Goal: Task Accomplishment & Management: Manage account settings

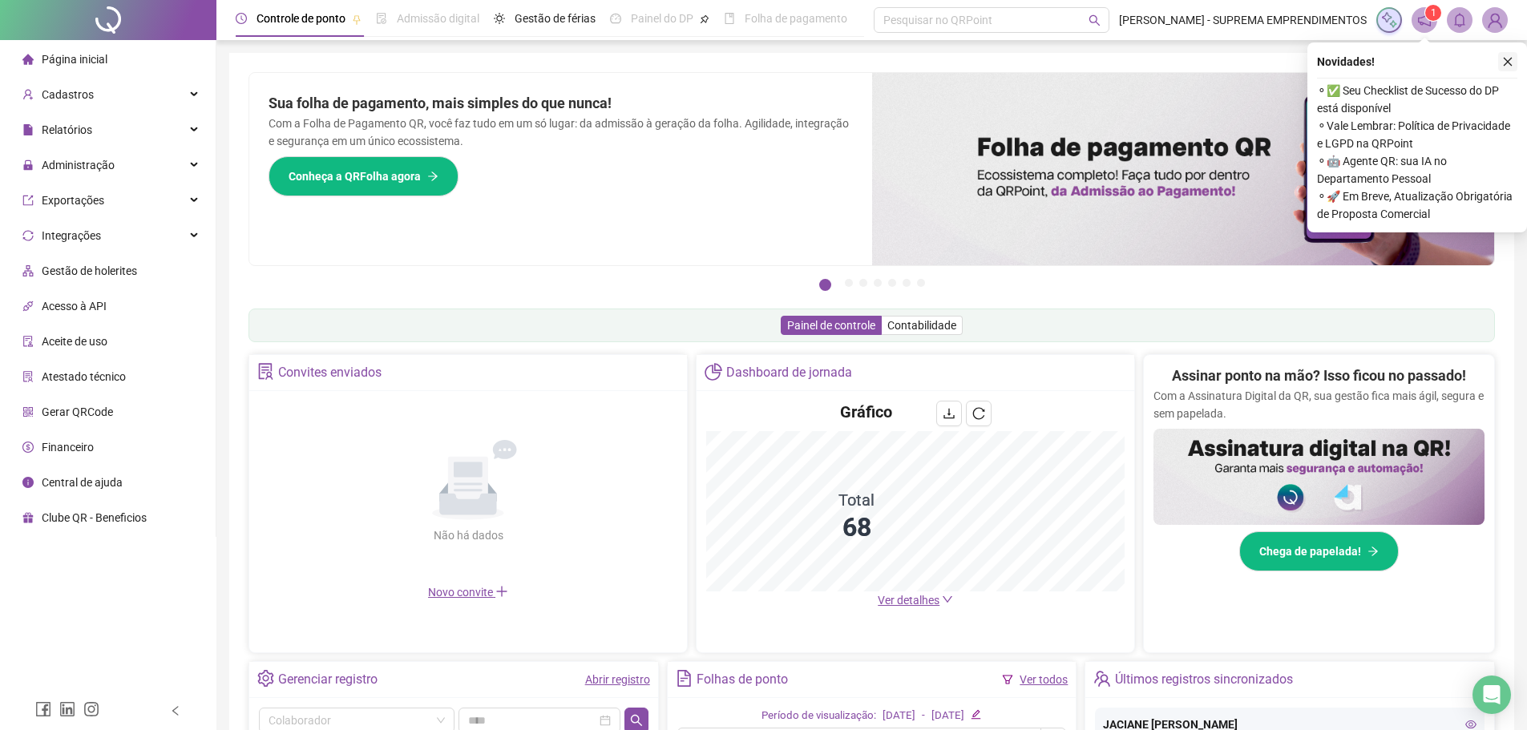
click at [744, 60] on icon "close" at bounding box center [1507, 61] width 11 height 11
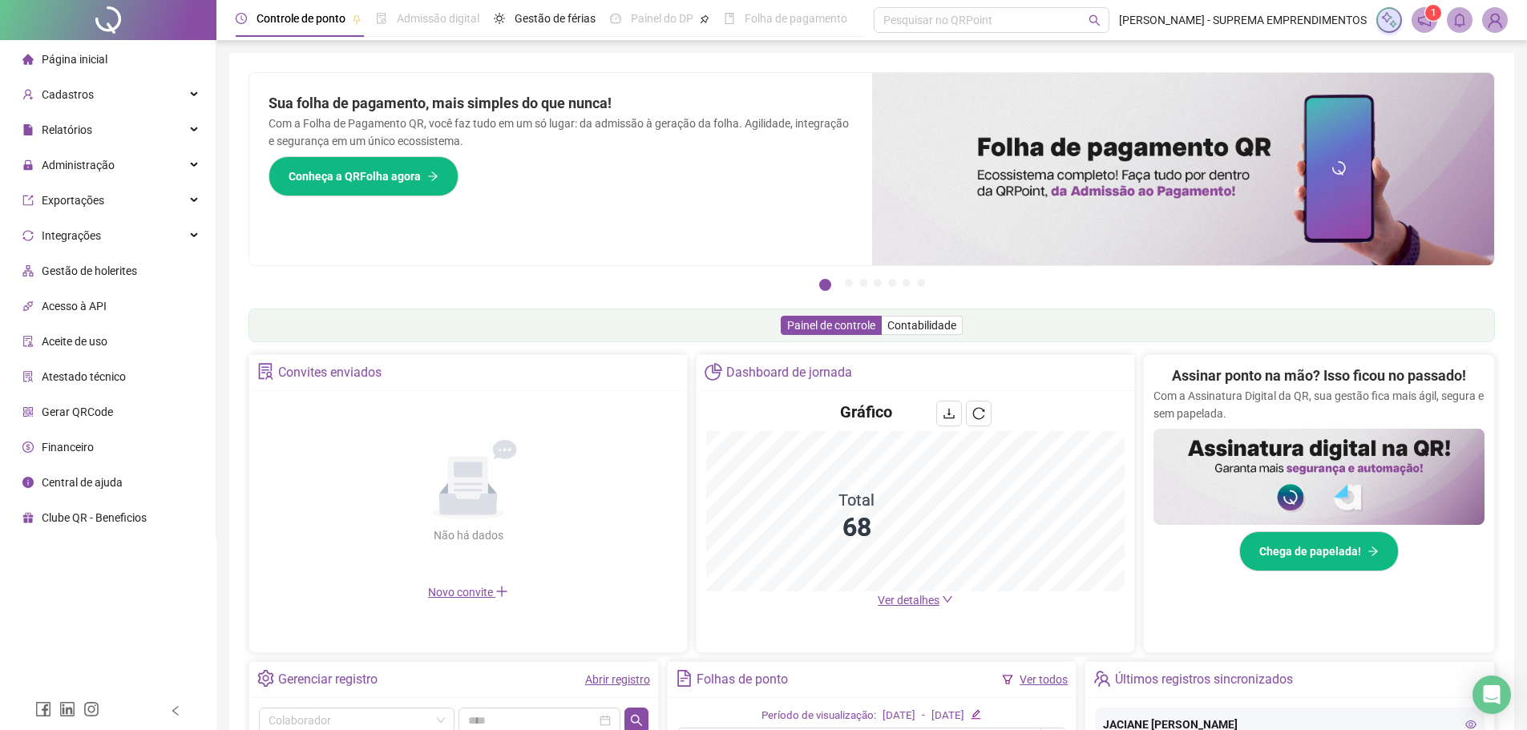
click at [744, 597] on span "Ver detalhes" at bounding box center [909, 600] width 62 height 13
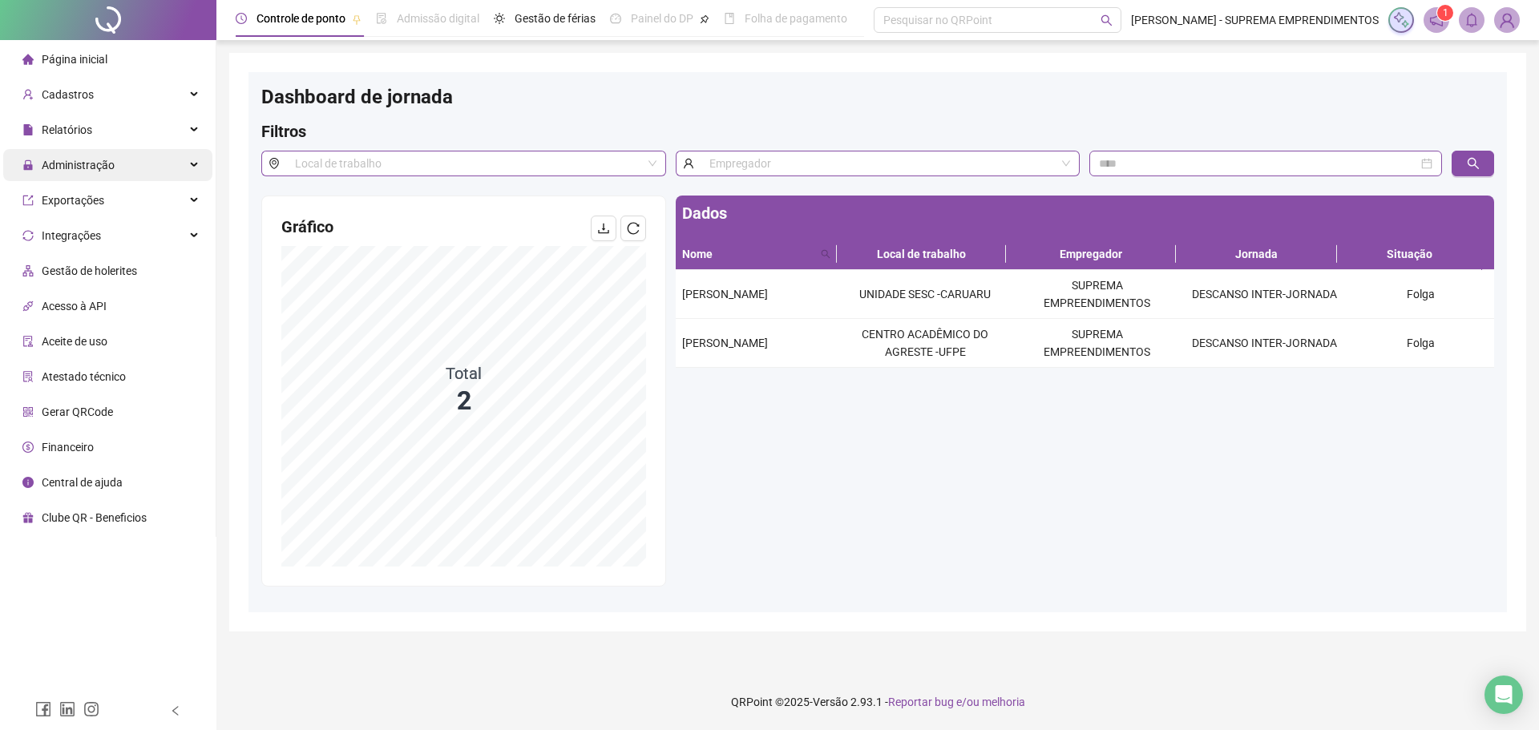
click at [103, 167] on span "Administração" at bounding box center [78, 165] width 73 height 13
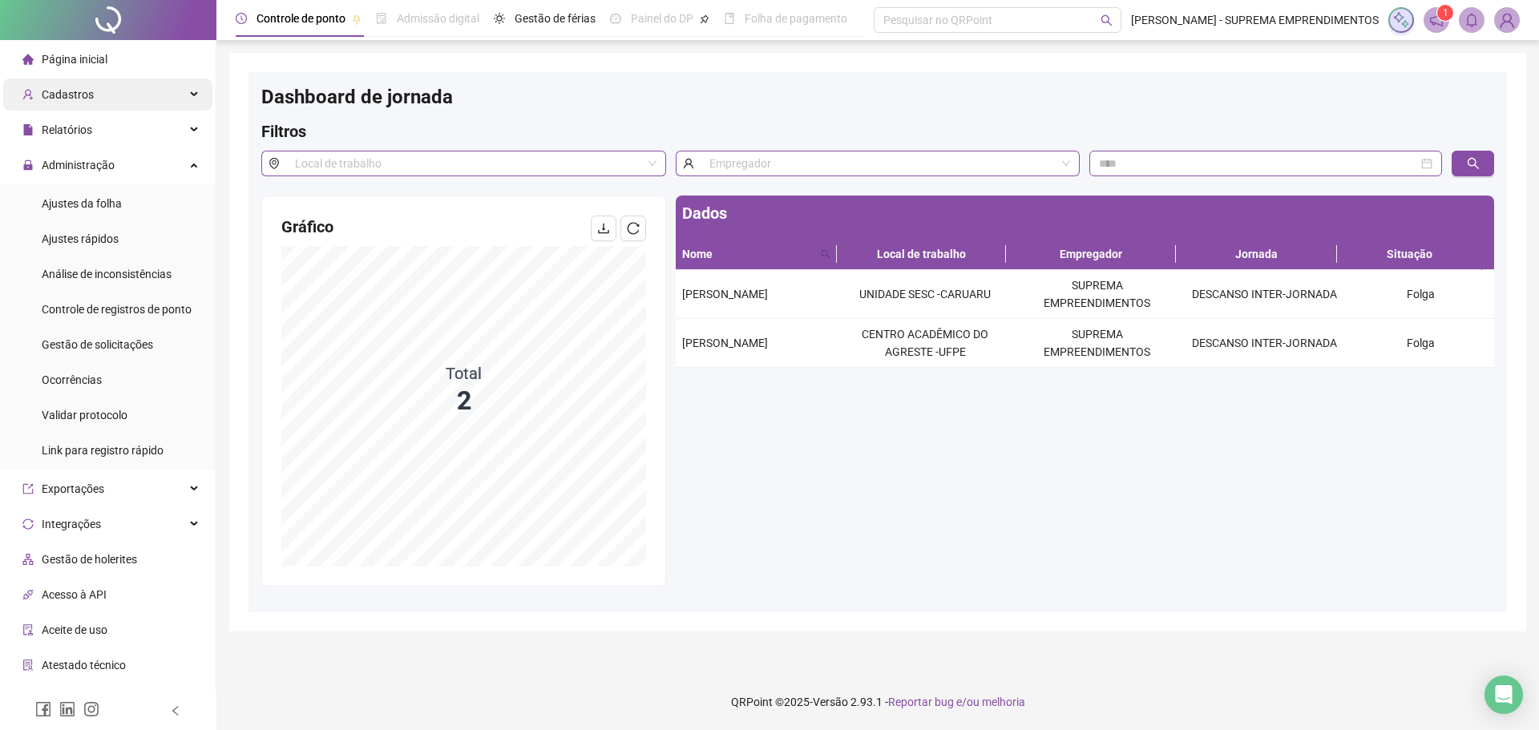
click at [90, 104] on span "Cadastros" at bounding box center [57, 95] width 71 height 32
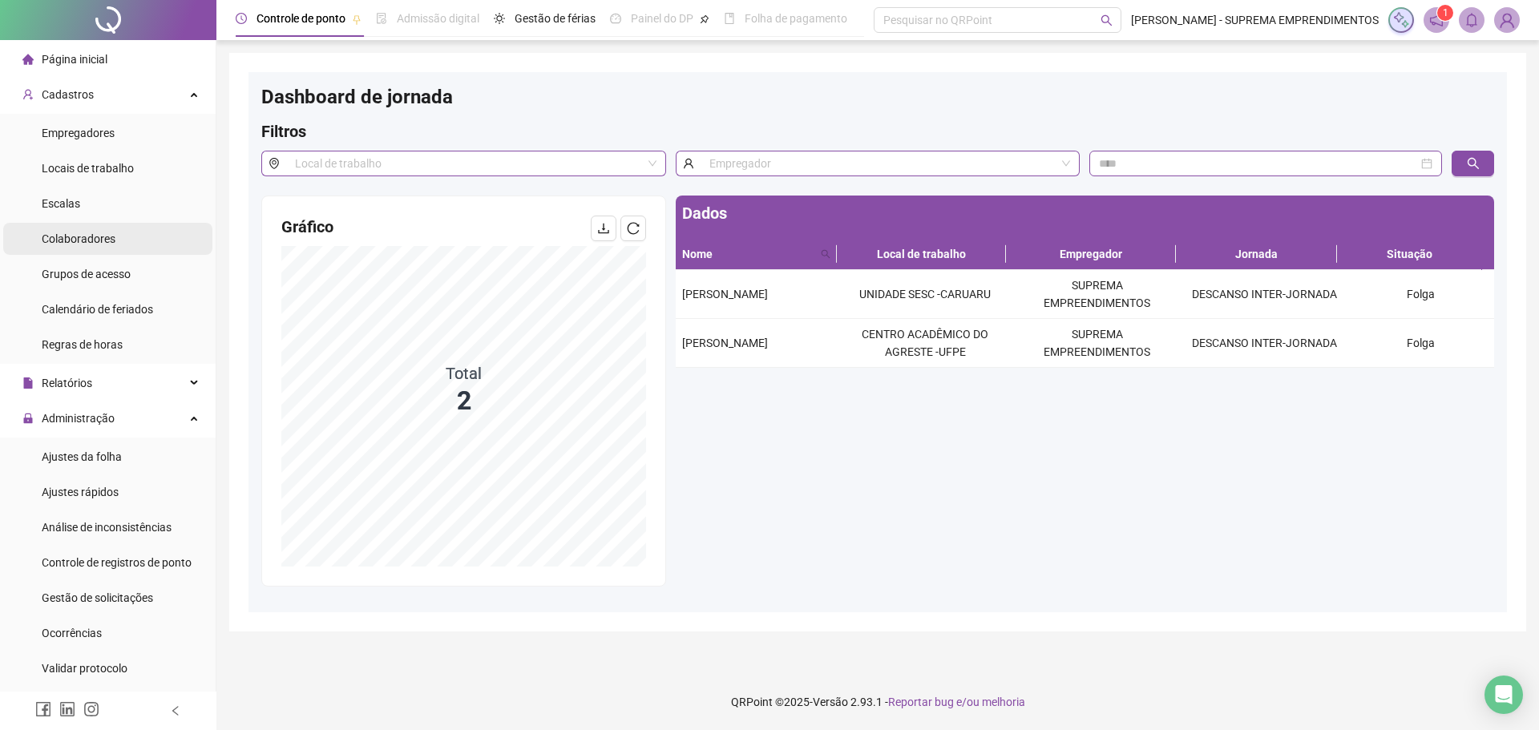
click at [122, 241] on li "Colaboradores" at bounding box center [107, 239] width 209 height 32
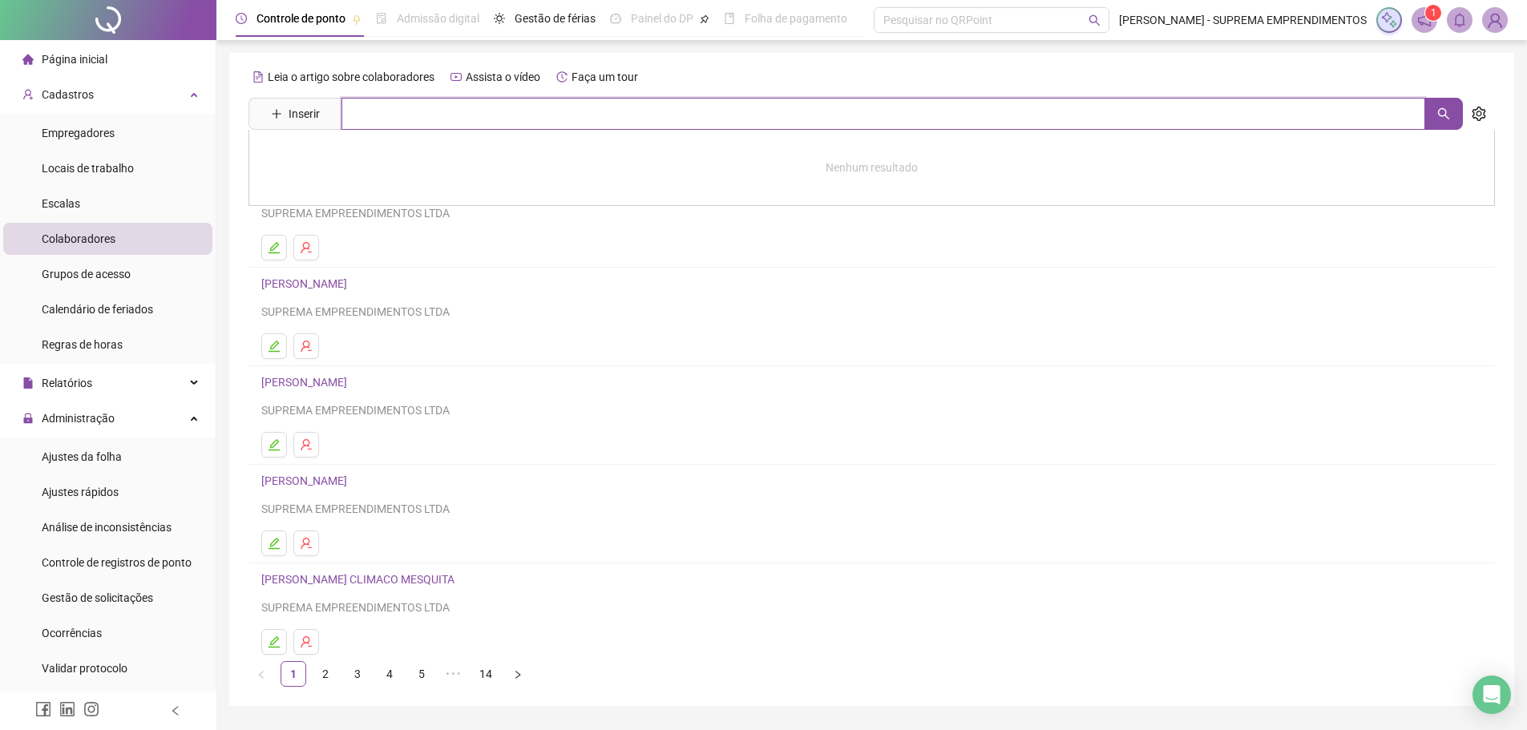
click at [394, 107] on input "text" at bounding box center [884, 114] width 1084 height 32
type input "*********"
click at [351, 197] on link "[PERSON_NAME]" at bounding box center [321, 196] width 86 height 13
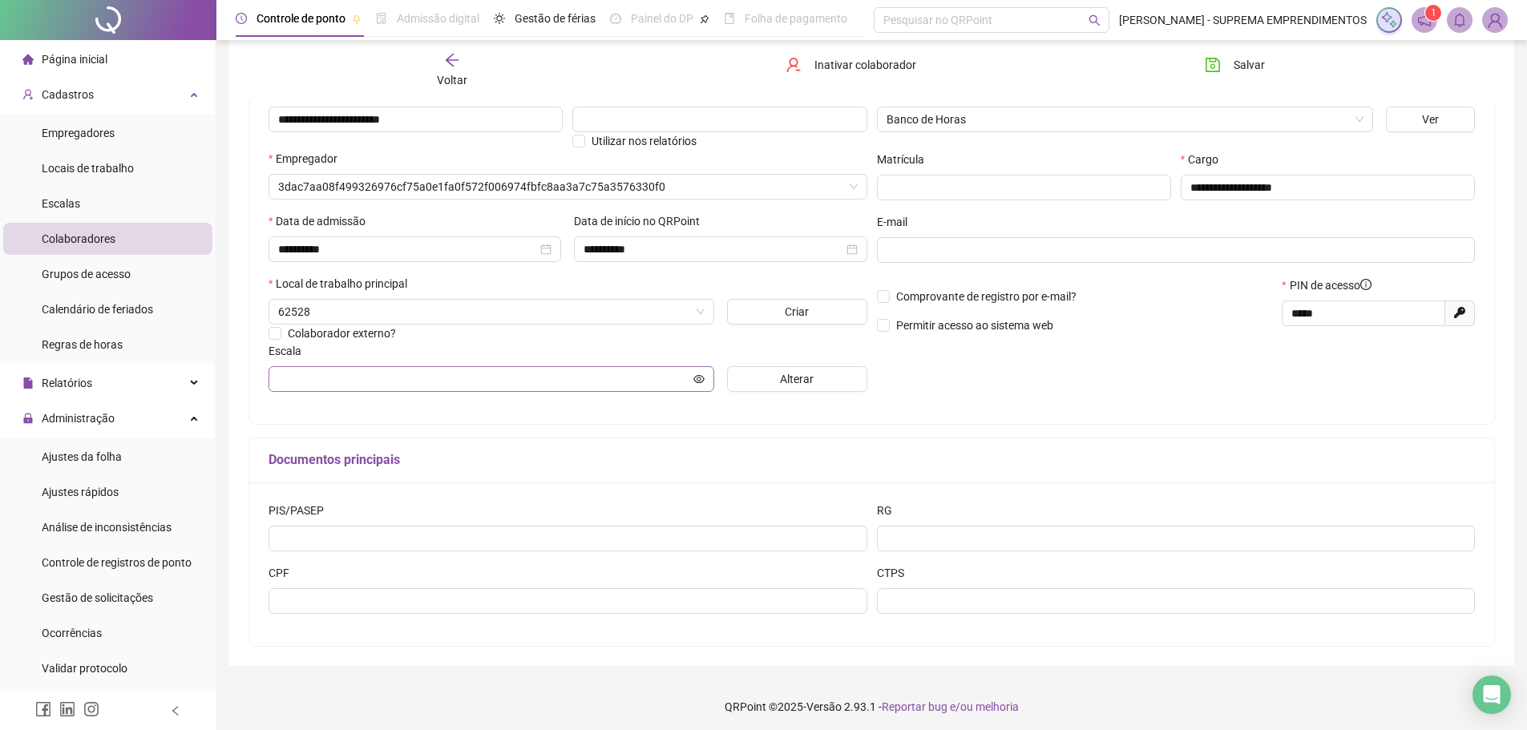
scroll to position [184, 0]
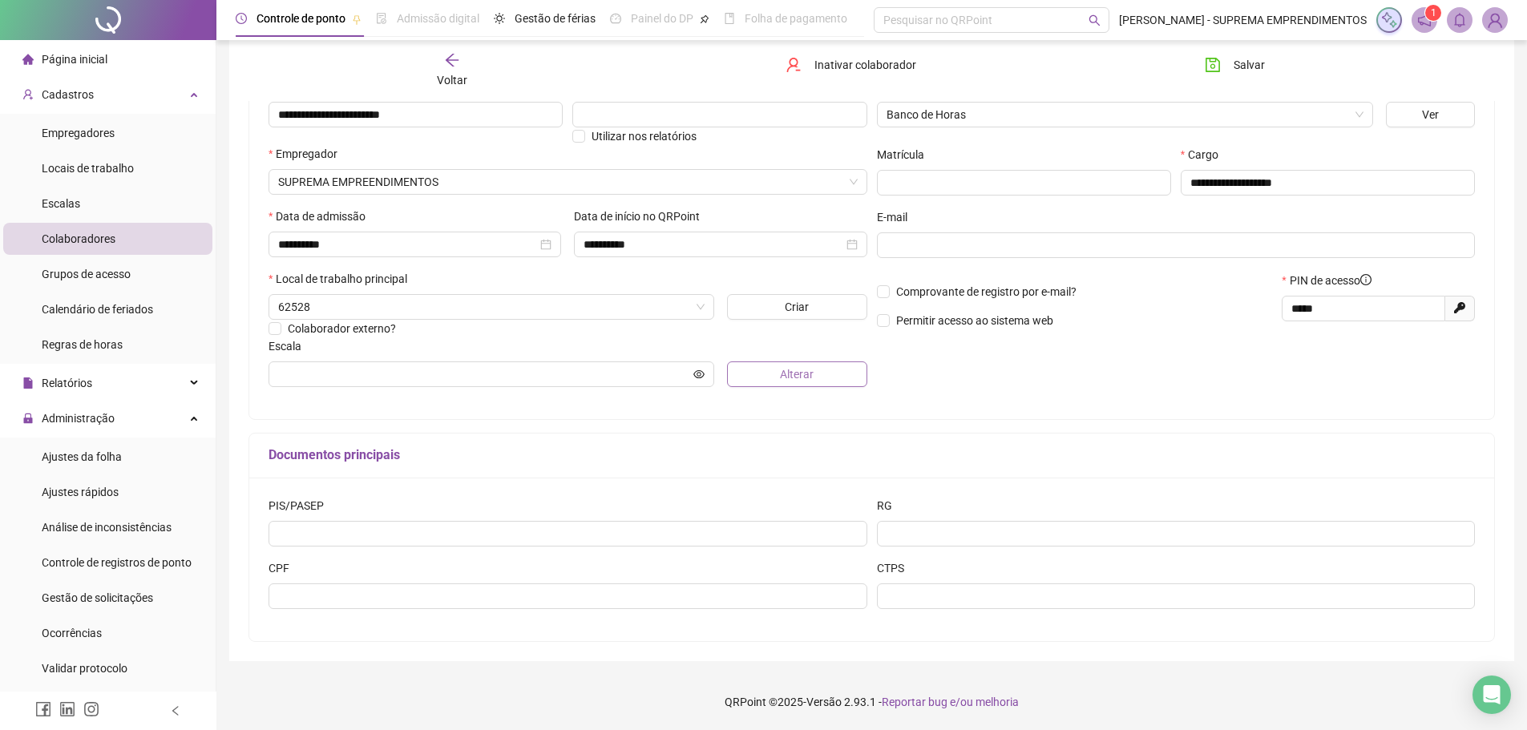
click at [744, 375] on span "Alterar" at bounding box center [797, 375] width 34 height 18
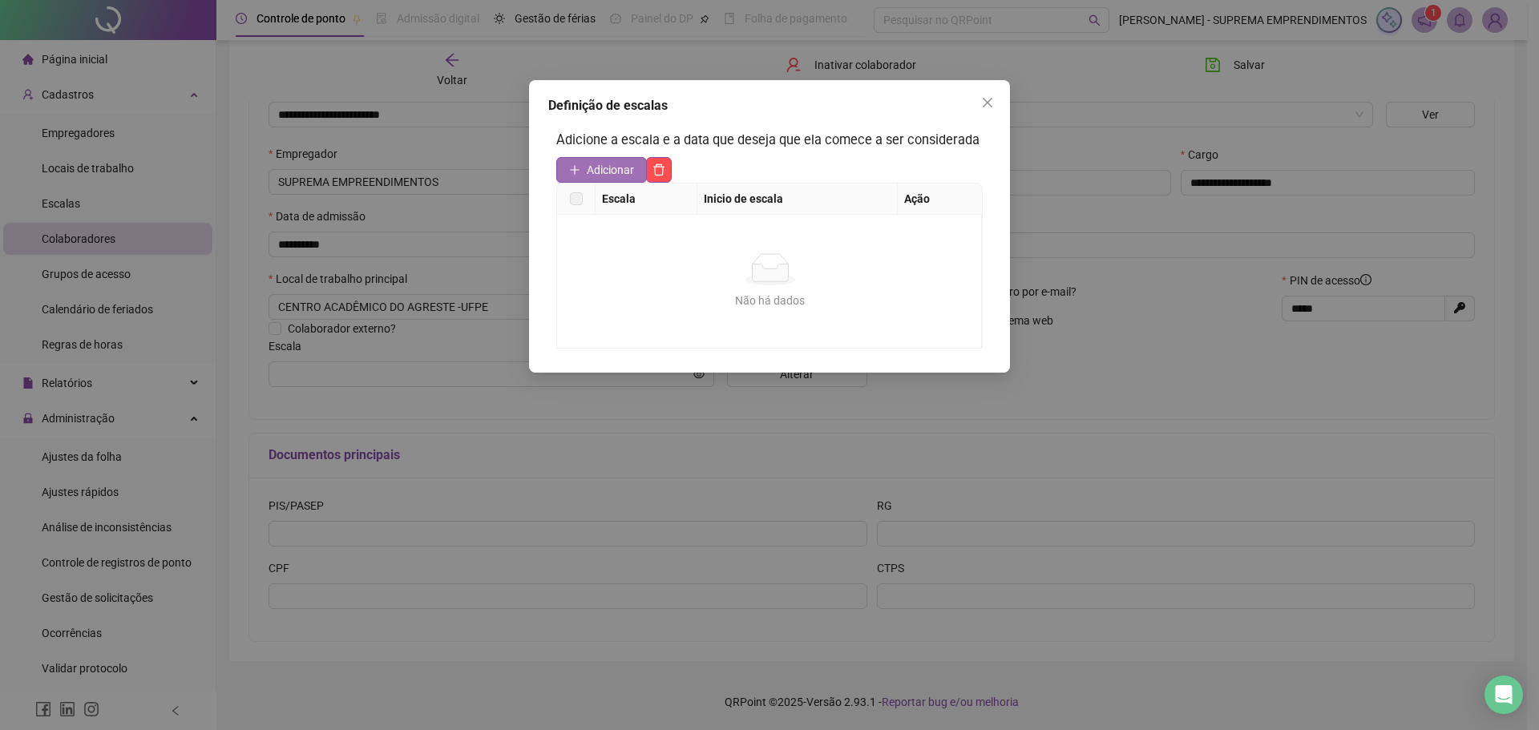
click at [611, 169] on span "Adicionar" at bounding box center [610, 170] width 47 height 18
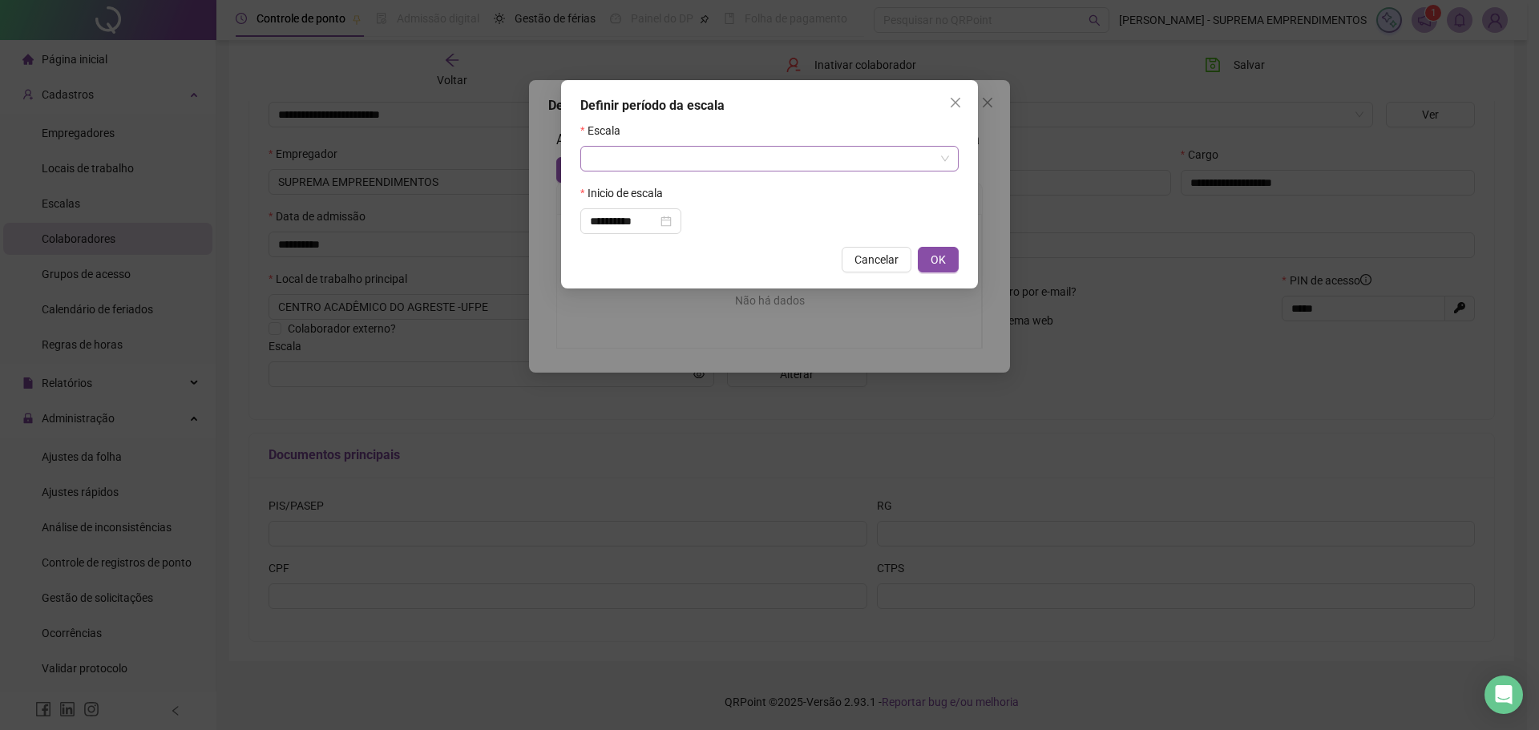
click at [636, 164] on input "search" at bounding box center [762, 159] width 345 height 24
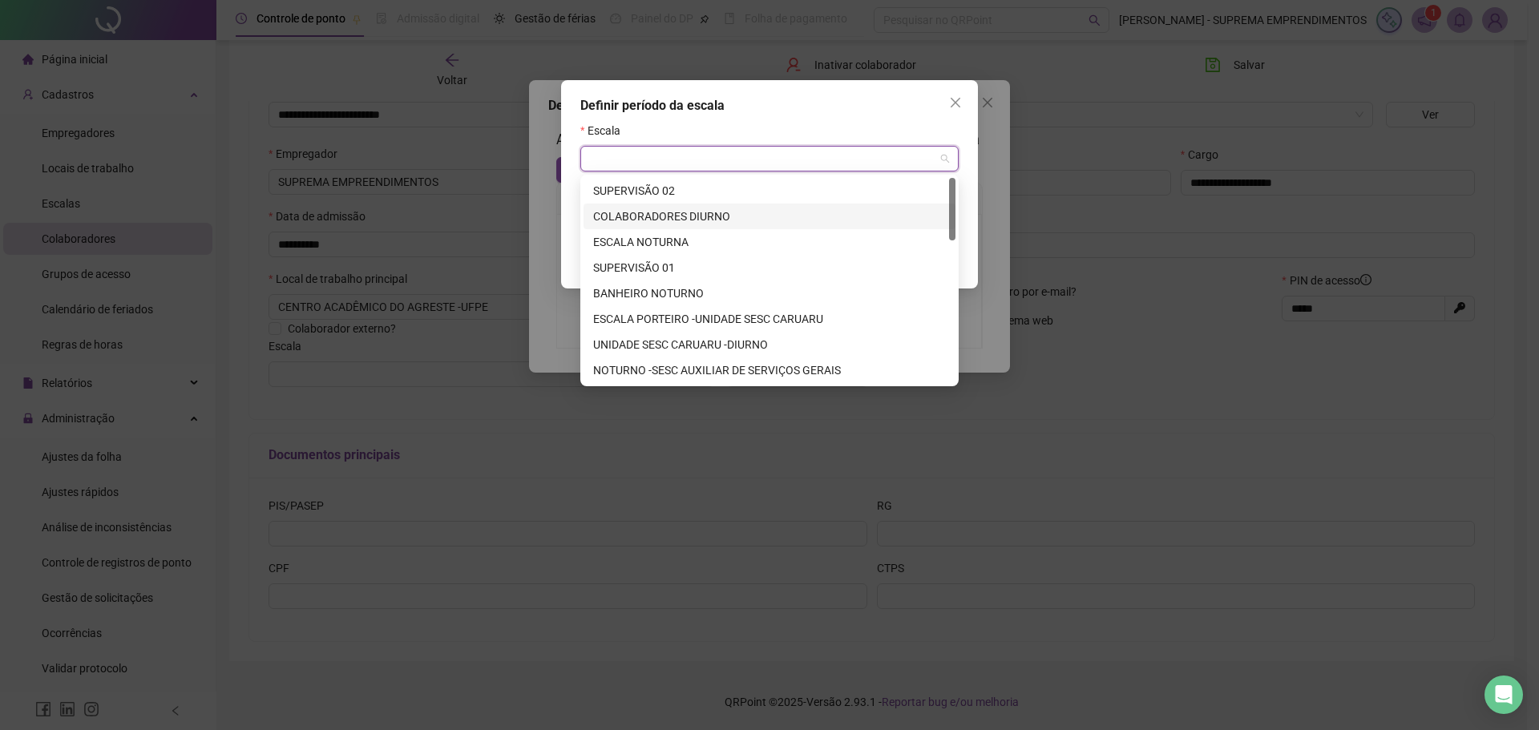
click at [659, 222] on div "COLABORADORES DIURNO" at bounding box center [769, 217] width 353 height 18
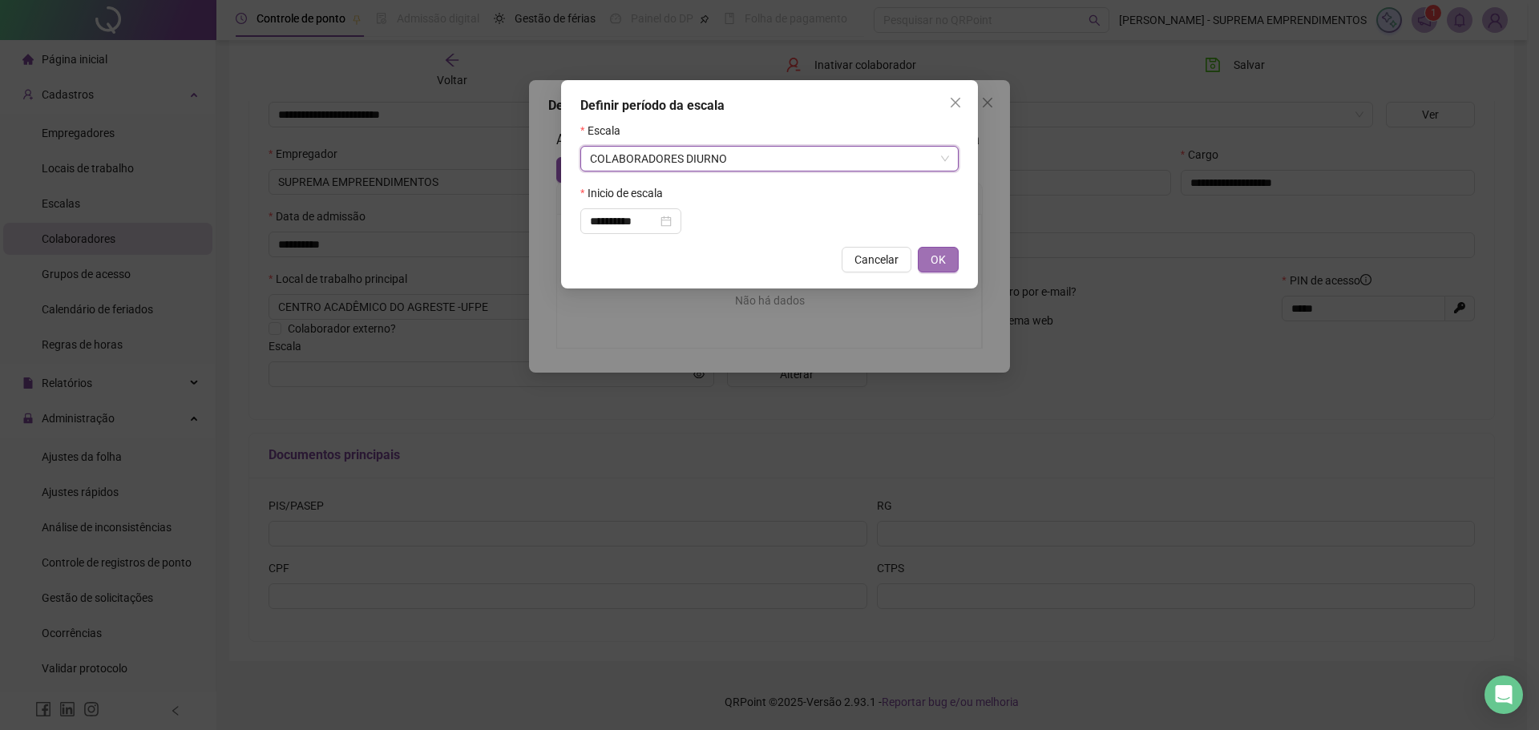
click at [744, 262] on span "OK" at bounding box center [938, 260] width 15 height 18
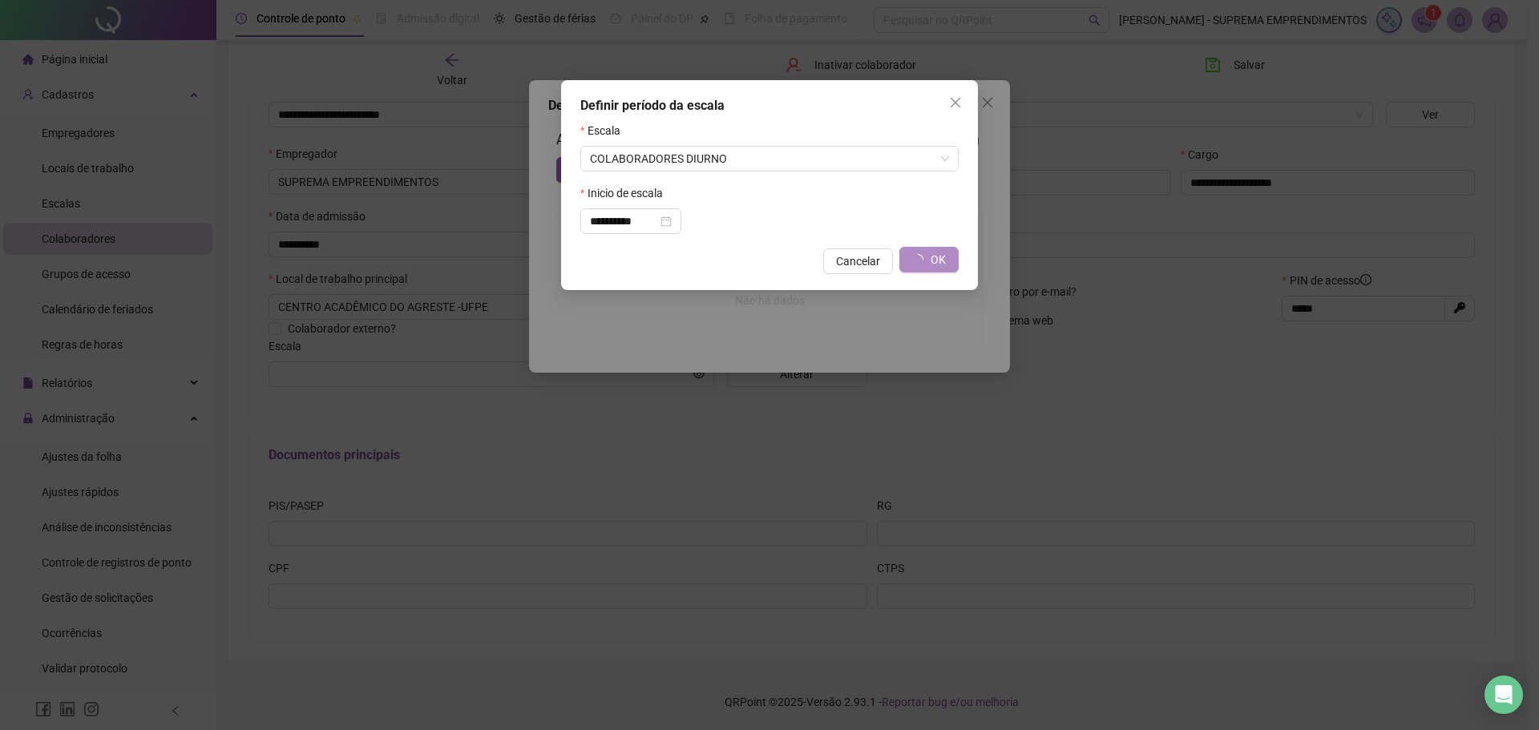
type input "**********"
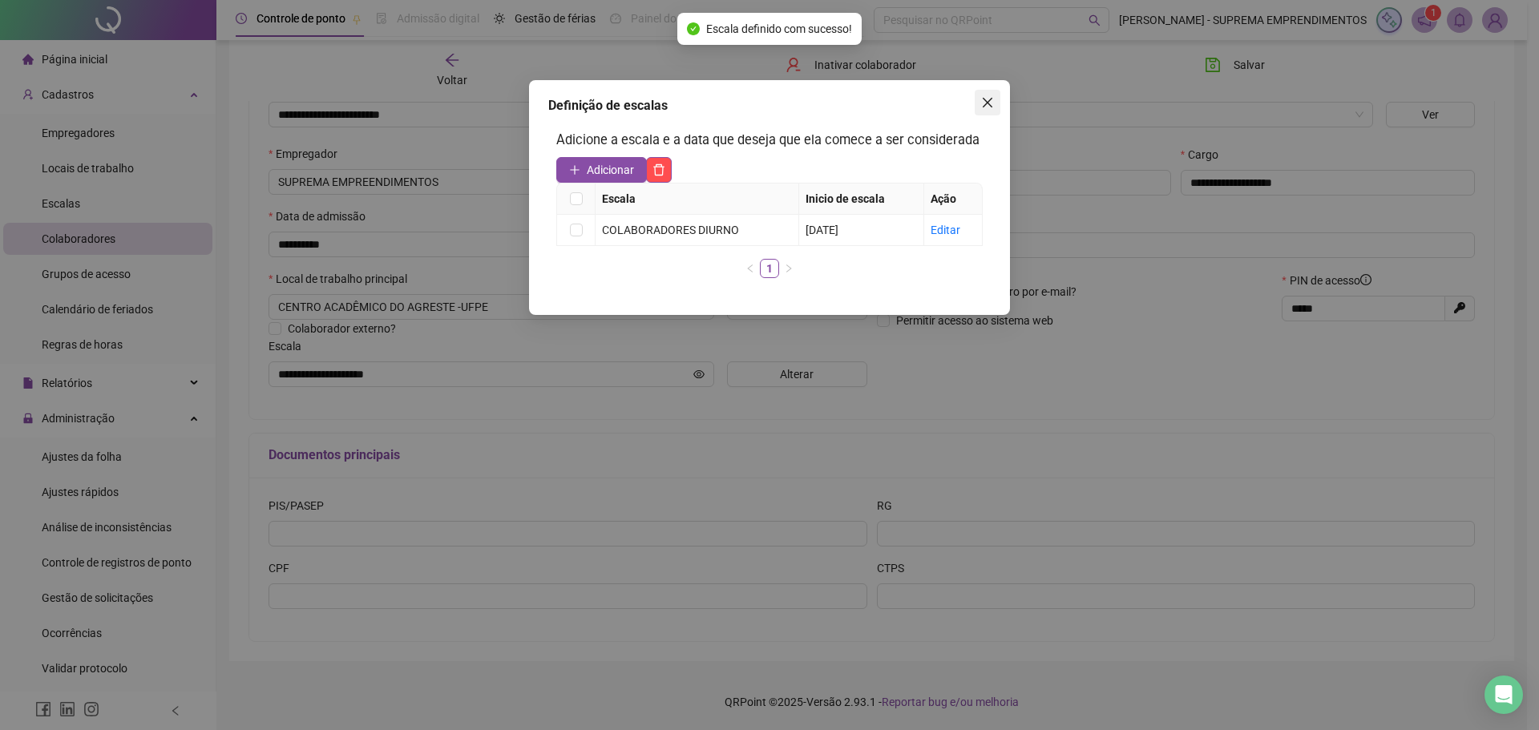
click at [744, 99] on icon "close" at bounding box center [987, 102] width 13 height 13
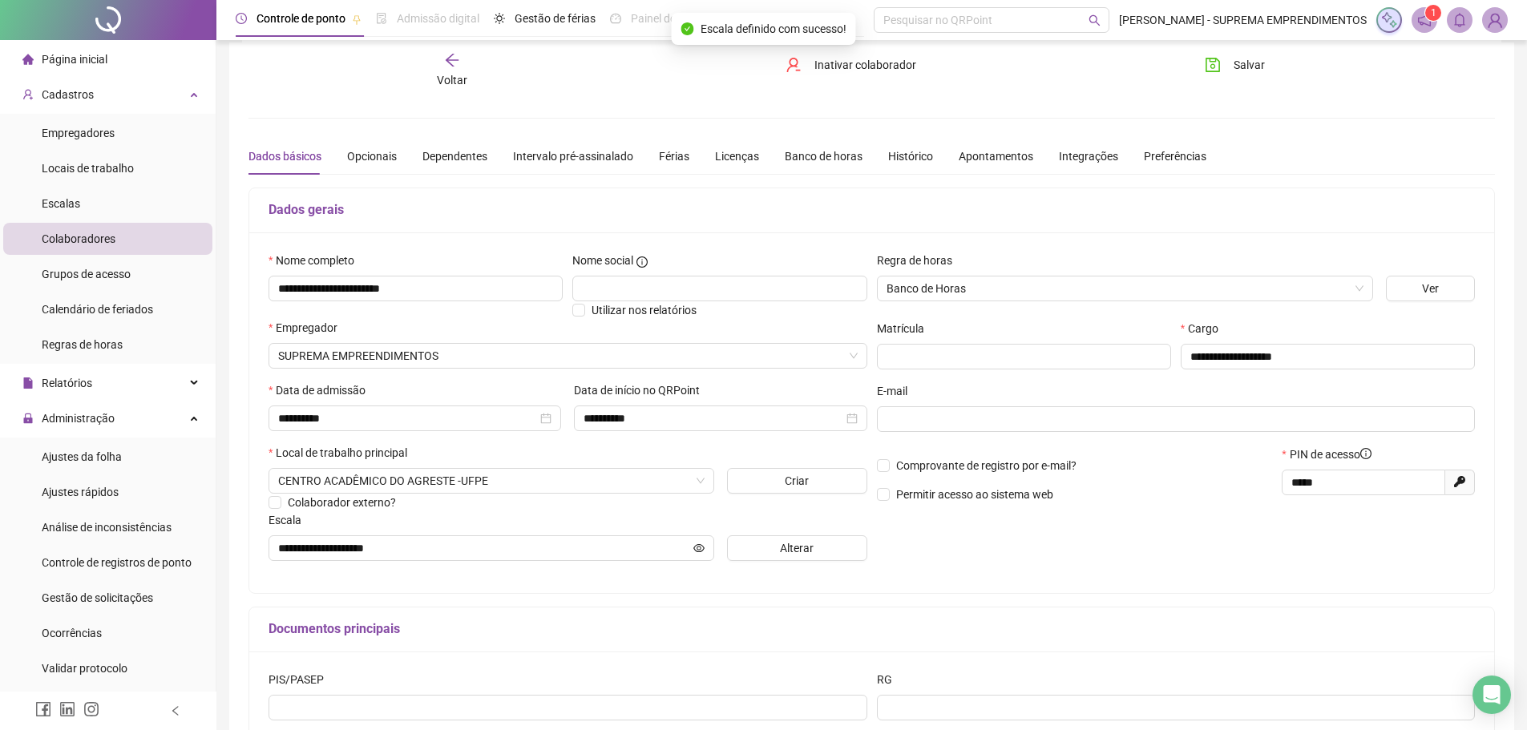
scroll to position [0, 0]
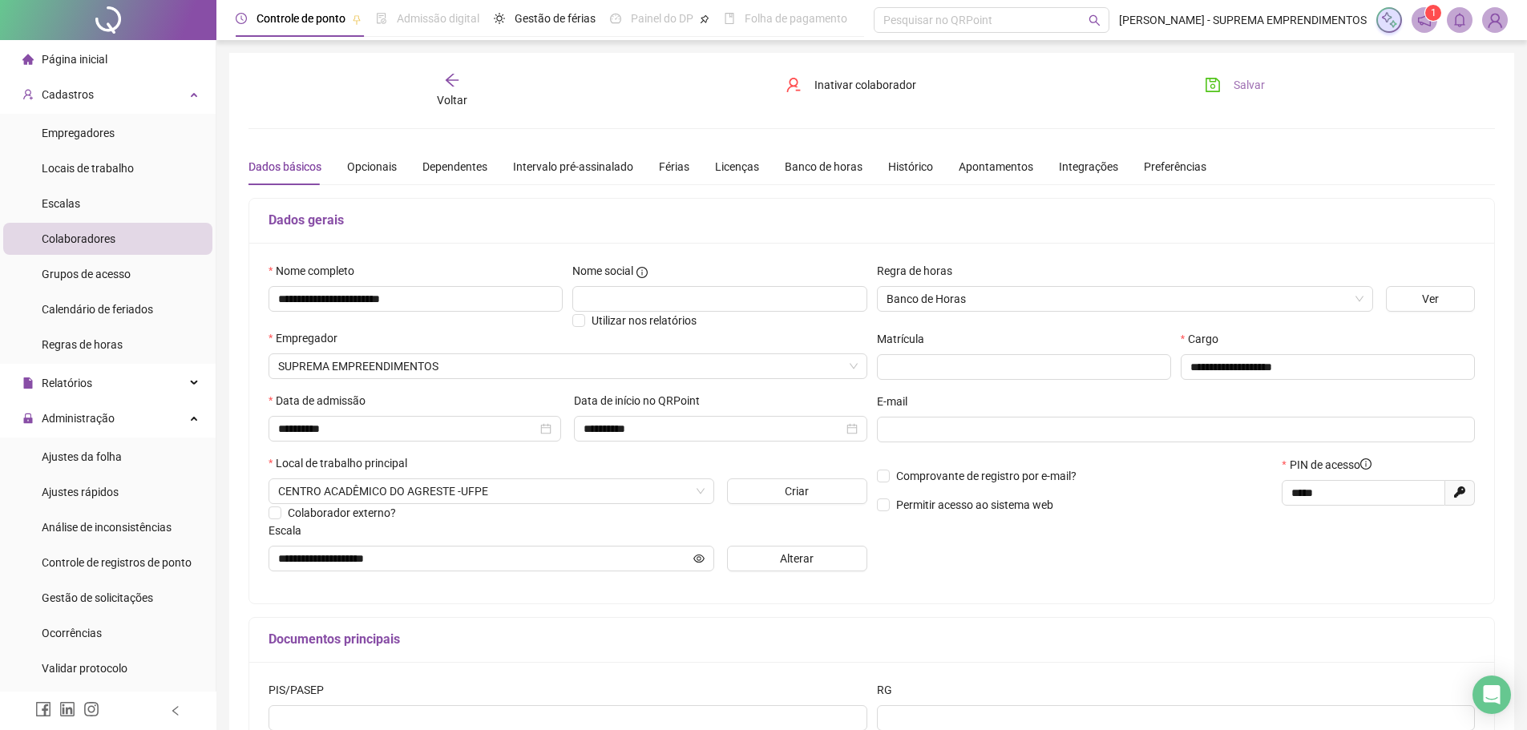
click at [744, 78] on span "Salvar" at bounding box center [1249, 85] width 31 height 18
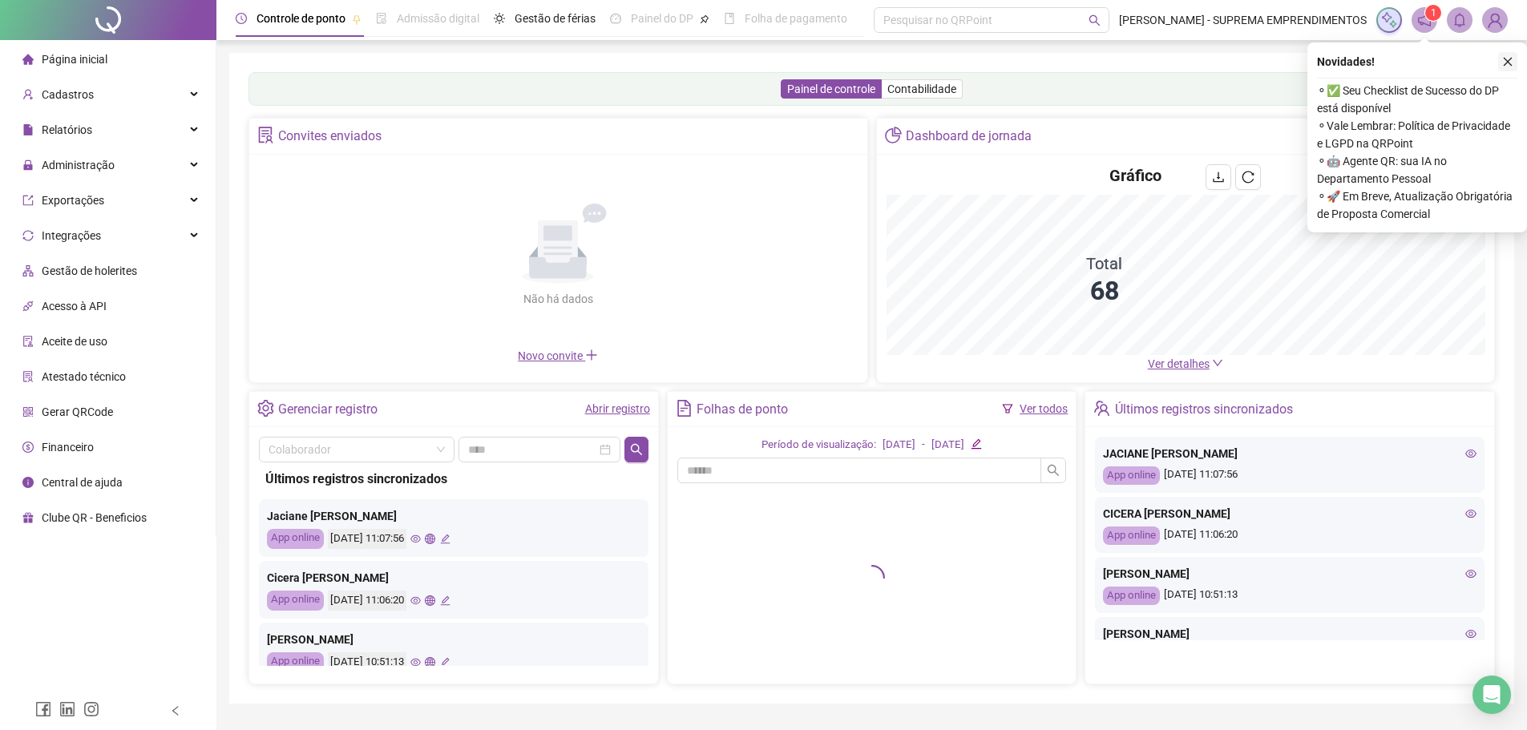
click at [1507, 59] on icon "close" at bounding box center [1507, 61] width 11 height 11
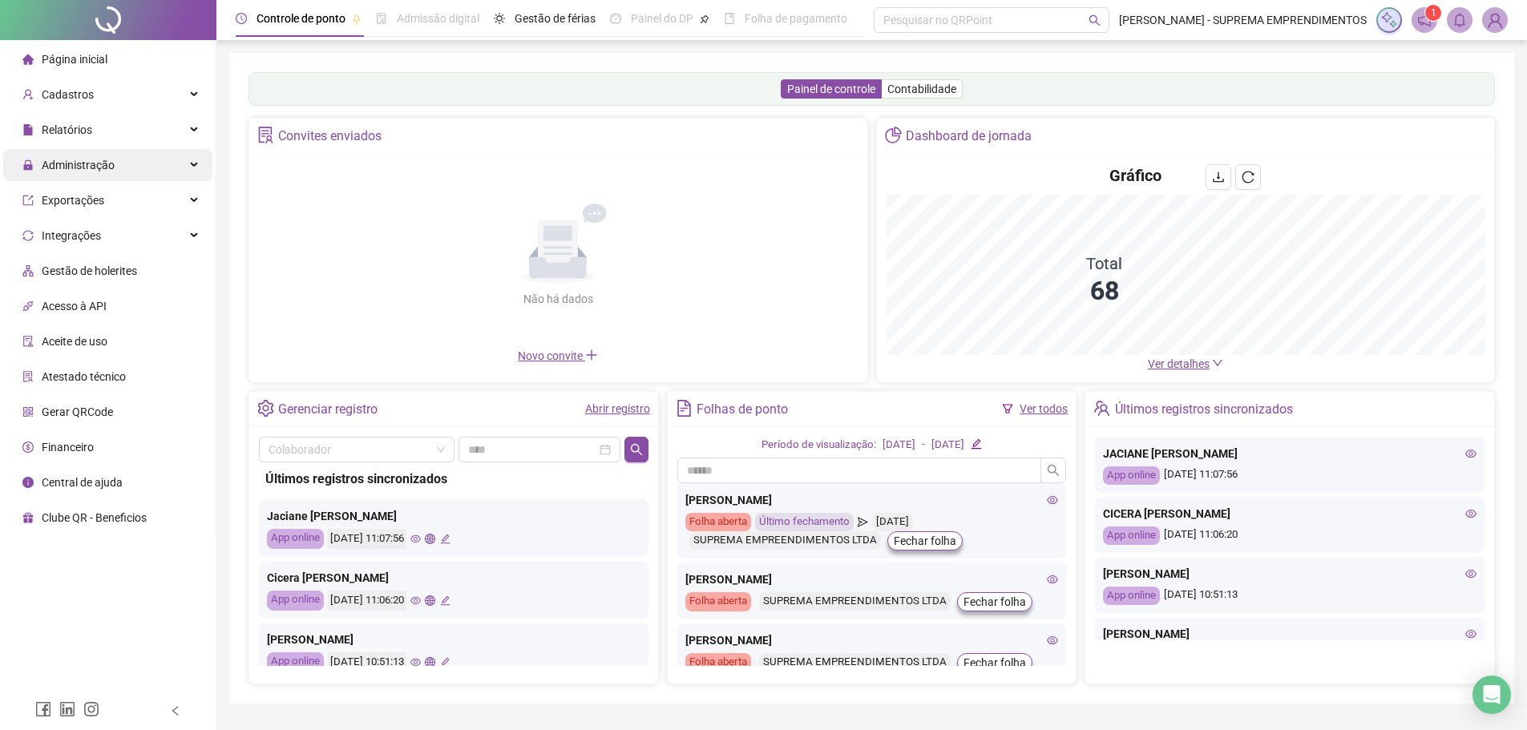
click at [114, 168] on div "Administração" at bounding box center [107, 165] width 209 height 32
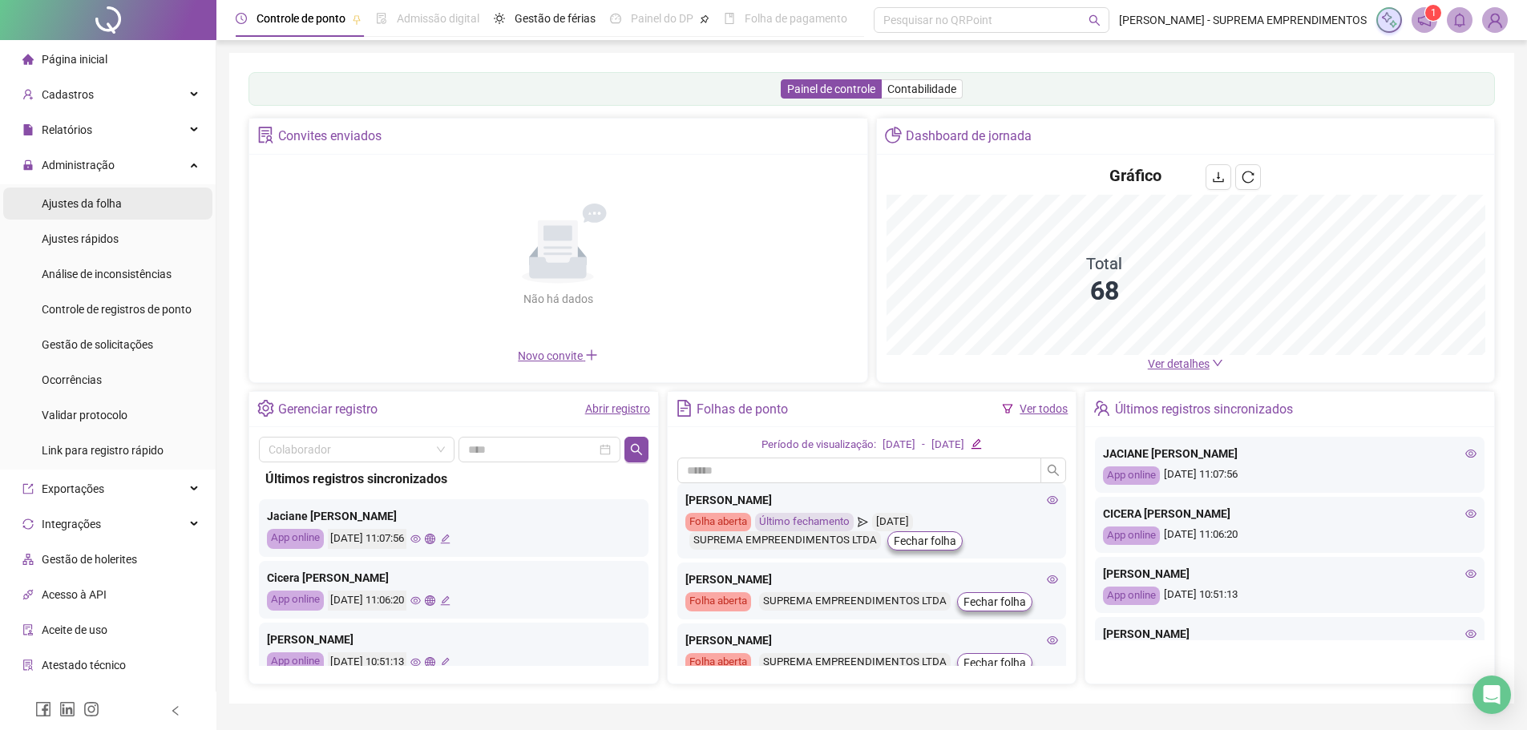
click at [117, 197] on span "Ajustes da folha" at bounding box center [82, 203] width 80 height 13
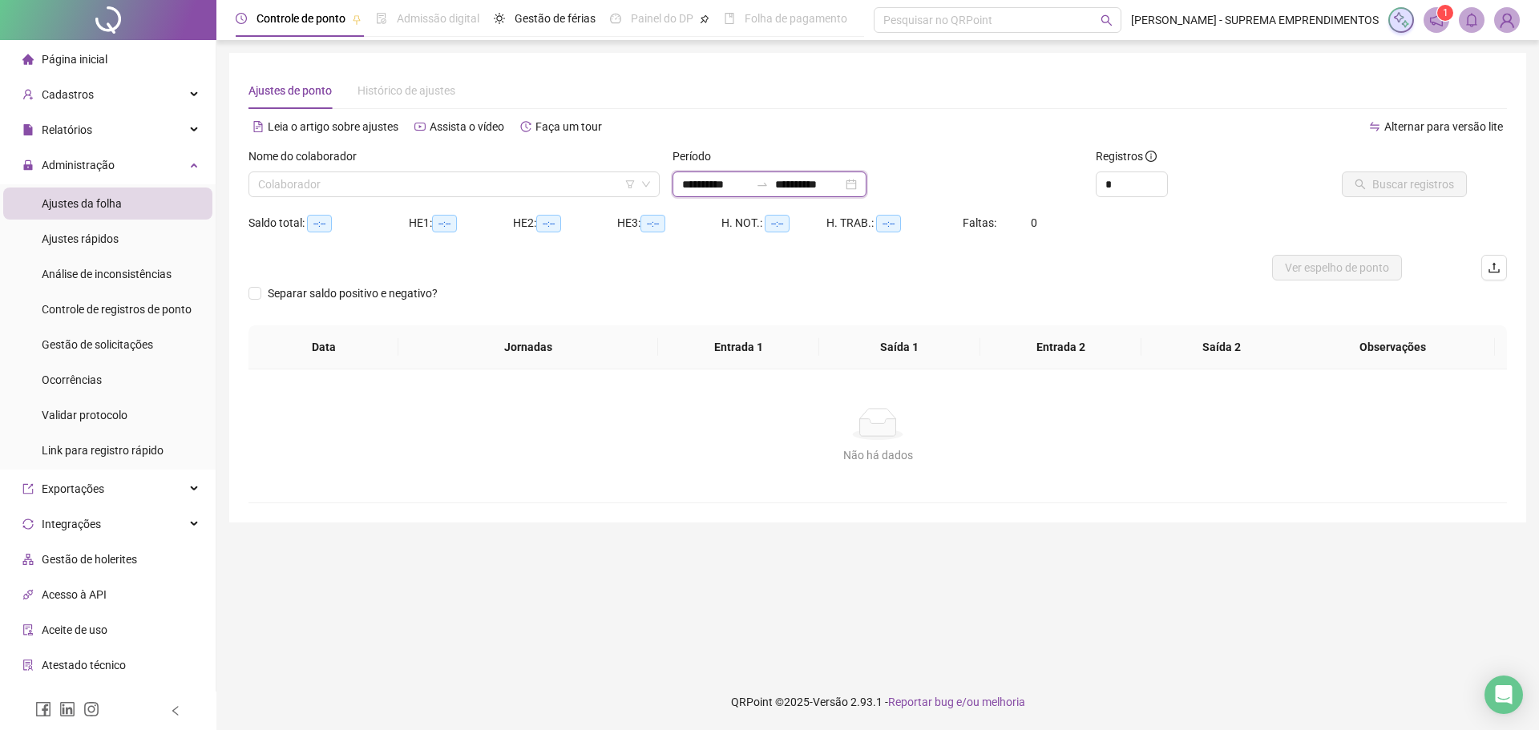
click at [738, 180] on input "**********" at bounding box center [715, 185] width 67 height 18
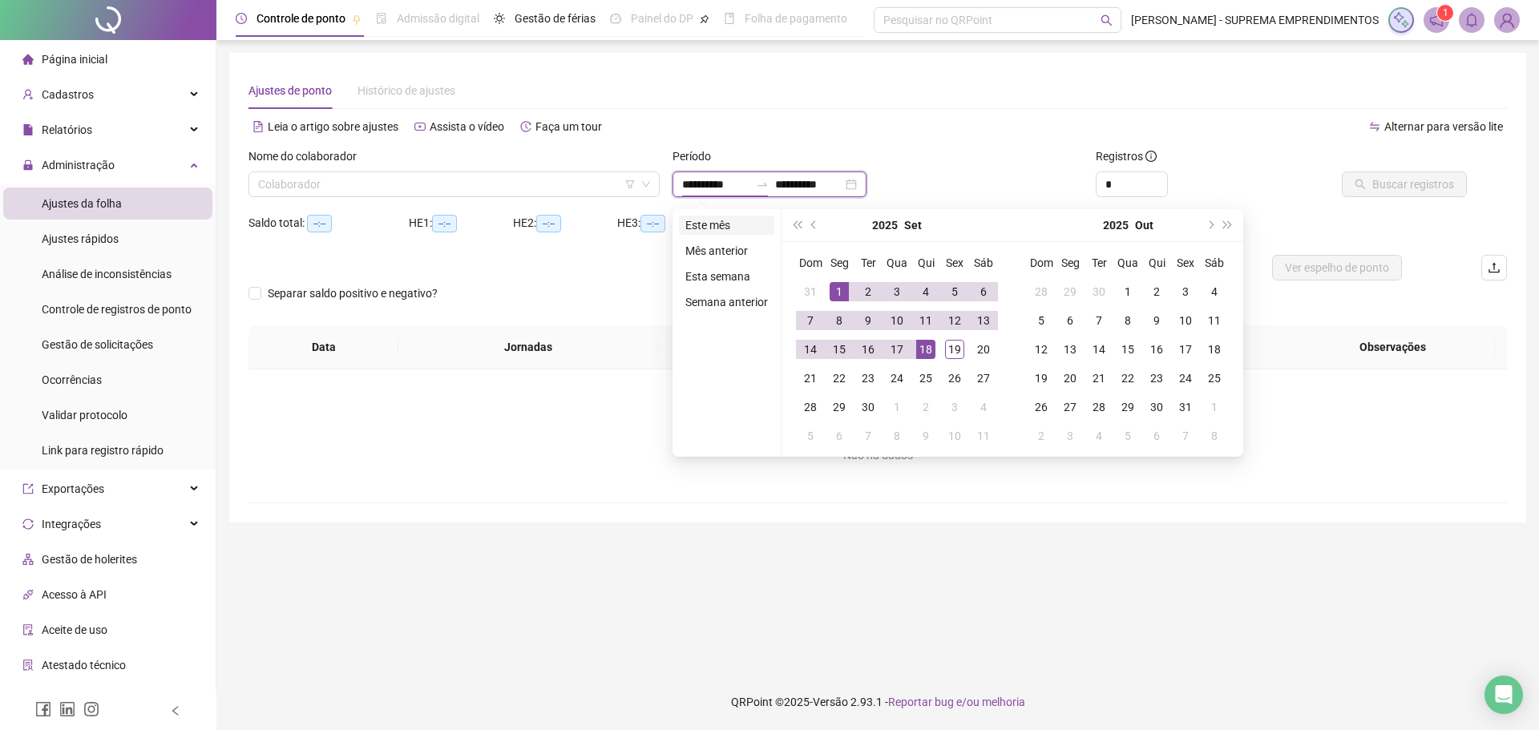
type input "**********"
click at [694, 225] on li "Este mês" at bounding box center [726, 225] width 95 height 19
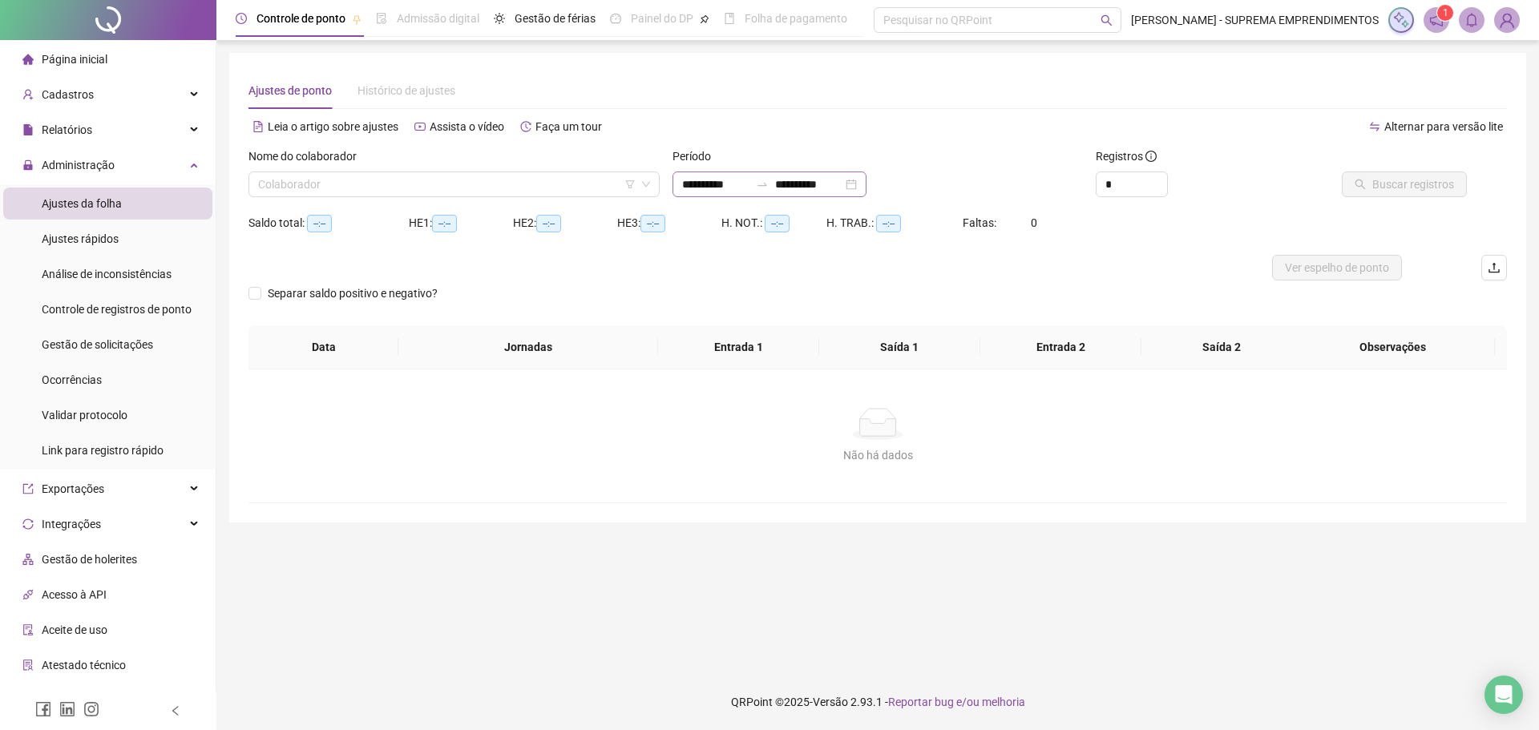
click at [737, 175] on div "**********" at bounding box center [770, 185] width 194 height 26
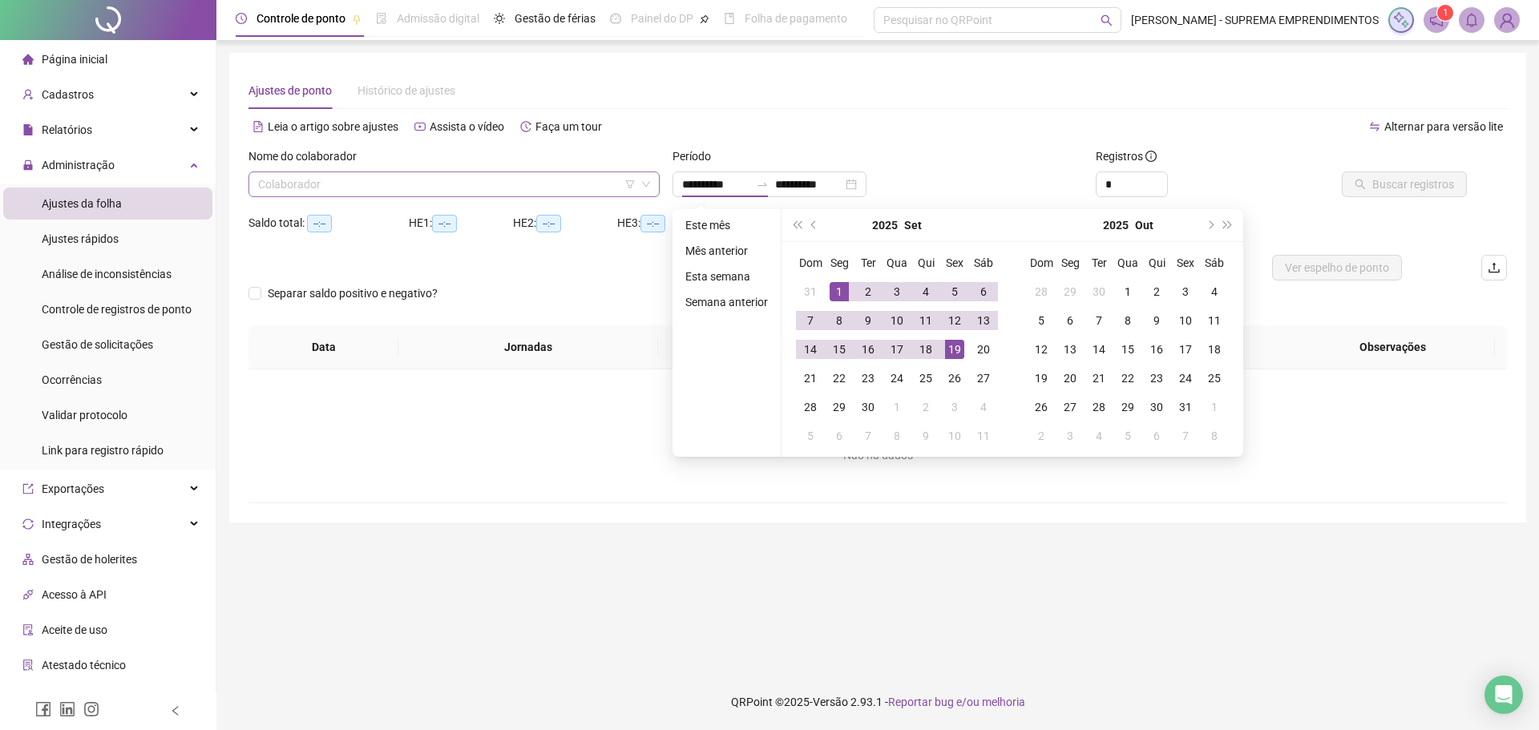
click at [419, 184] on input "search" at bounding box center [447, 184] width 378 height 24
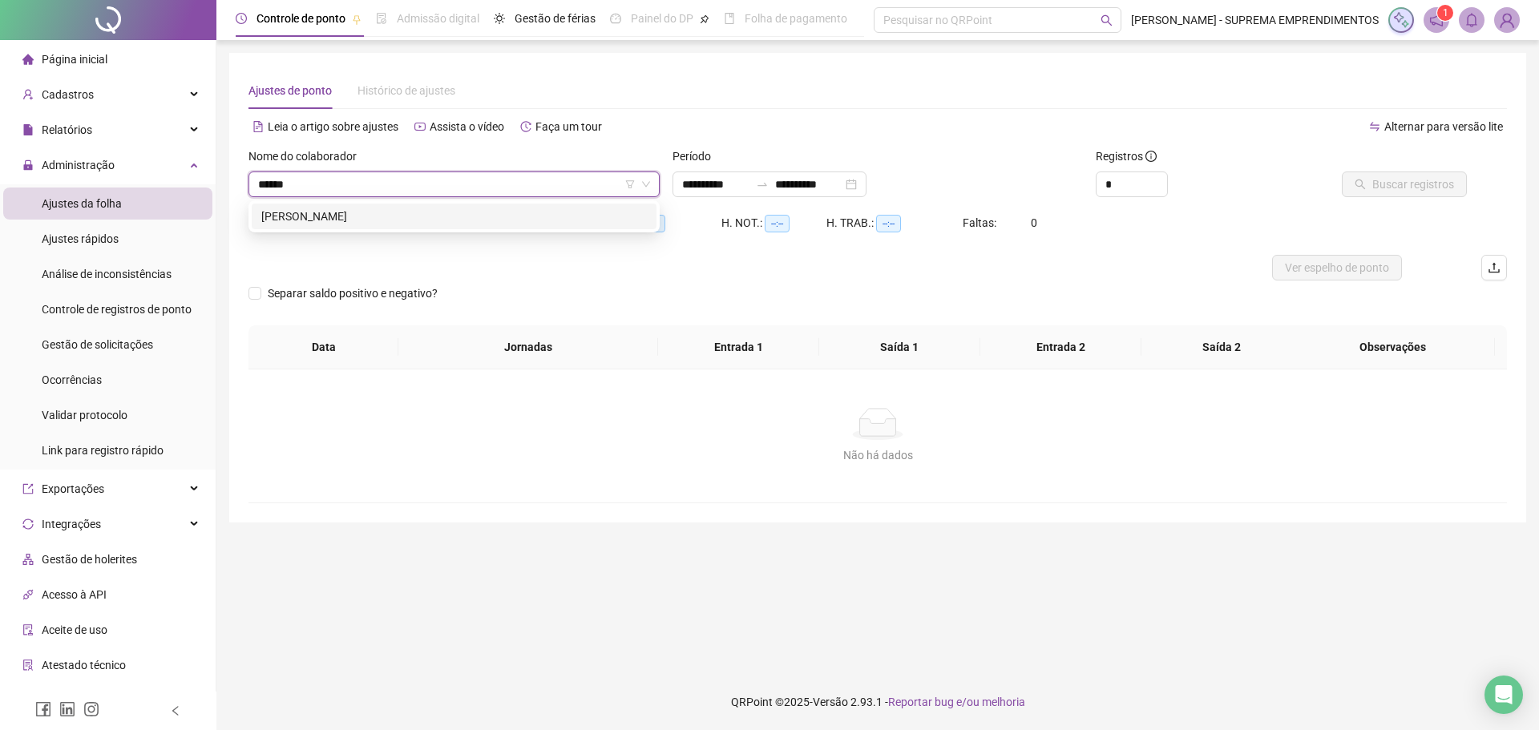
type input "*******"
click at [396, 220] on div "JOSÉ BATISTA DA SILVA" at bounding box center [454, 217] width 386 height 18
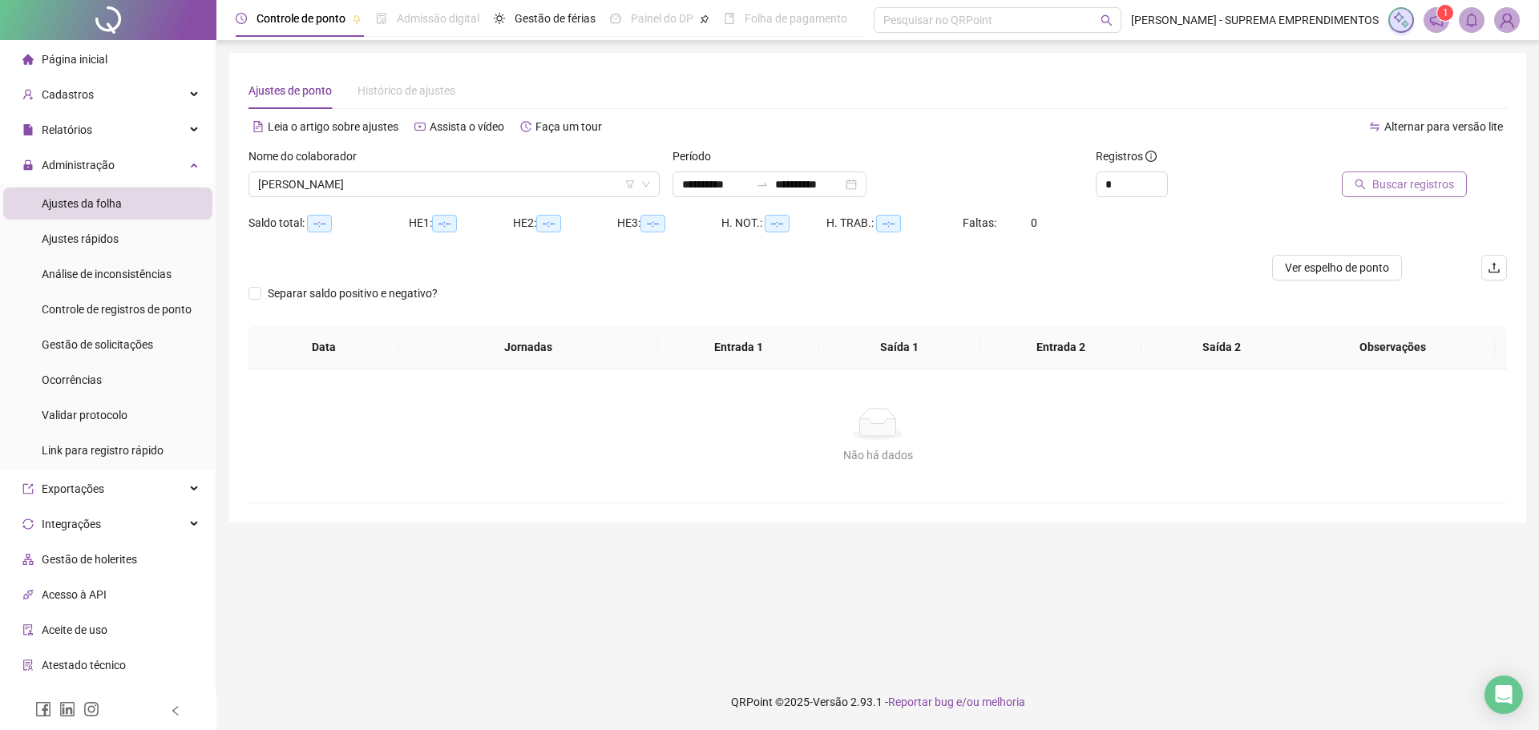
click at [1388, 187] on span "Buscar registros" at bounding box center [1414, 185] width 82 height 18
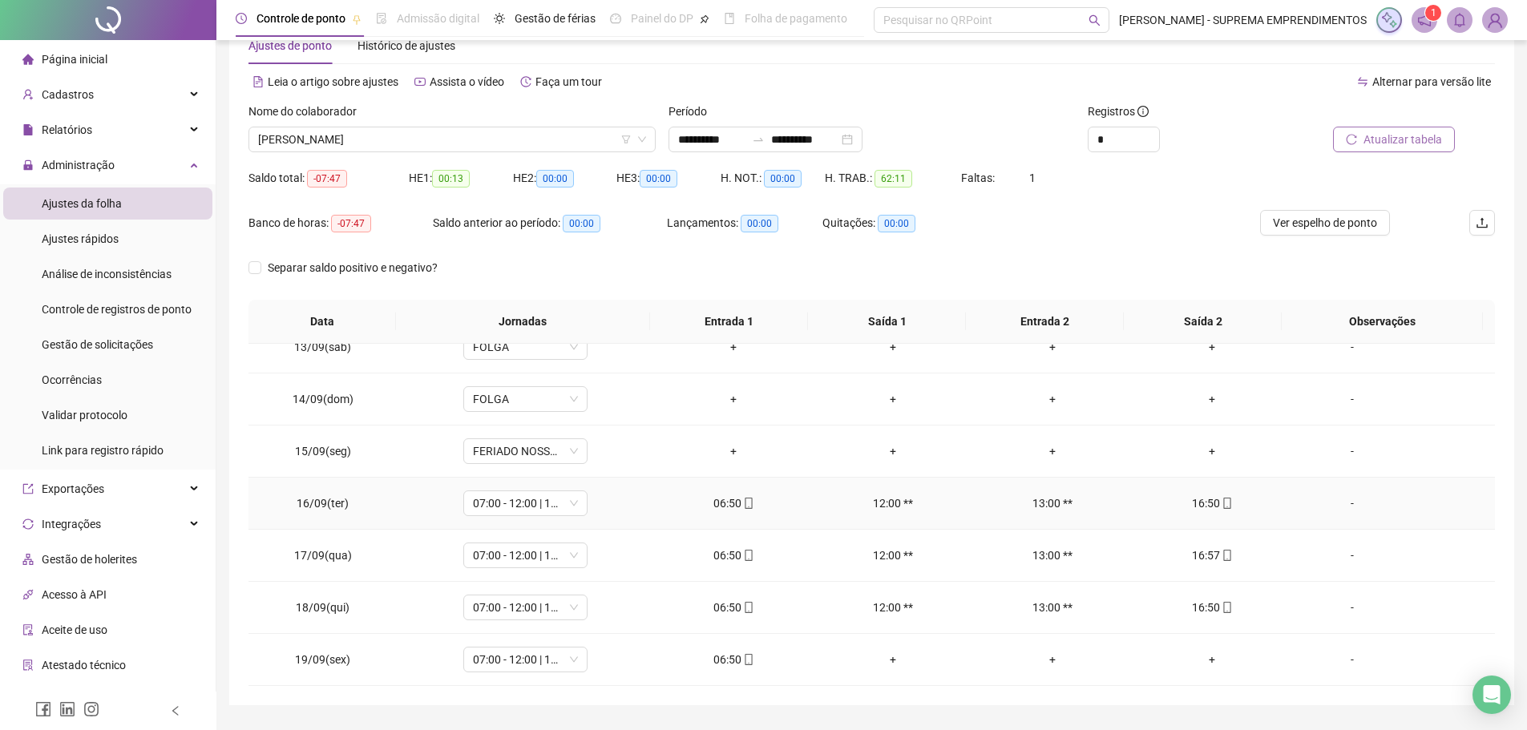
scroll to position [89, 0]
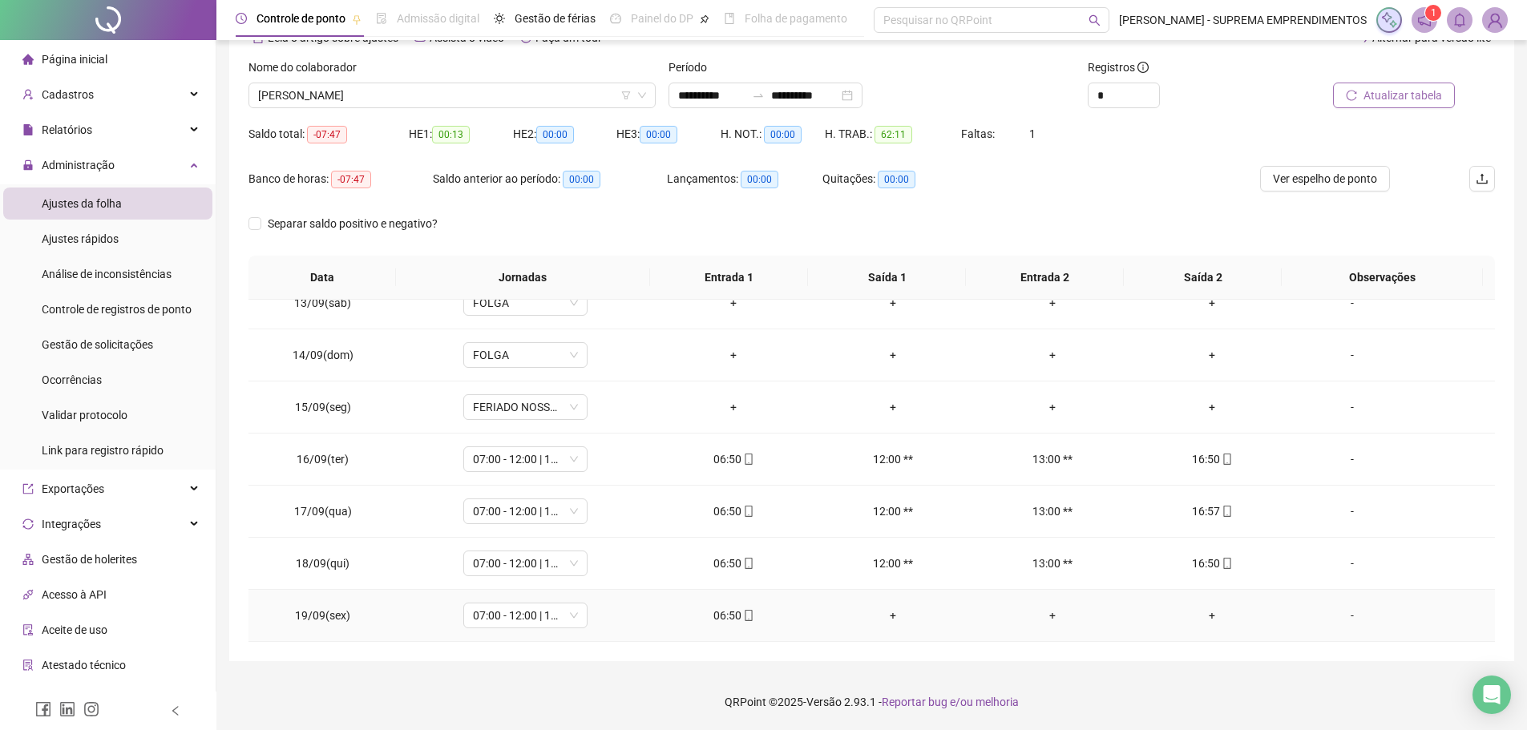
click at [1341, 617] on div "-" at bounding box center [1352, 616] width 95 height 18
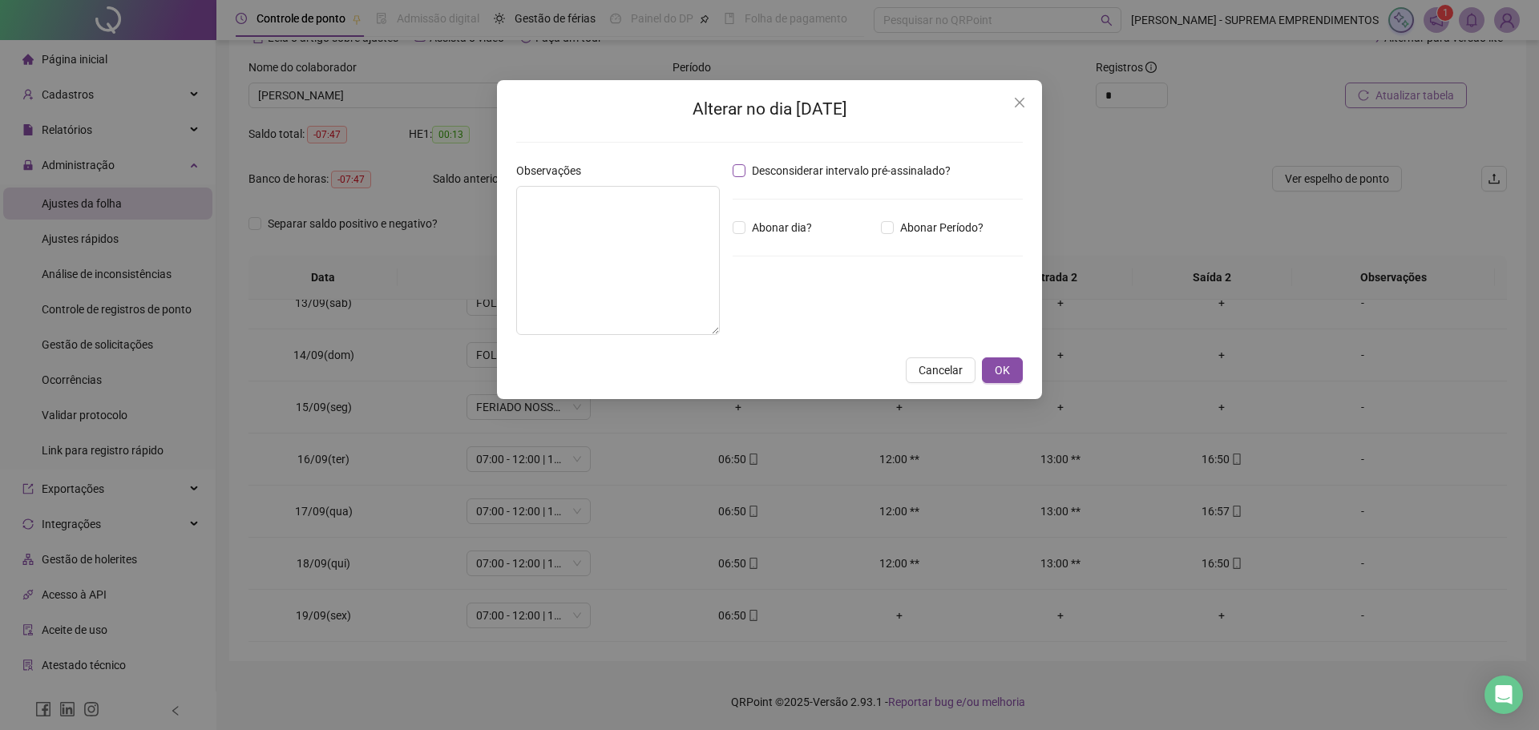
click at [746, 173] on span "Desconsiderar intervalo pré-assinalado?" at bounding box center [852, 171] width 212 height 18
click at [1013, 371] on button "OK" at bounding box center [1002, 371] width 41 height 26
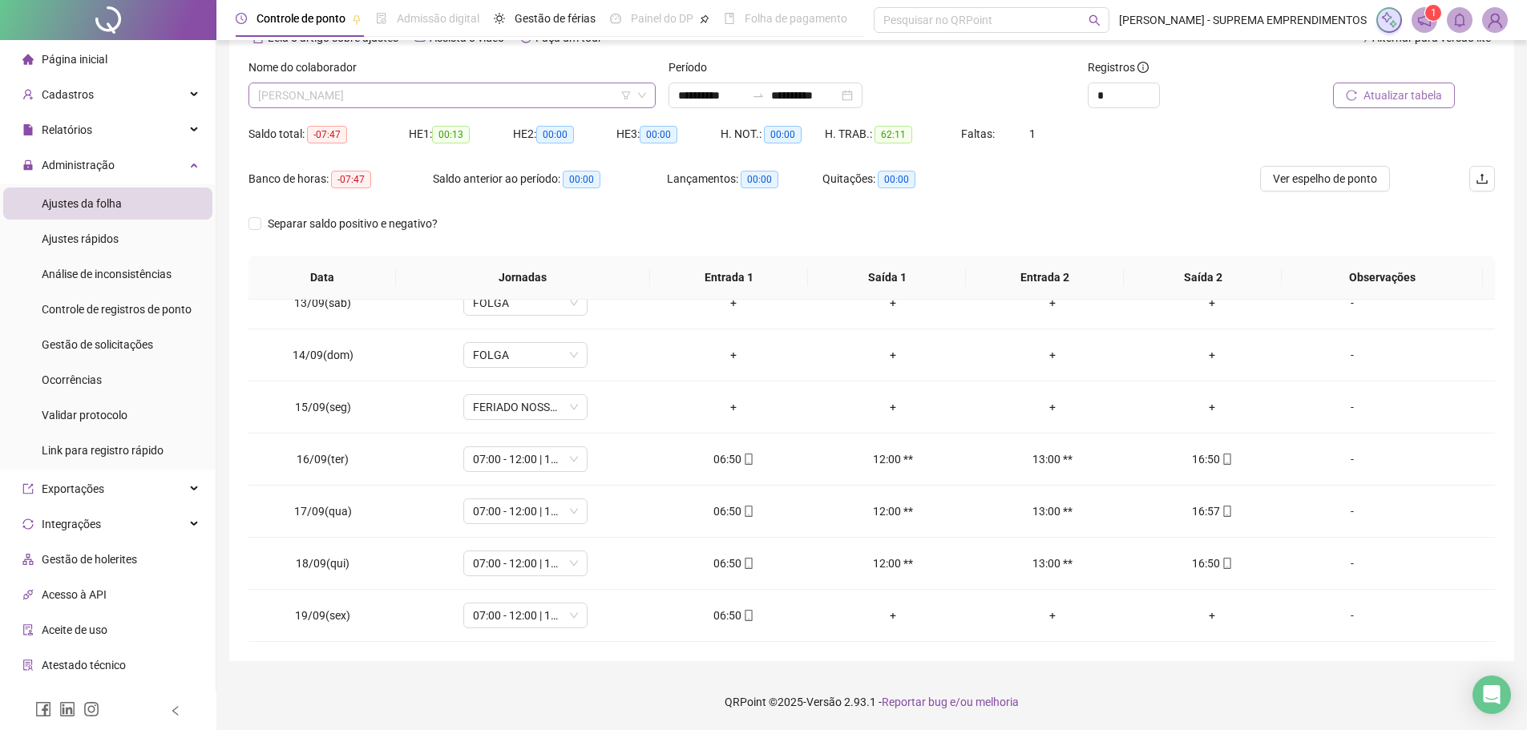
click at [417, 99] on span "JOSÉ BATISTA DA SILVA" at bounding box center [452, 95] width 388 height 24
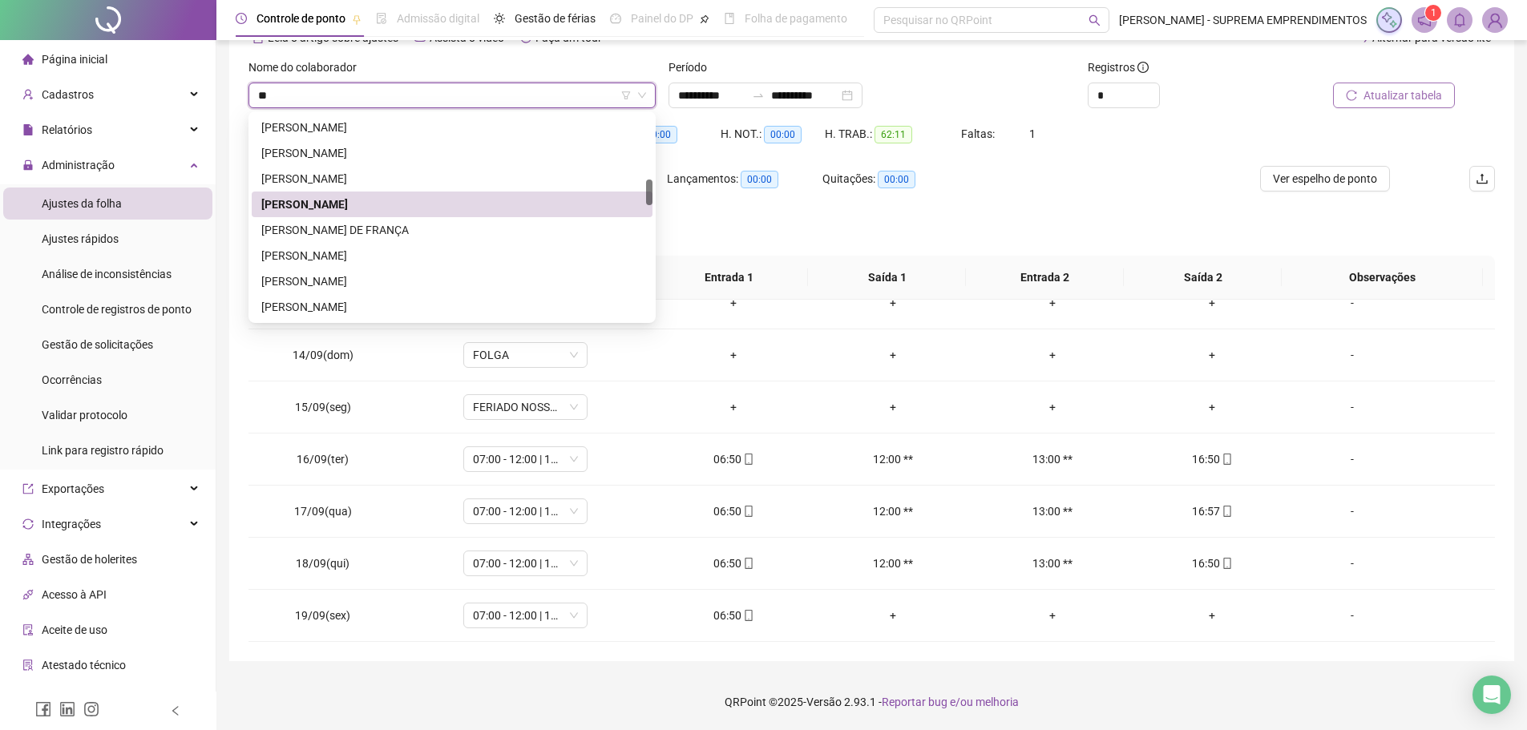
scroll to position [0, 0]
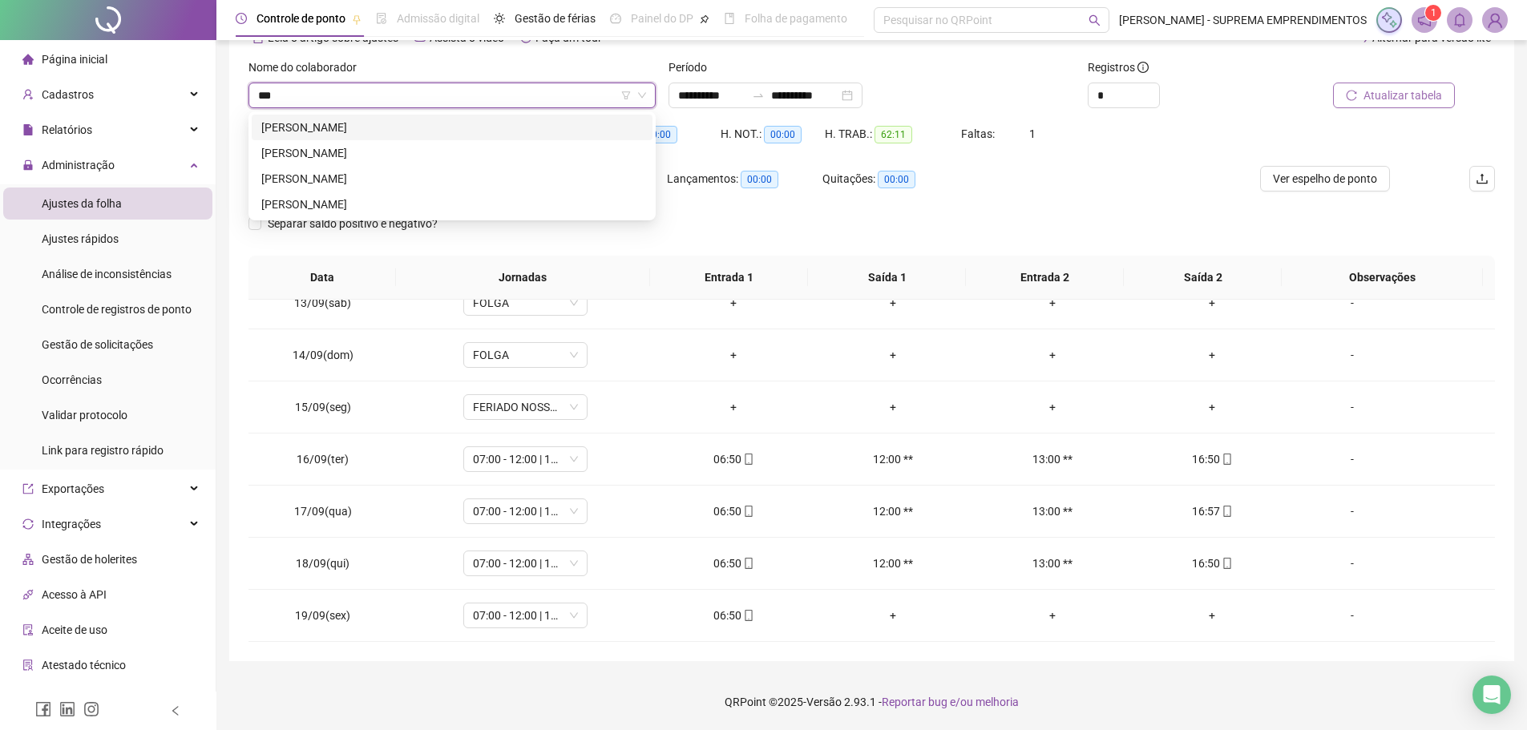
type input "****"
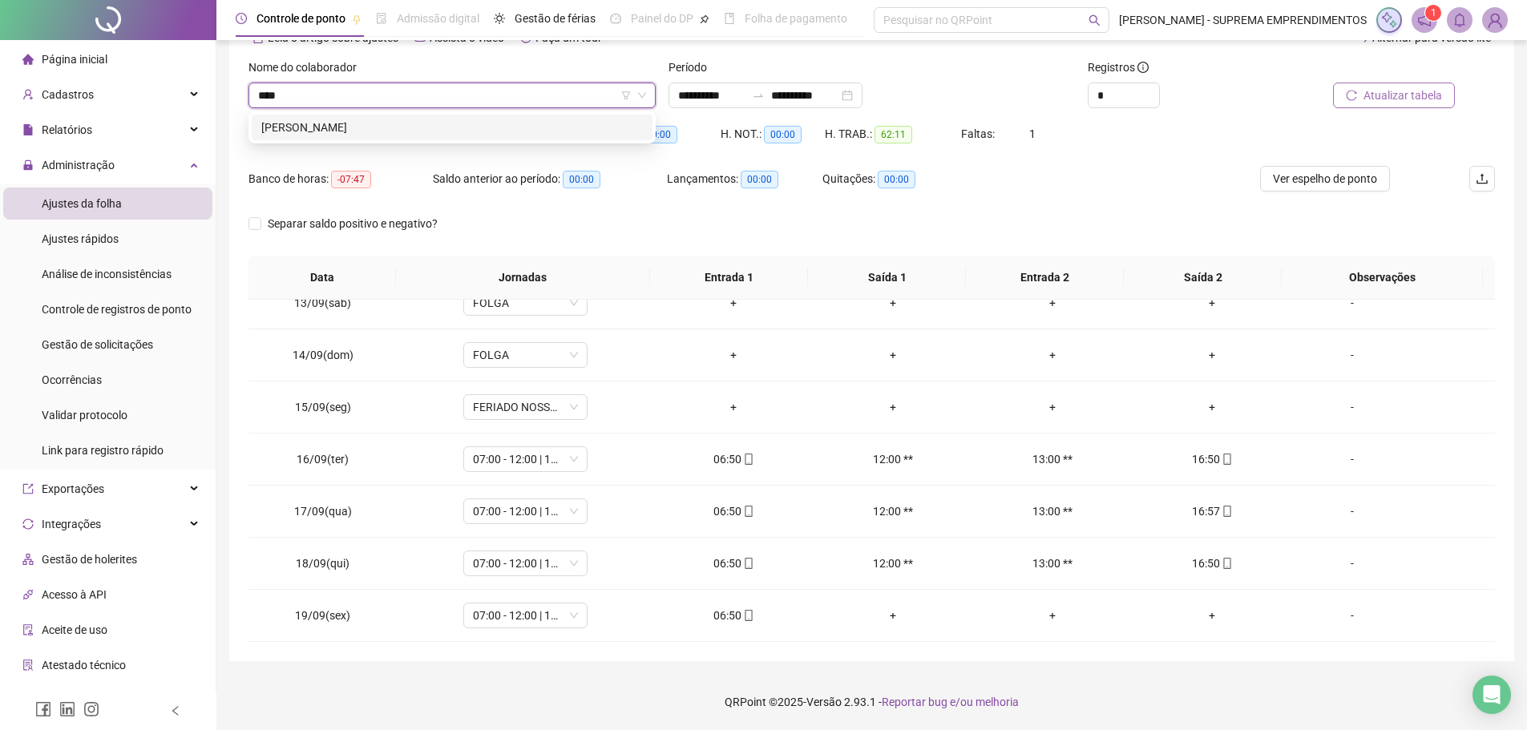
click at [481, 126] on div "IVISON AUGUSTO GARCIA DOS SANTOS" at bounding box center [452, 128] width 382 height 18
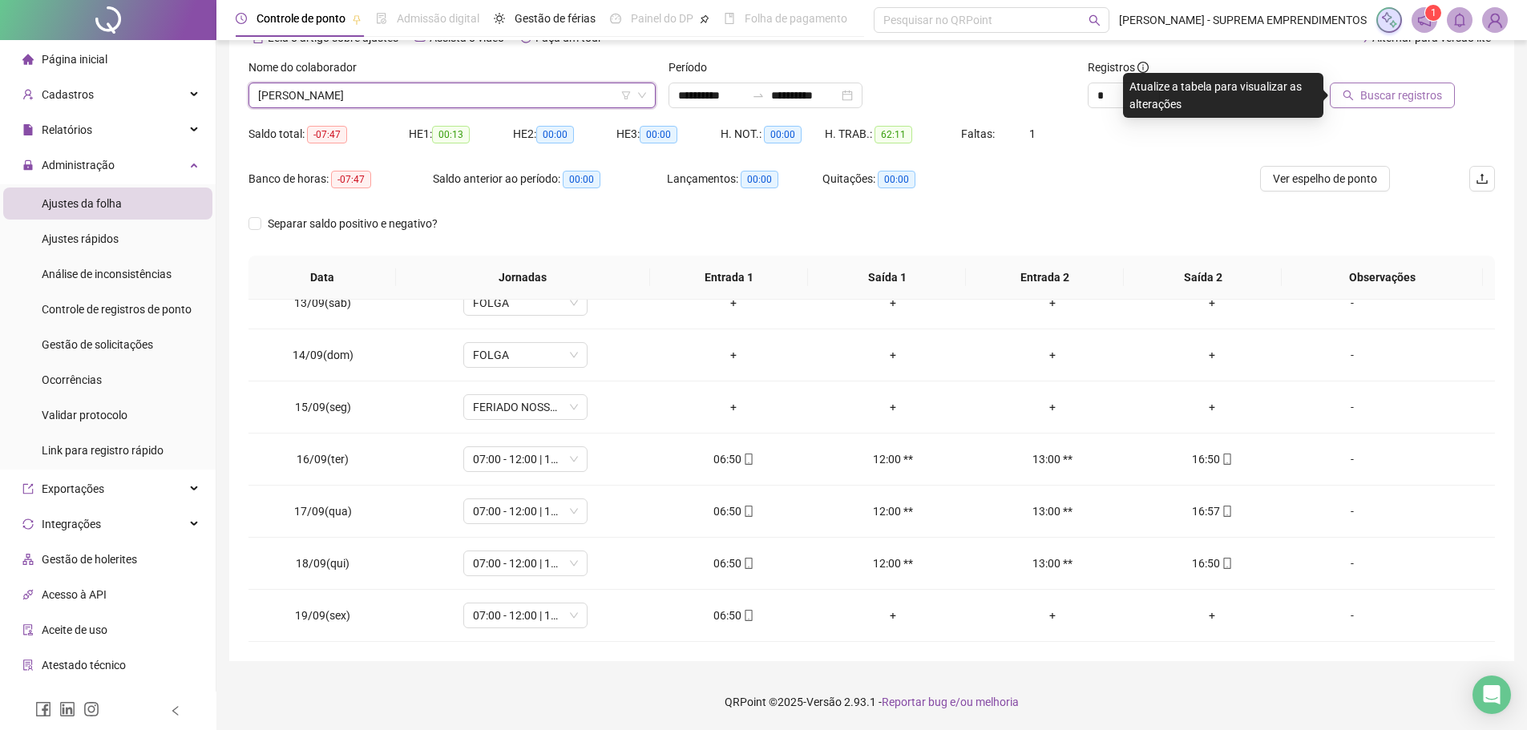
click at [1393, 104] on button "Buscar registros" at bounding box center [1392, 96] width 125 height 26
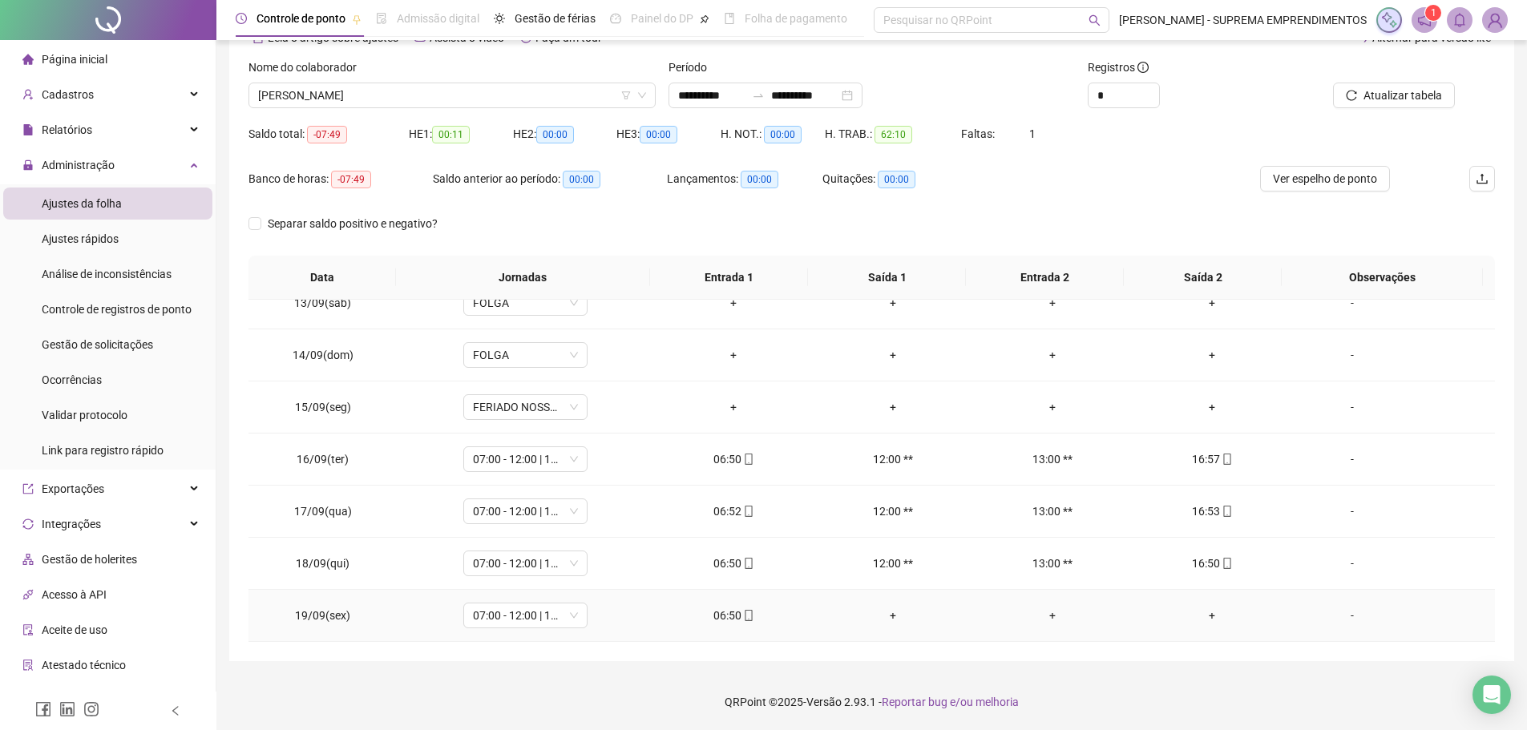
click at [1341, 617] on div "-" at bounding box center [1352, 616] width 95 height 18
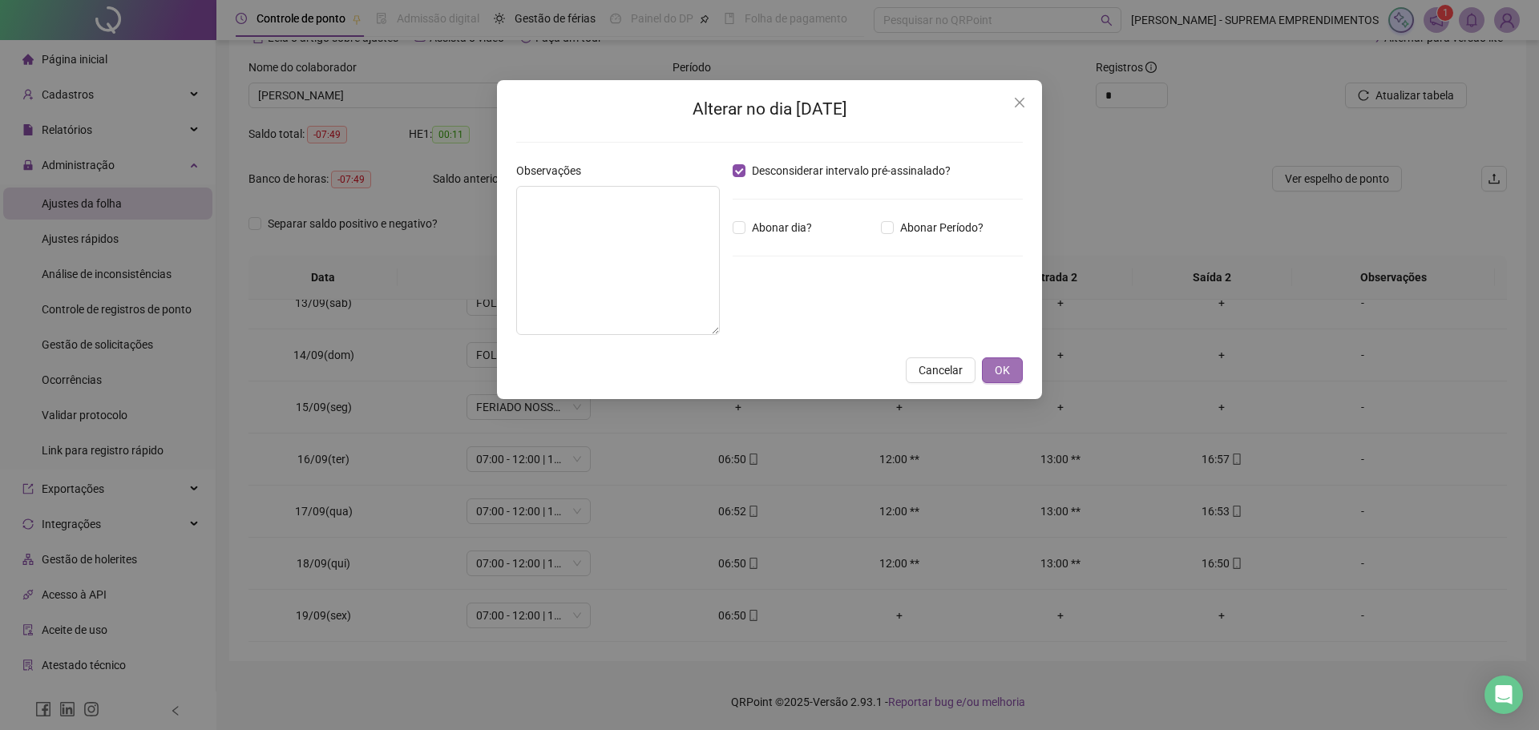
click at [1002, 366] on span "OK" at bounding box center [1002, 371] width 15 height 18
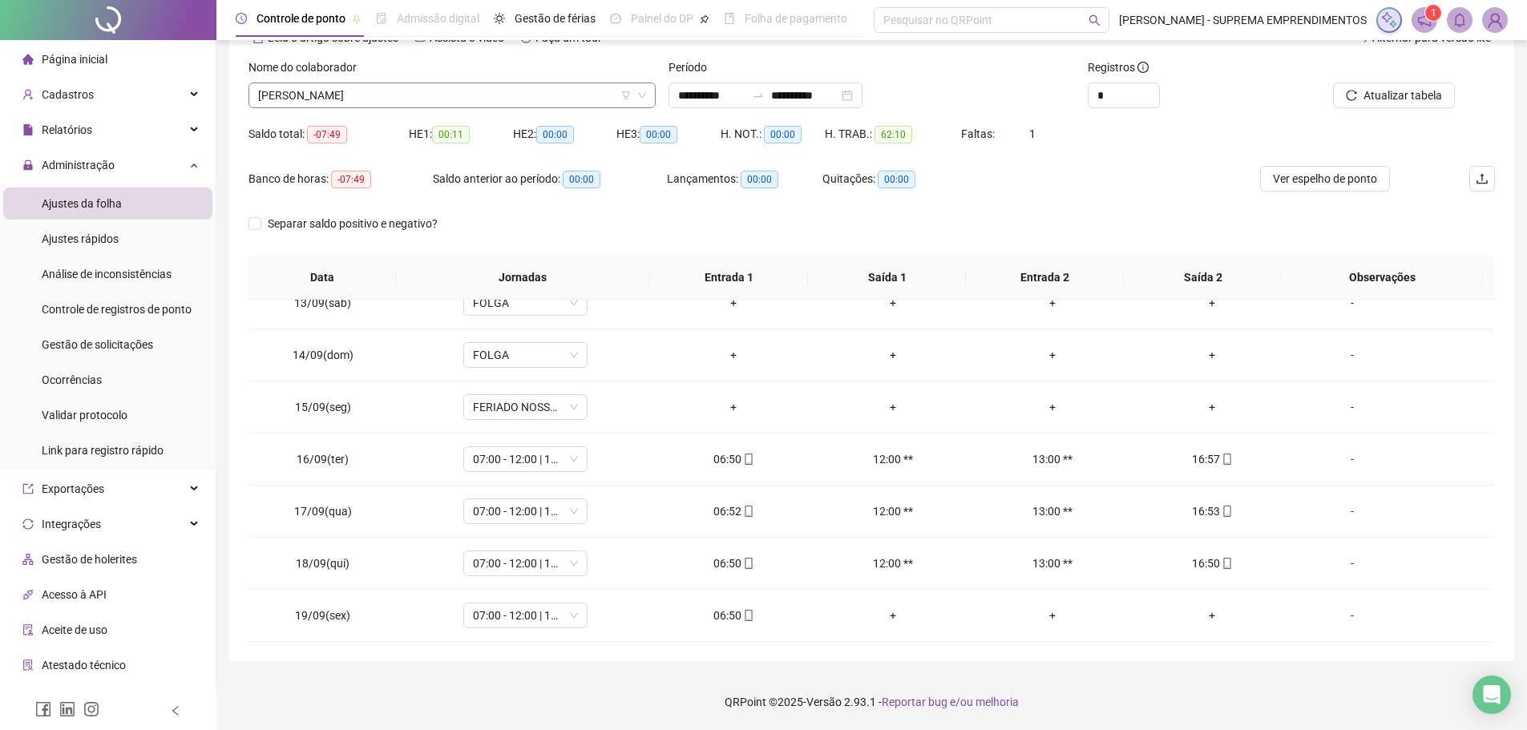
click at [482, 94] on span "IVISON AUGUSTO GARCIA DOS SANTOS" at bounding box center [452, 95] width 388 height 24
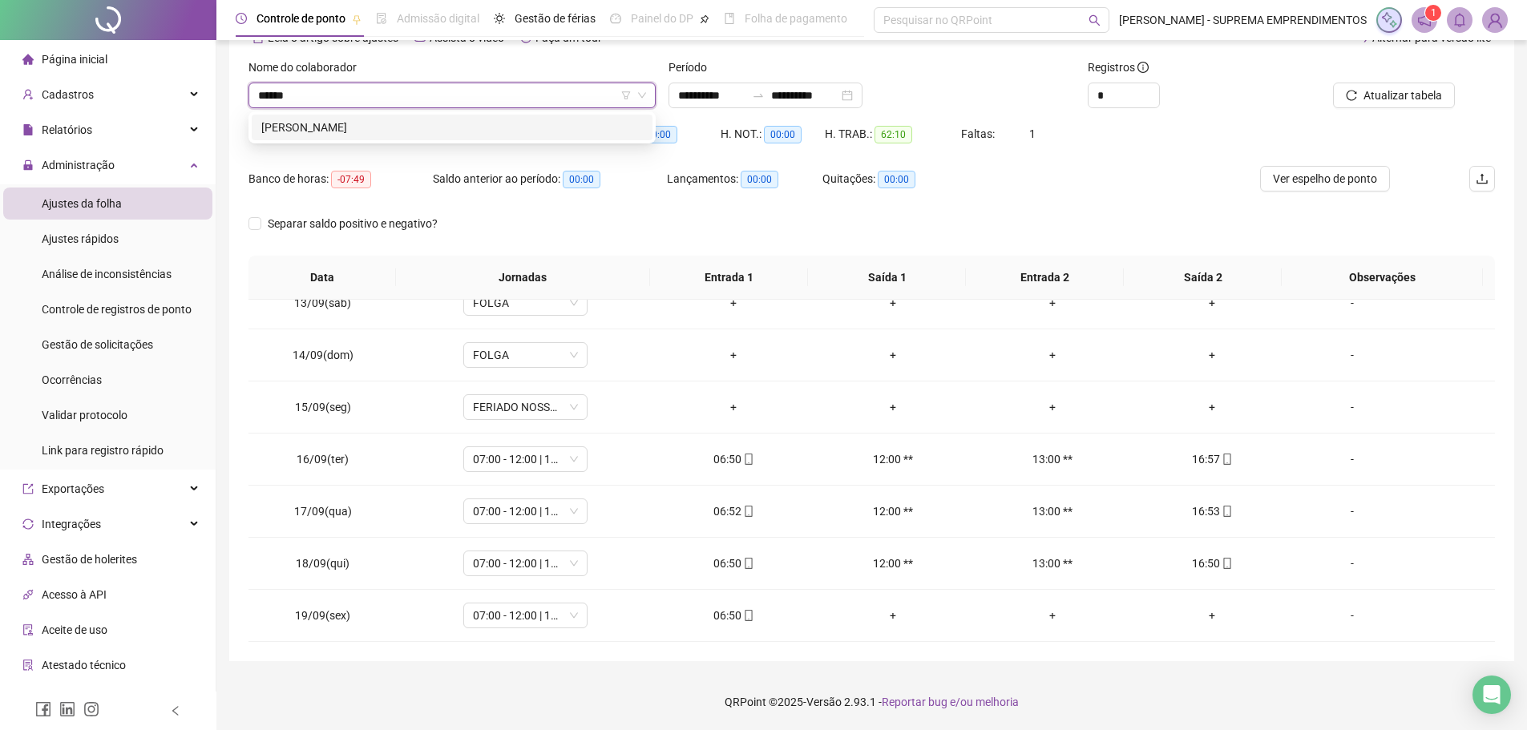
type input "*******"
click at [457, 126] on div "PAULO HENRIQUE FERREIRA DA SILVA" at bounding box center [452, 128] width 382 height 18
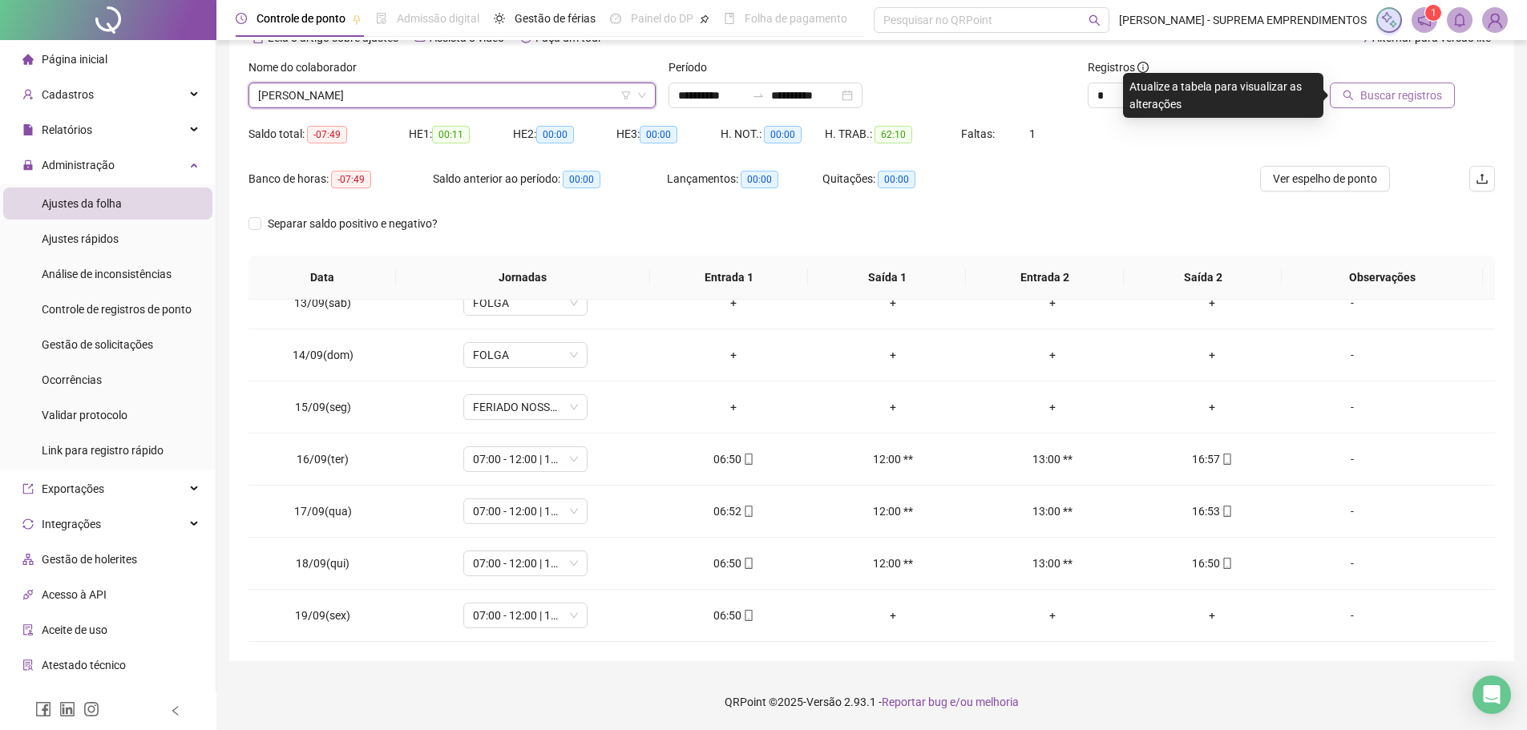
click at [1389, 97] on span "Buscar registros" at bounding box center [1402, 96] width 82 height 18
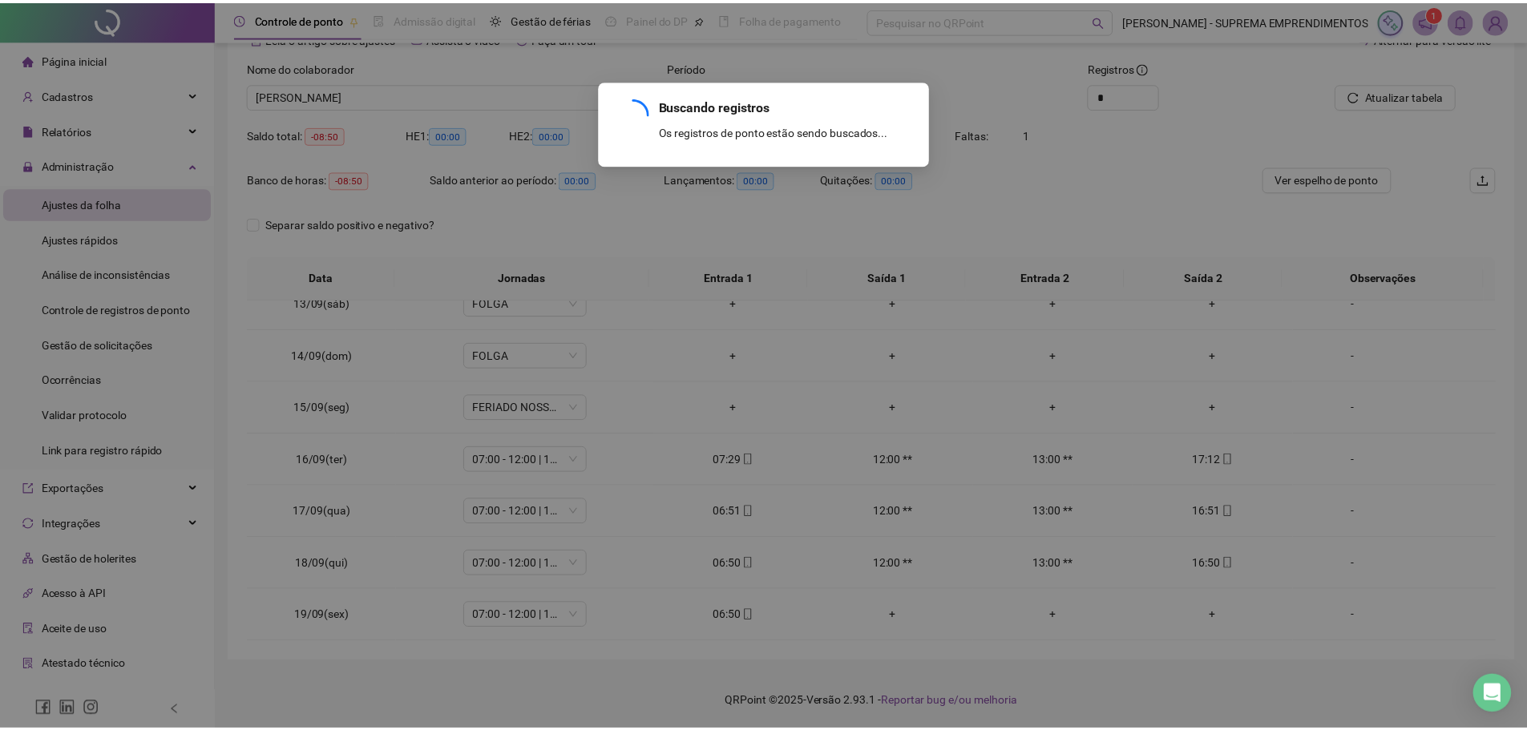
scroll to position [179, 0]
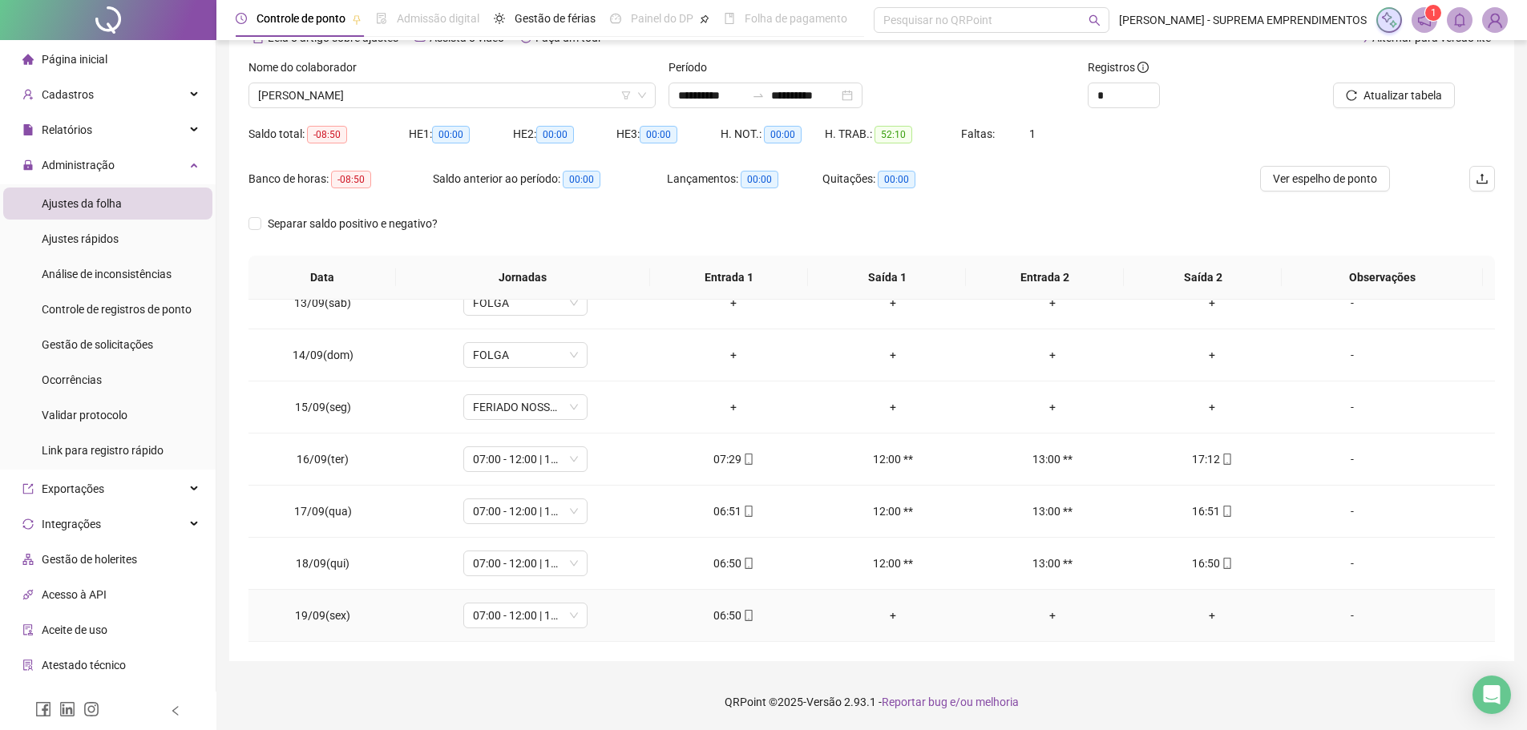
click at [1339, 616] on div "-" at bounding box center [1352, 616] width 95 height 18
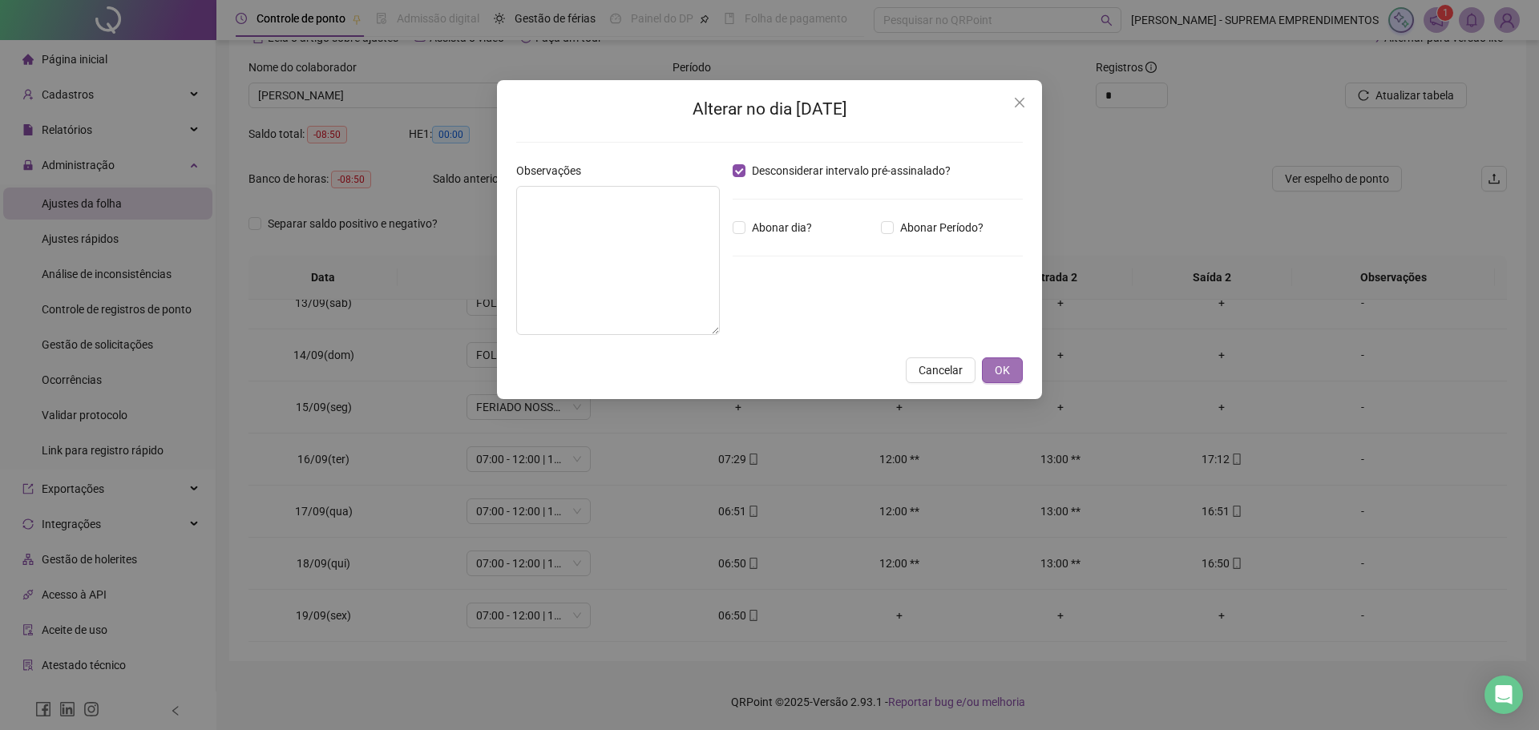
click at [1008, 370] on span "OK" at bounding box center [1002, 371] width 15 height 18
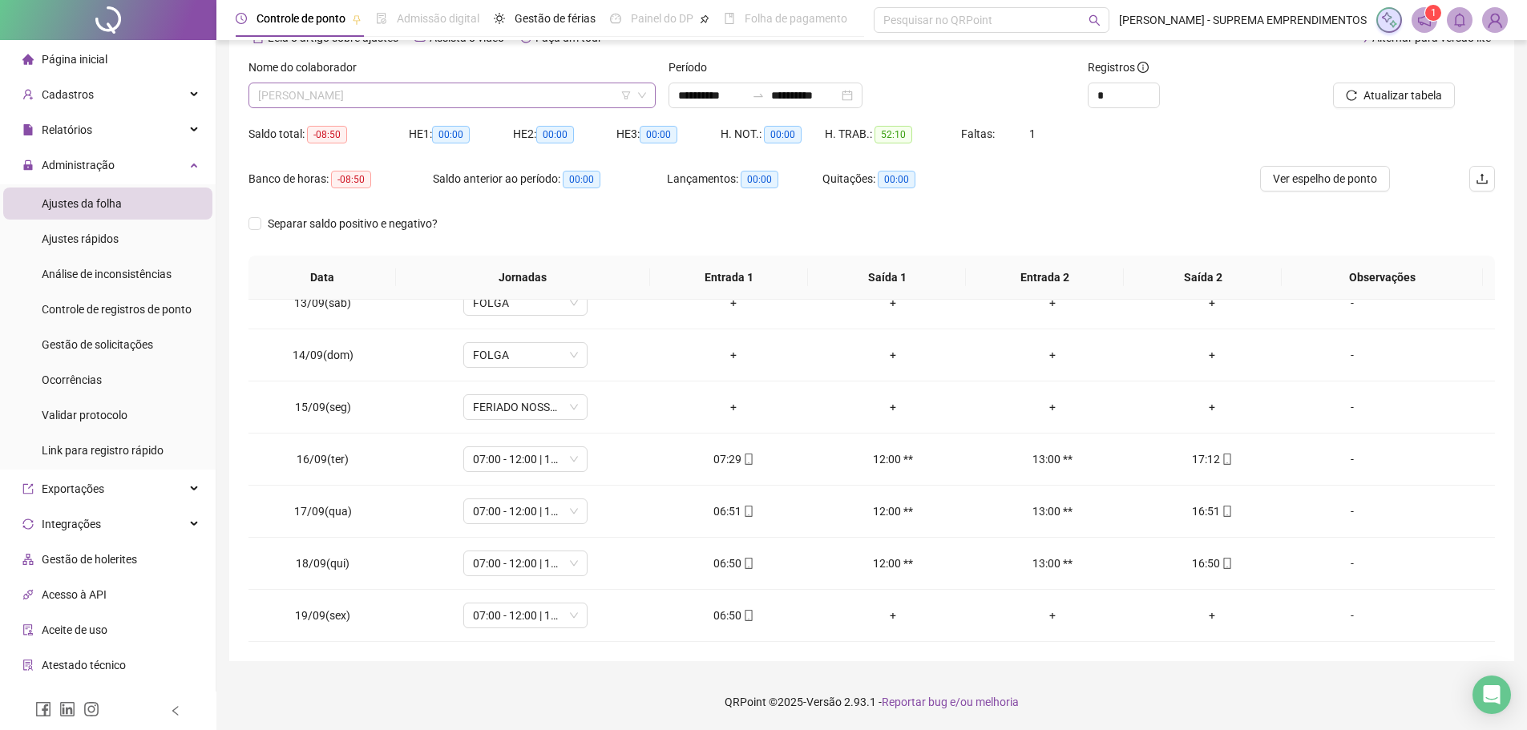
click at [487, 98] on span "PAULO HENRIQUE FERREIRA DA SILVA" at bounding box center [452, 95] width 388 height 24
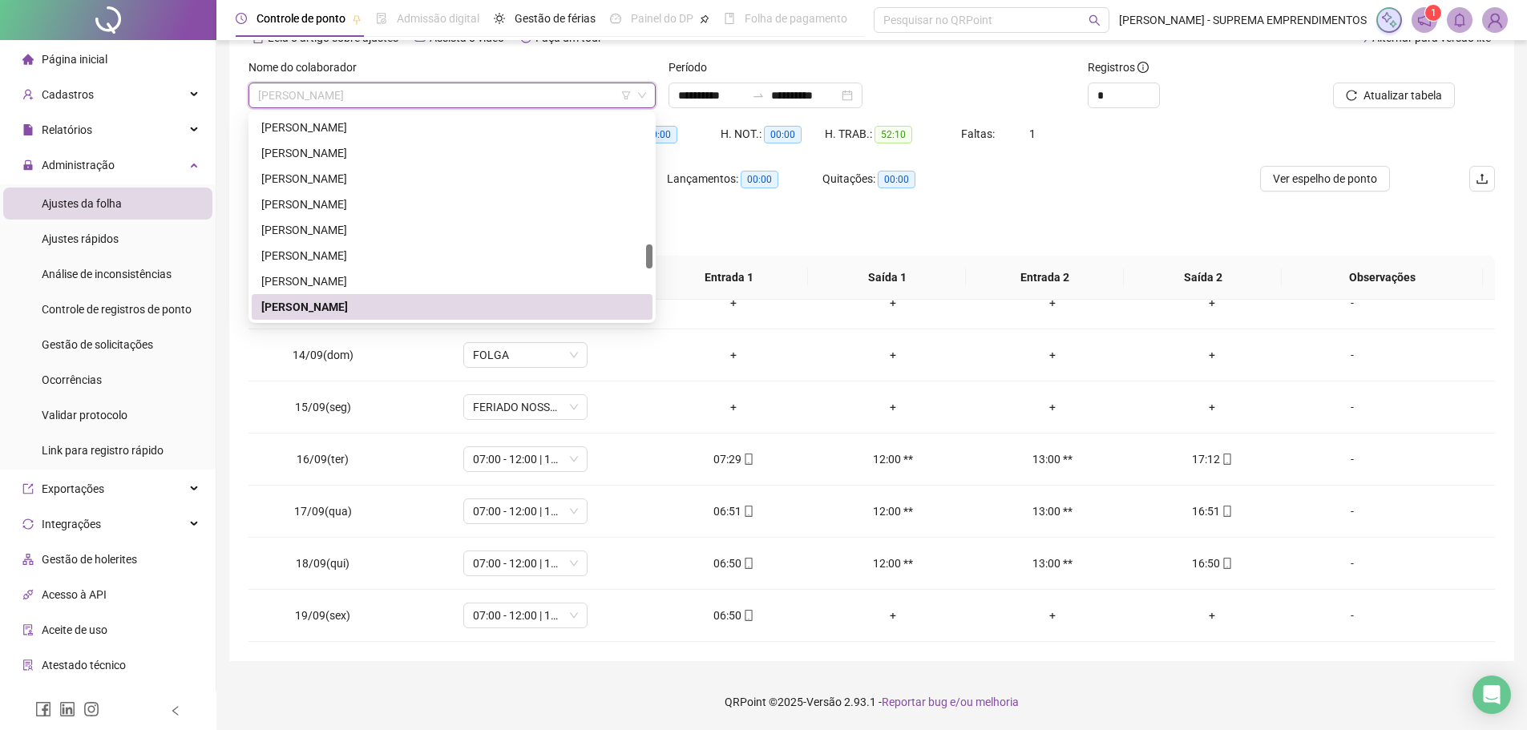
type input "*"
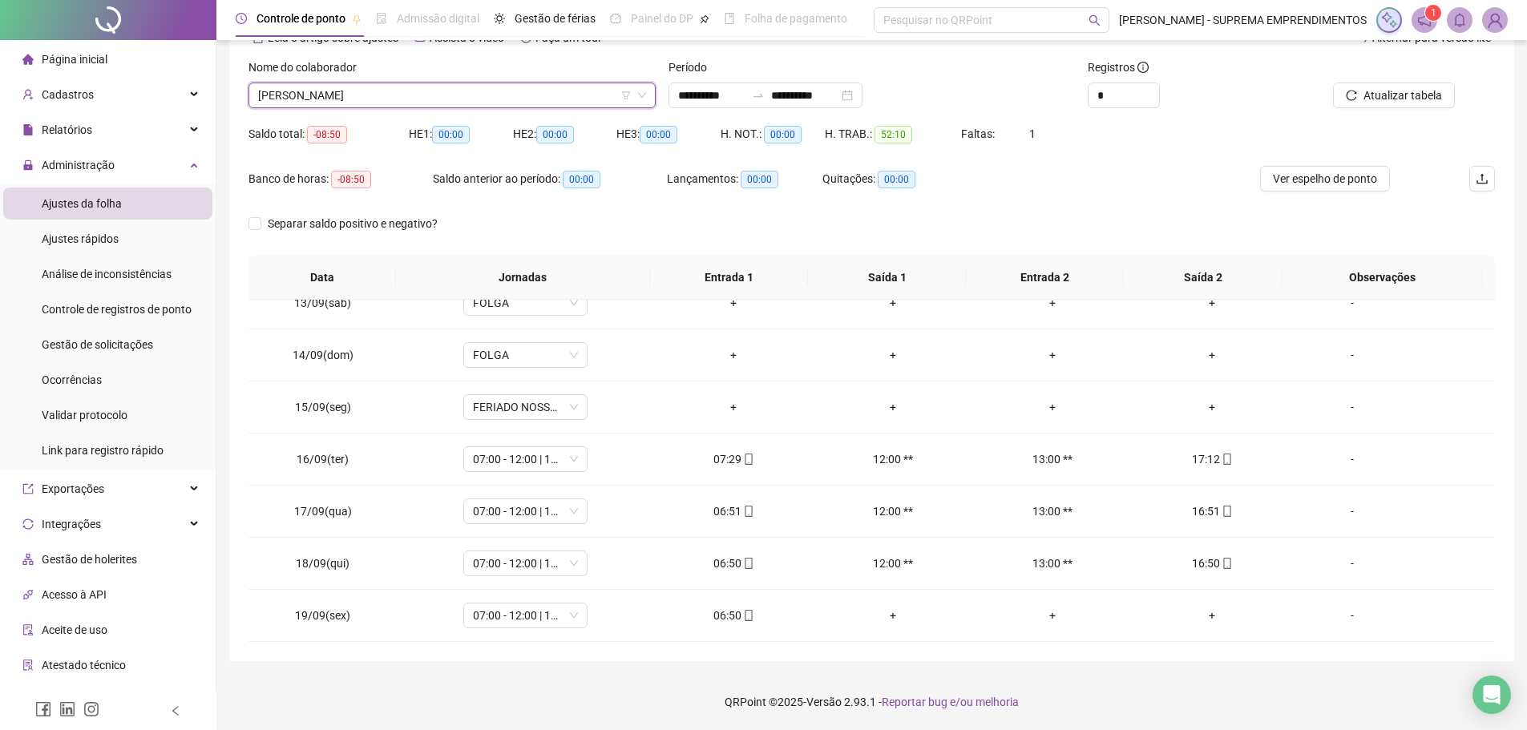
scroll to position [0, 0]
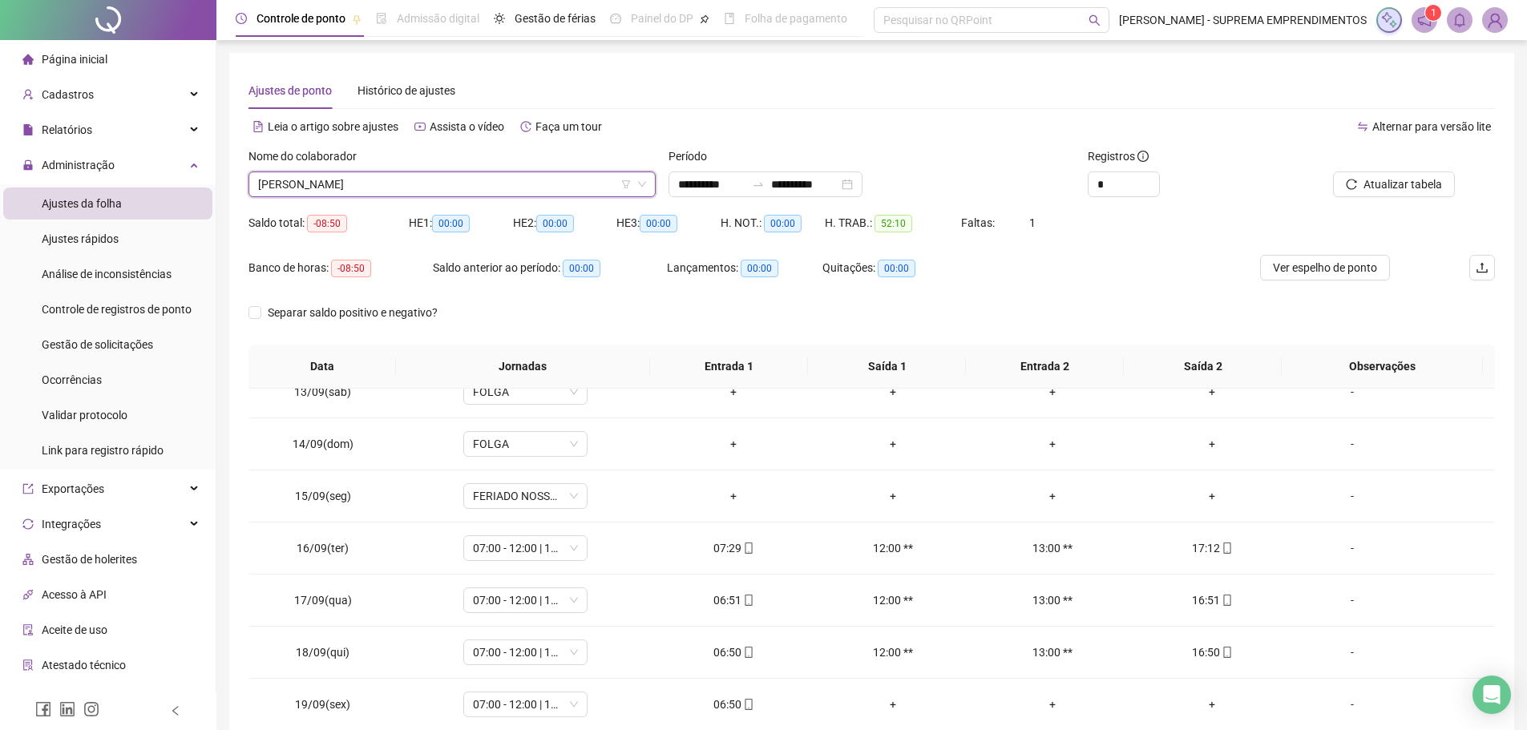
click at [478, 187] on span "PAULO HENRIQUE FERREIRA DA SILVA" at bounding box center [452, 184] width 388 height 24
type input "******"
click at [438, 212] on div "MARTON JONHON DA SILVA" at bounding box center [452, 217] width 382 height 18
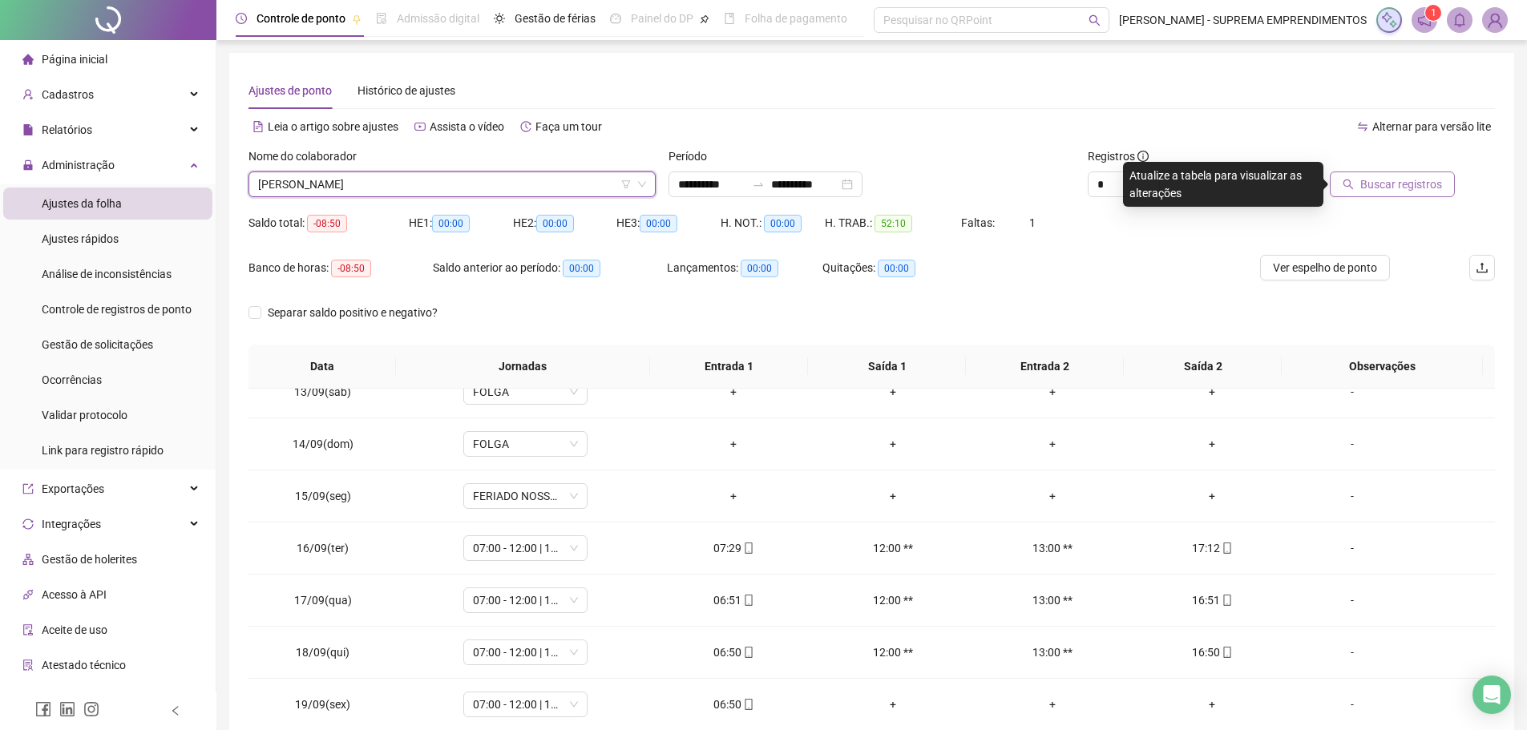
click at [1401, 178] on span "Buscar registros" at bounding box center [1402, 185] width 82 height 18
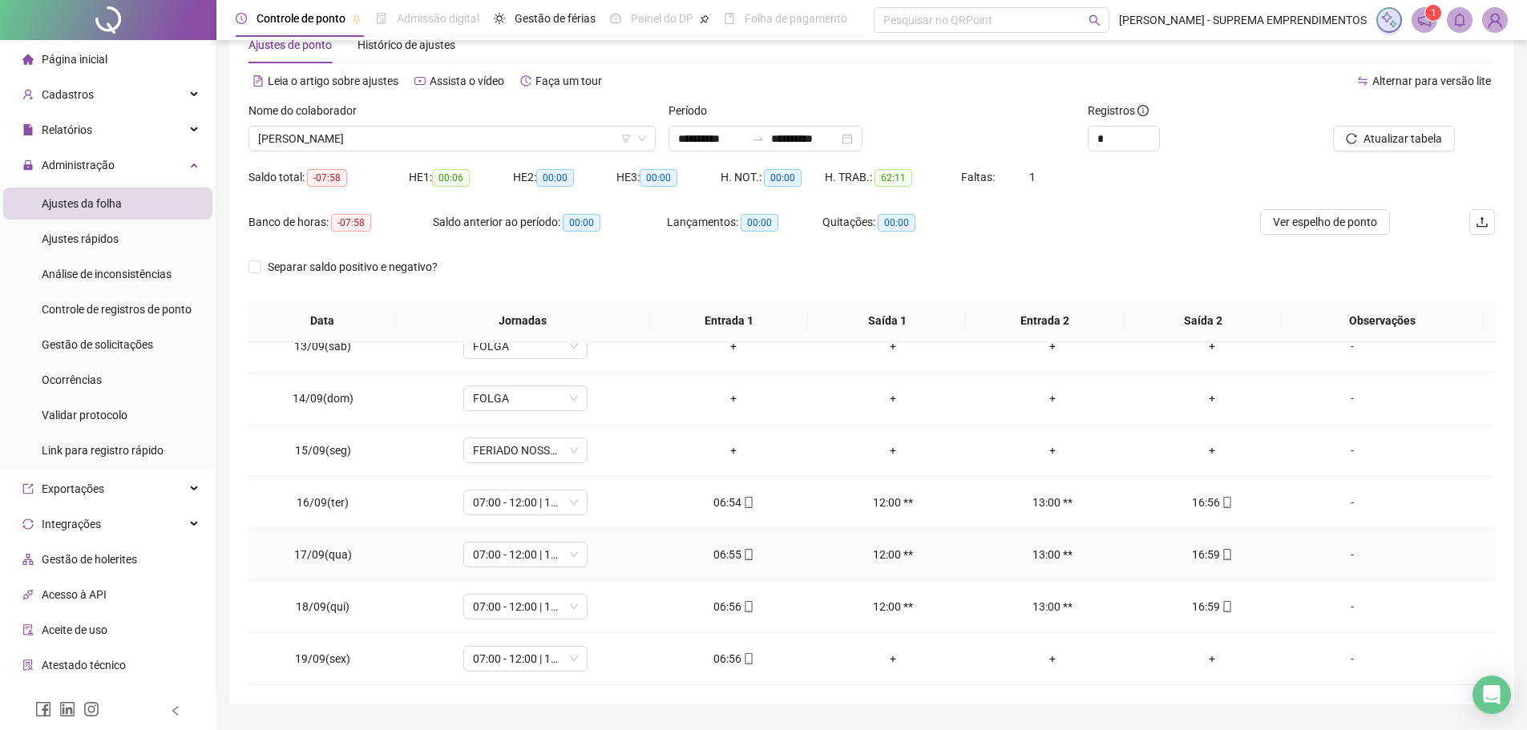
scroll to position [89, 0]
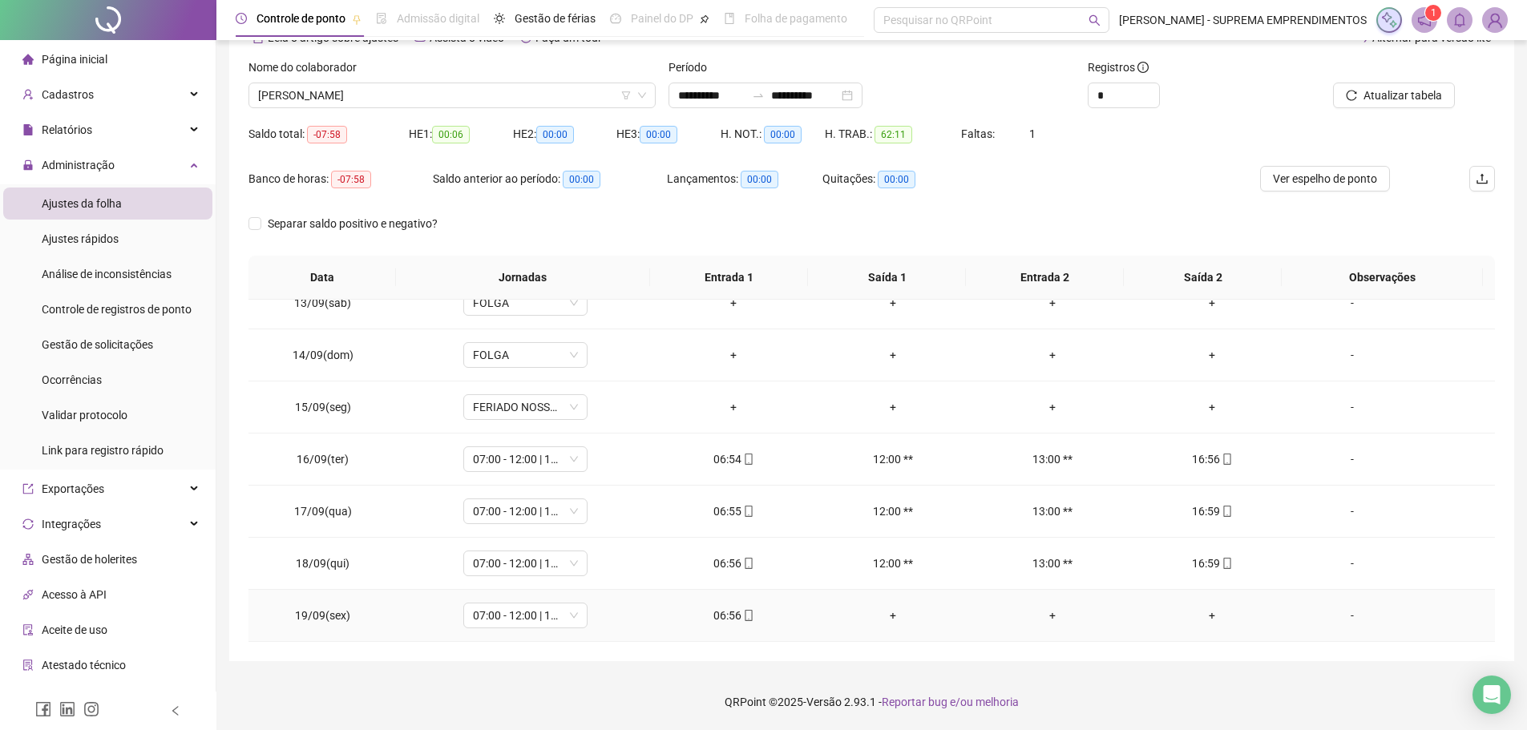
click at [1345, 620] on div "-" at bounding box center [1352, 616] width 95 height 18
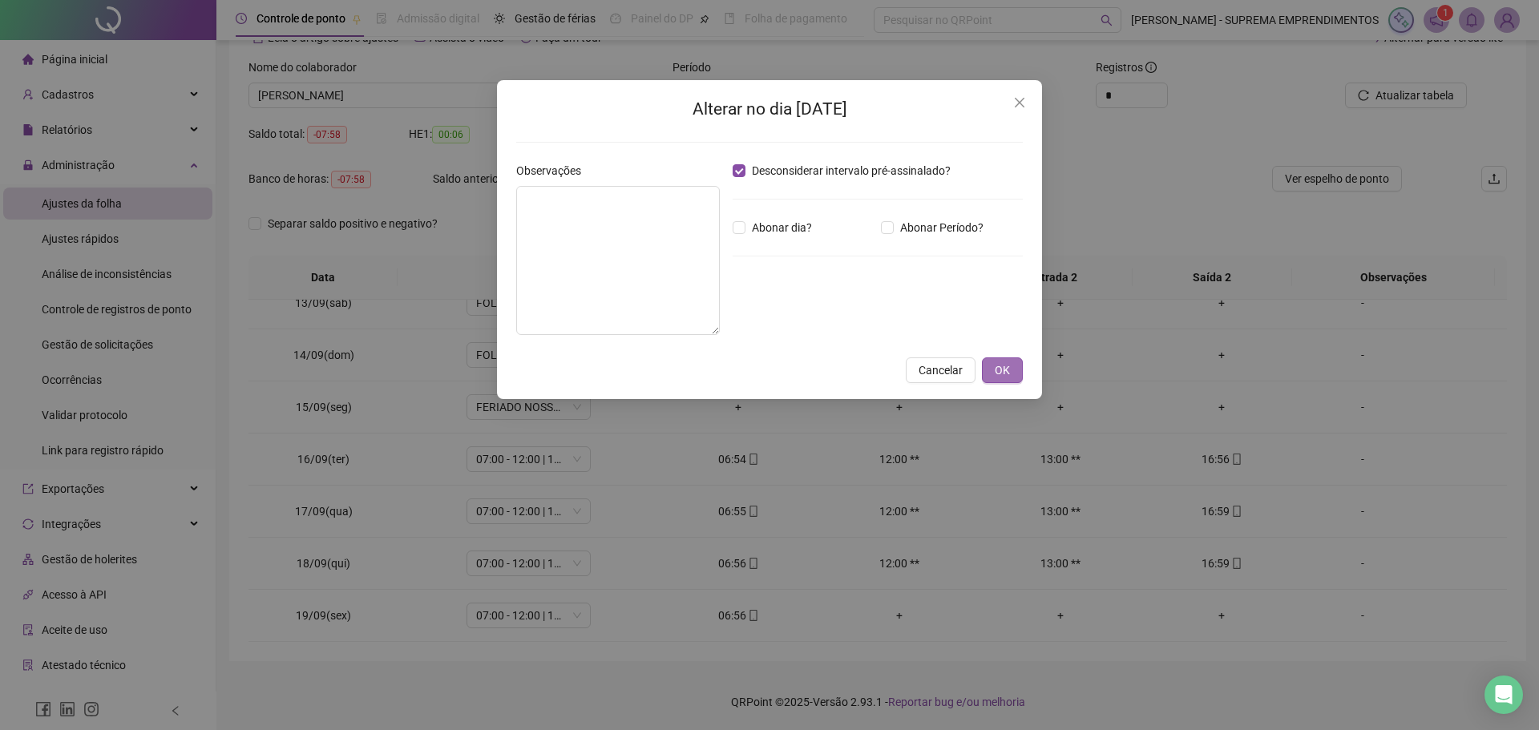
click at [998, 370] on span "OK" at bounding box center [1002, 371] width 15 height 18
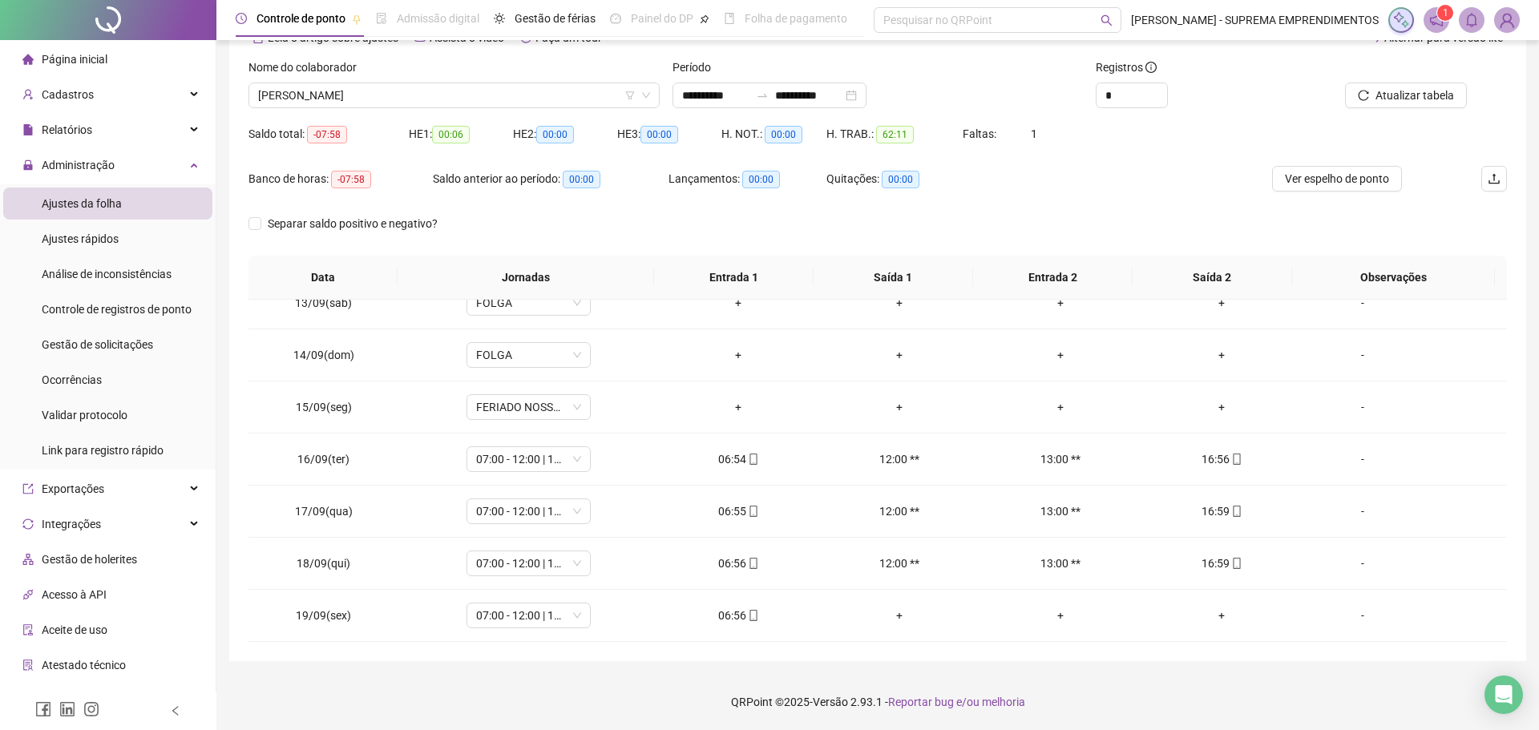
click at [1001, 364] on div "Alterar no dia 19/09/2025 Observações Desconsiderar intervalo pré-assinalado? A…" at bounding box center [769, 365] width 1539 height 730
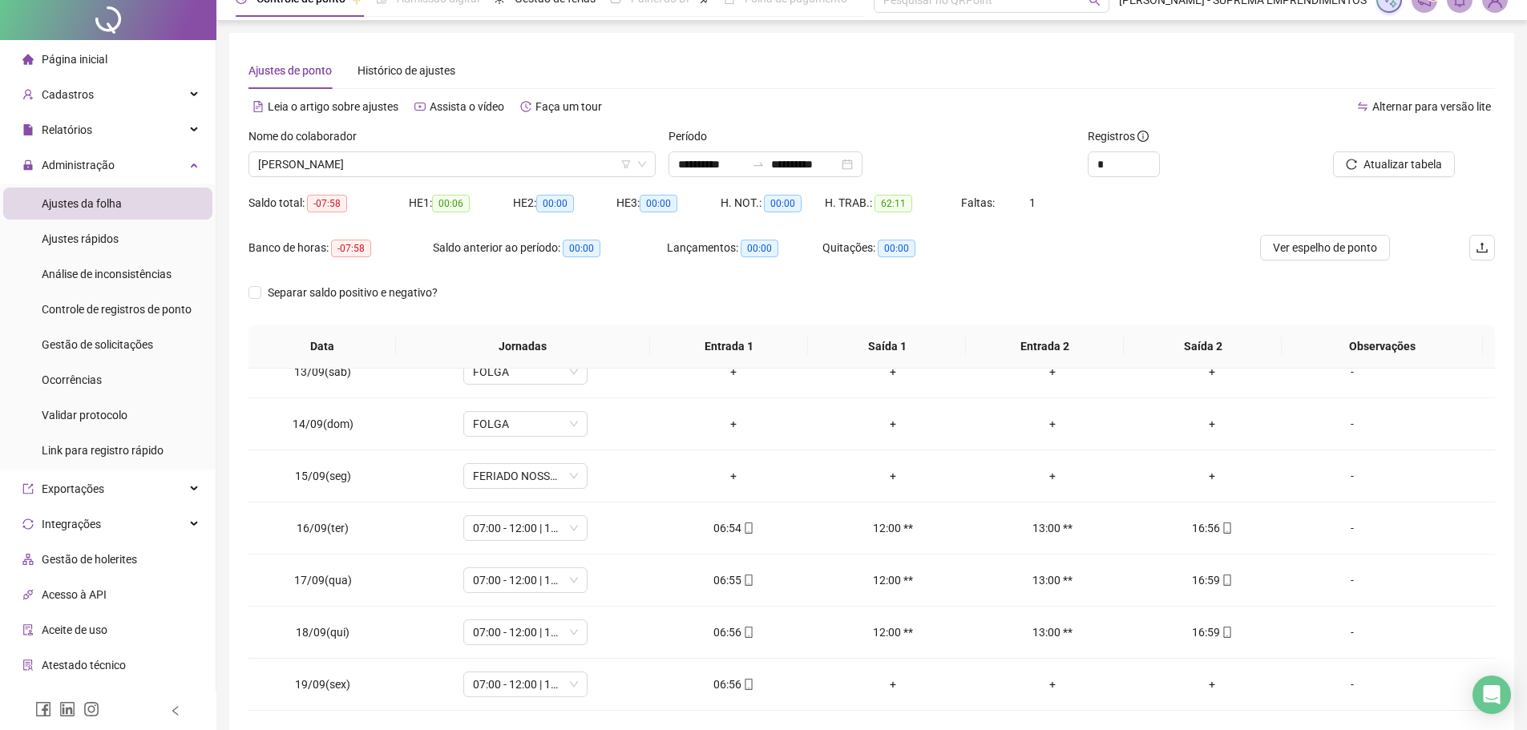
scroll to position [0, 0]
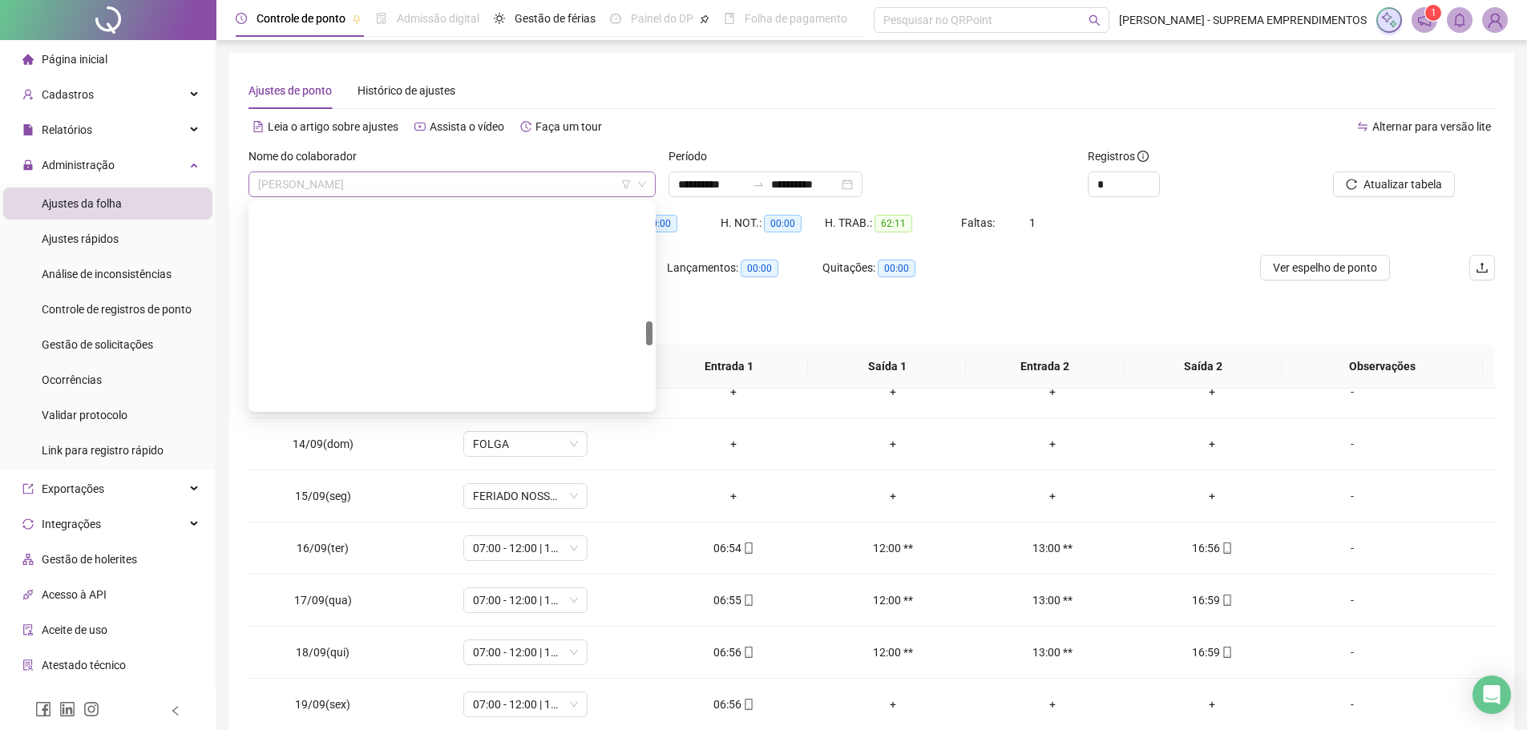
click at [469, 184] on span "MARTON JONHON DA SILVA" at bounding box center [452, 184] width 388 height 24
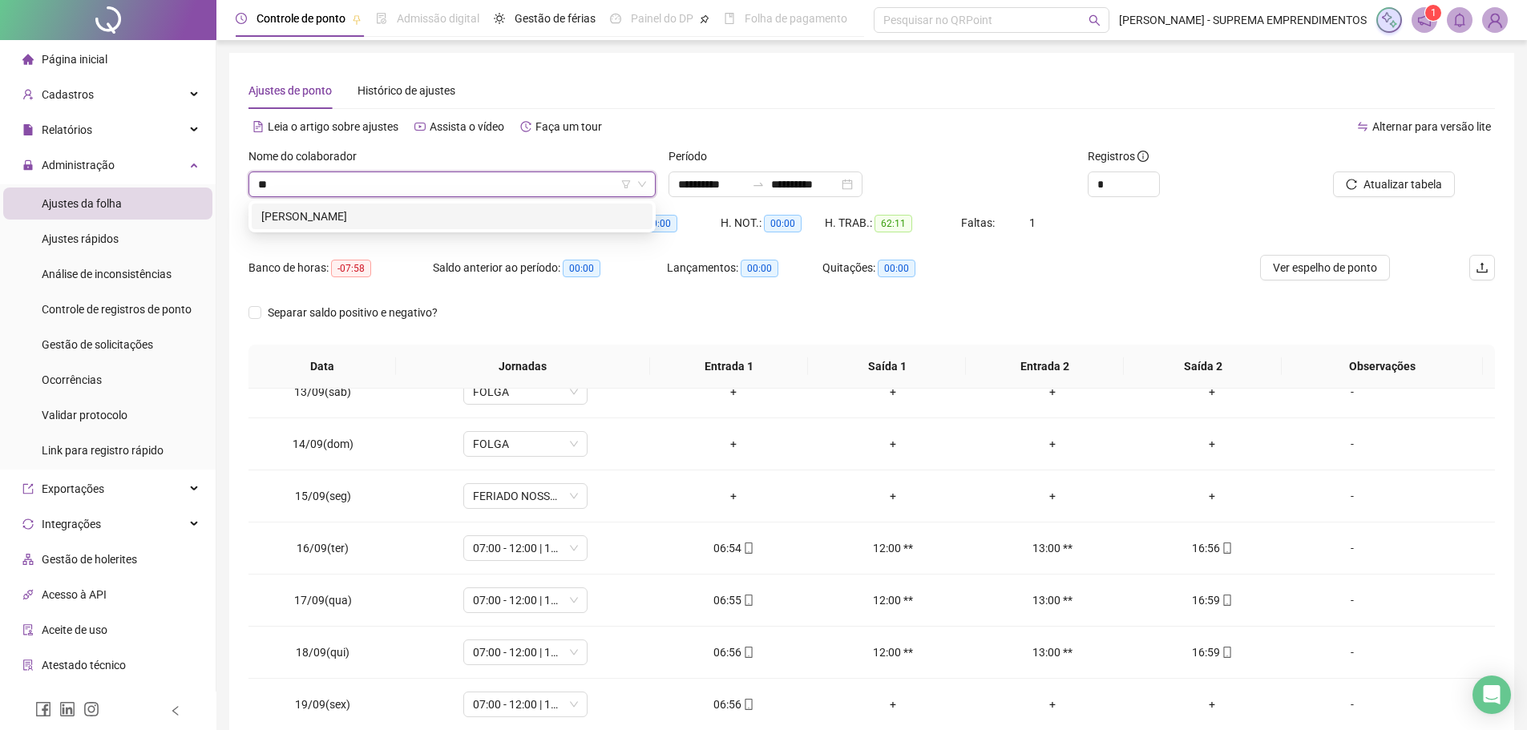
type input "*"
type input "*********"
click at [451, 216] on div "[PERSON_NAME]" at bounding box center [452, 217] width 382 height 18
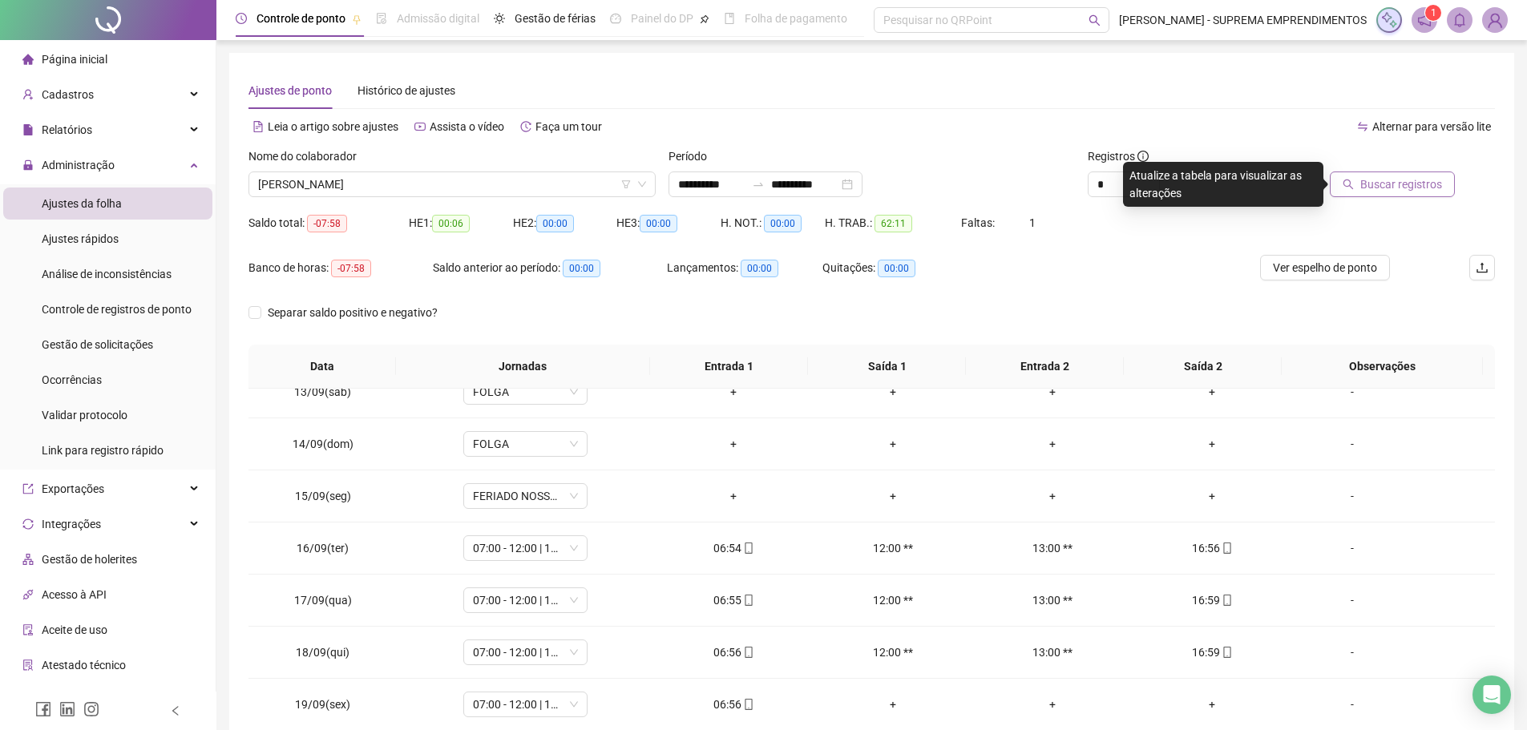
click at [1369, 183] on span "Buscar registros" at bounding box center [1402, 185] width 82 height 18
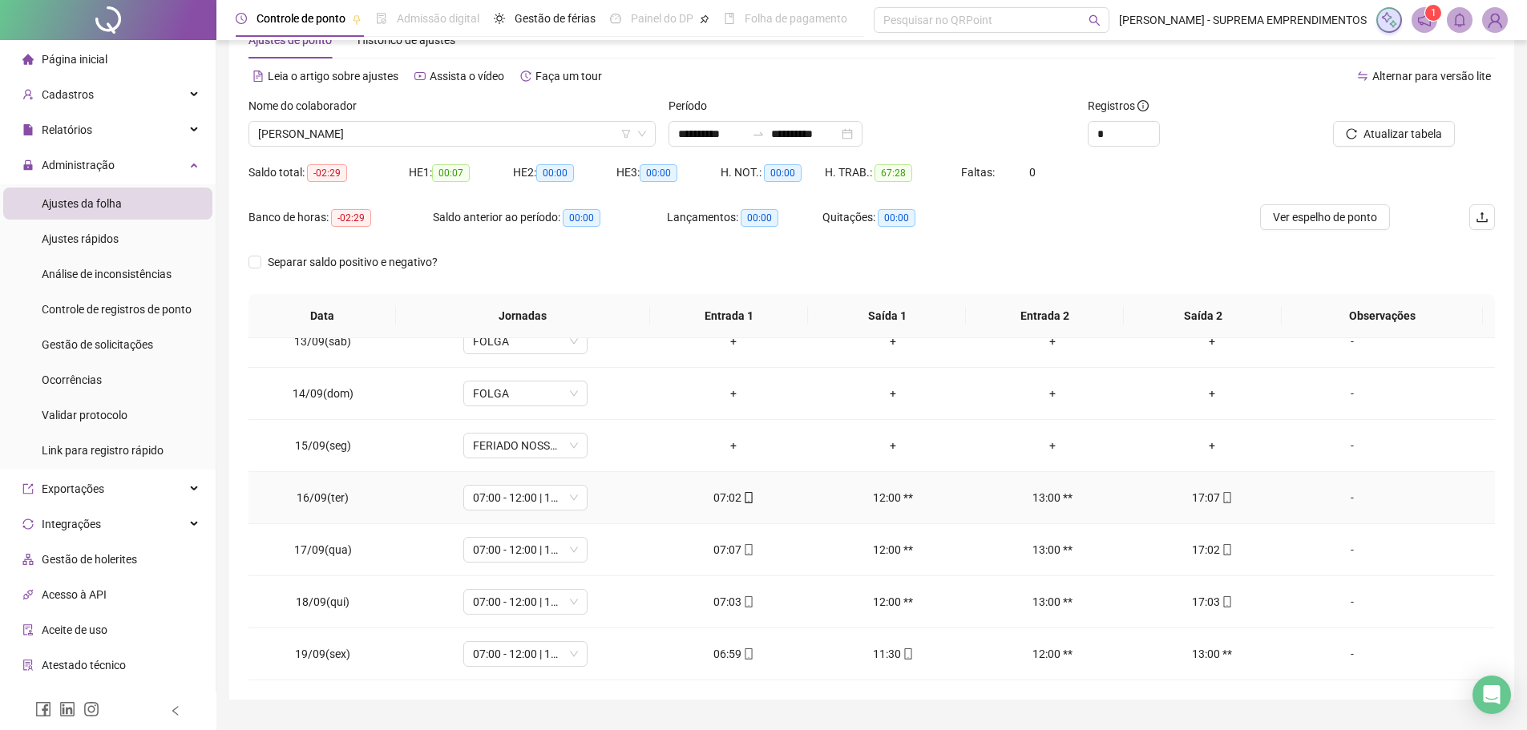
scroll to position [89, 0]
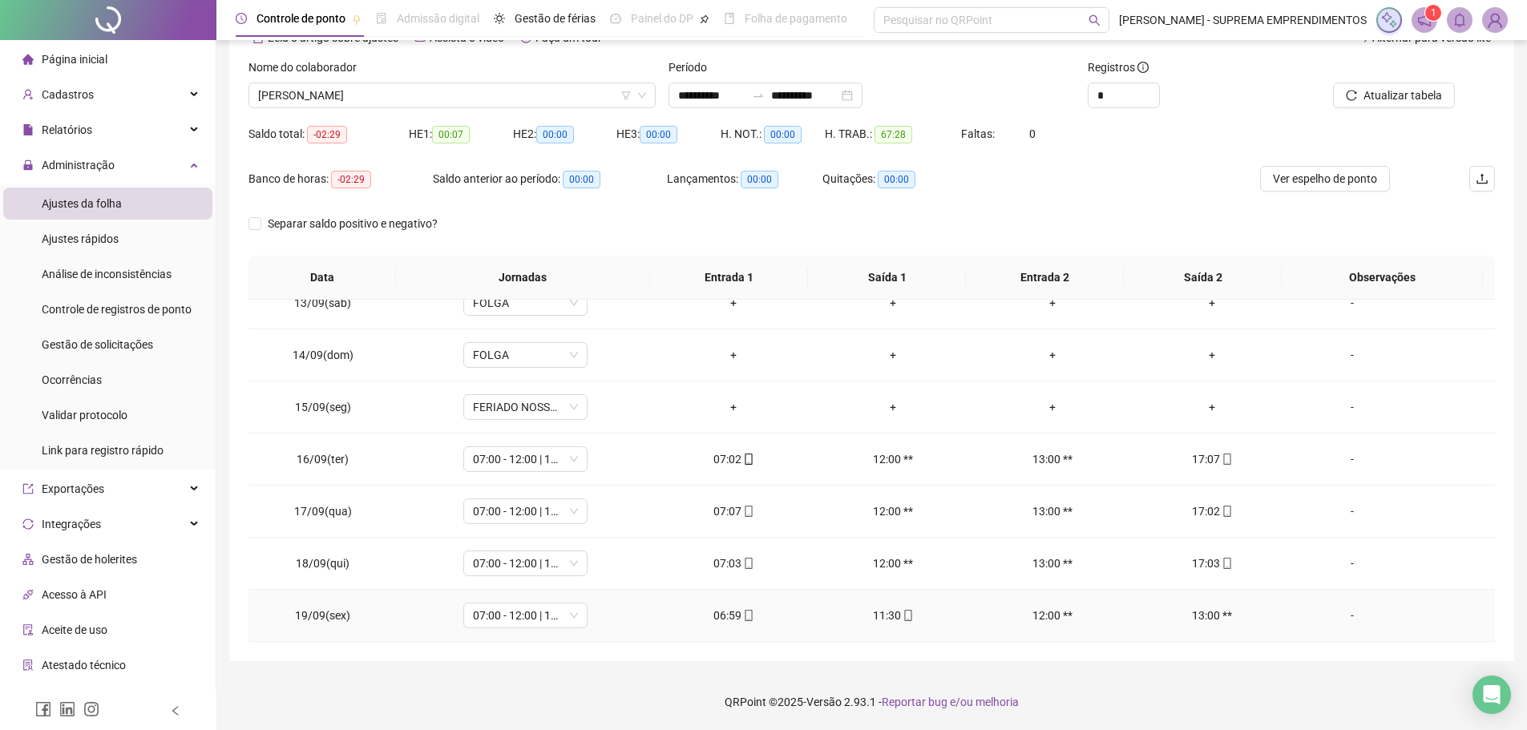
click at [1341, 617] on div "-" at bounding box center [1352, 616] width 95 height 18
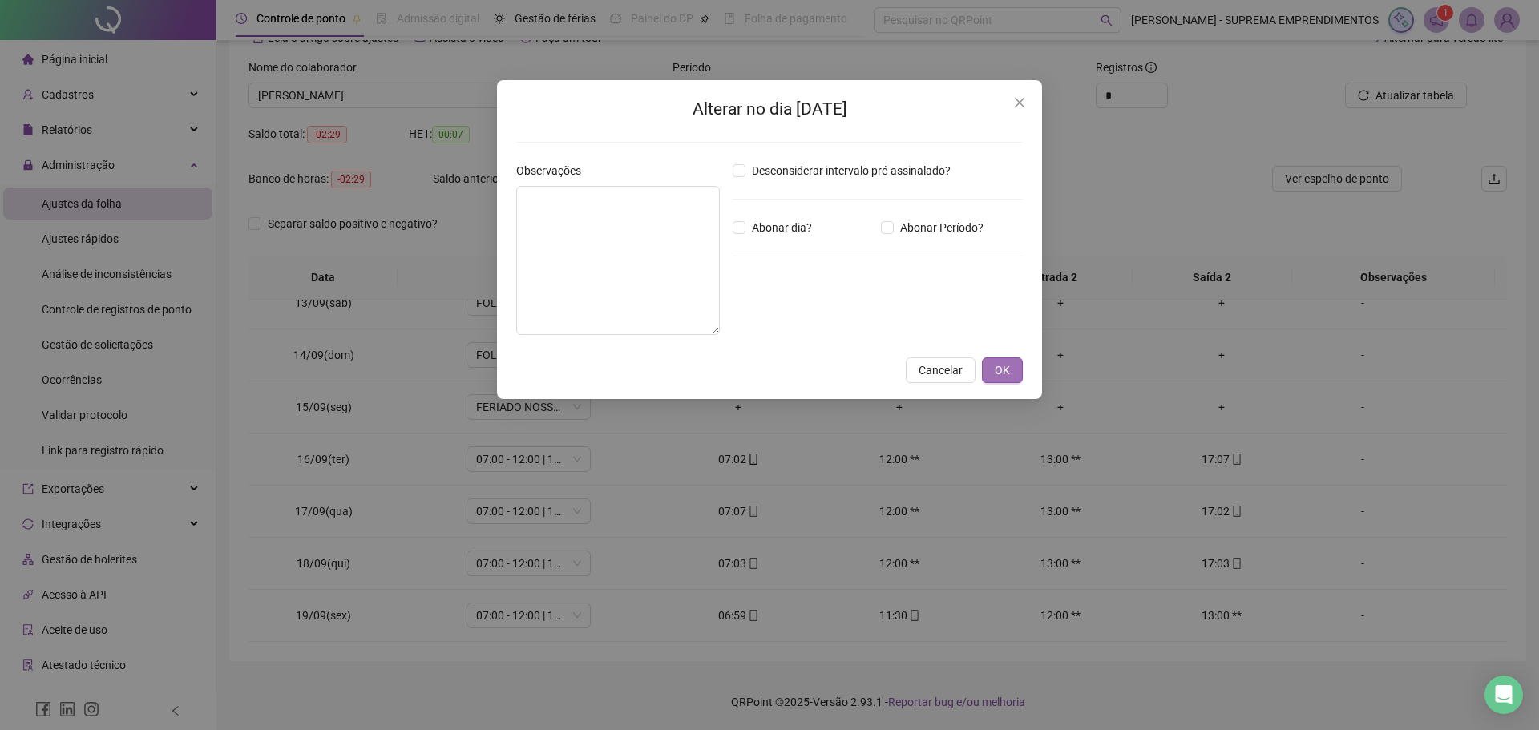
click at [1015, 374] on button "OK" at bounding box center [1002, 371] width 41 height 26
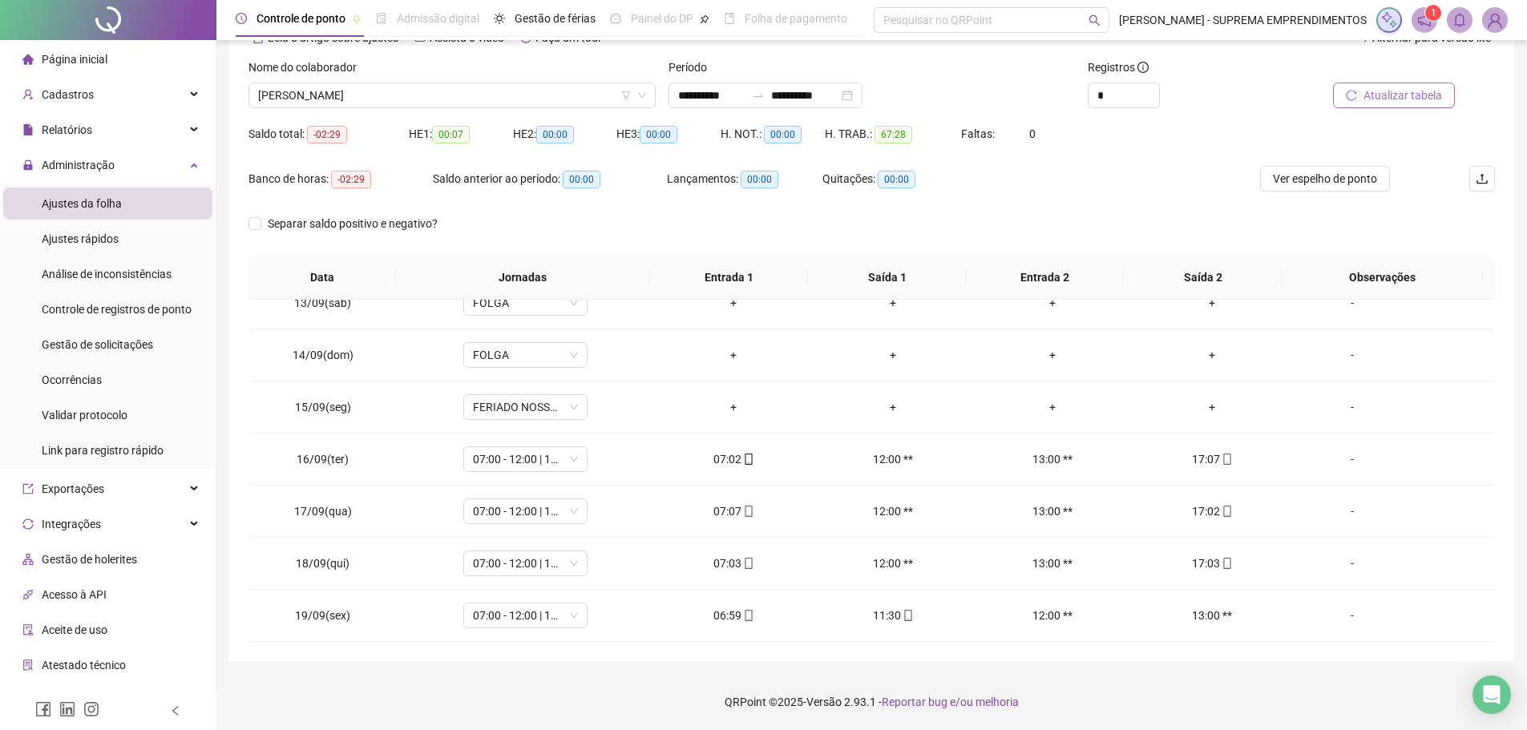
click at [1408, 97] on span "Atualizar tabela" at bounding box center [1403, 96] width 79 height 18
click at [1342, 615] on div "-" at bounding box center [1352, 616] width 95 height 18
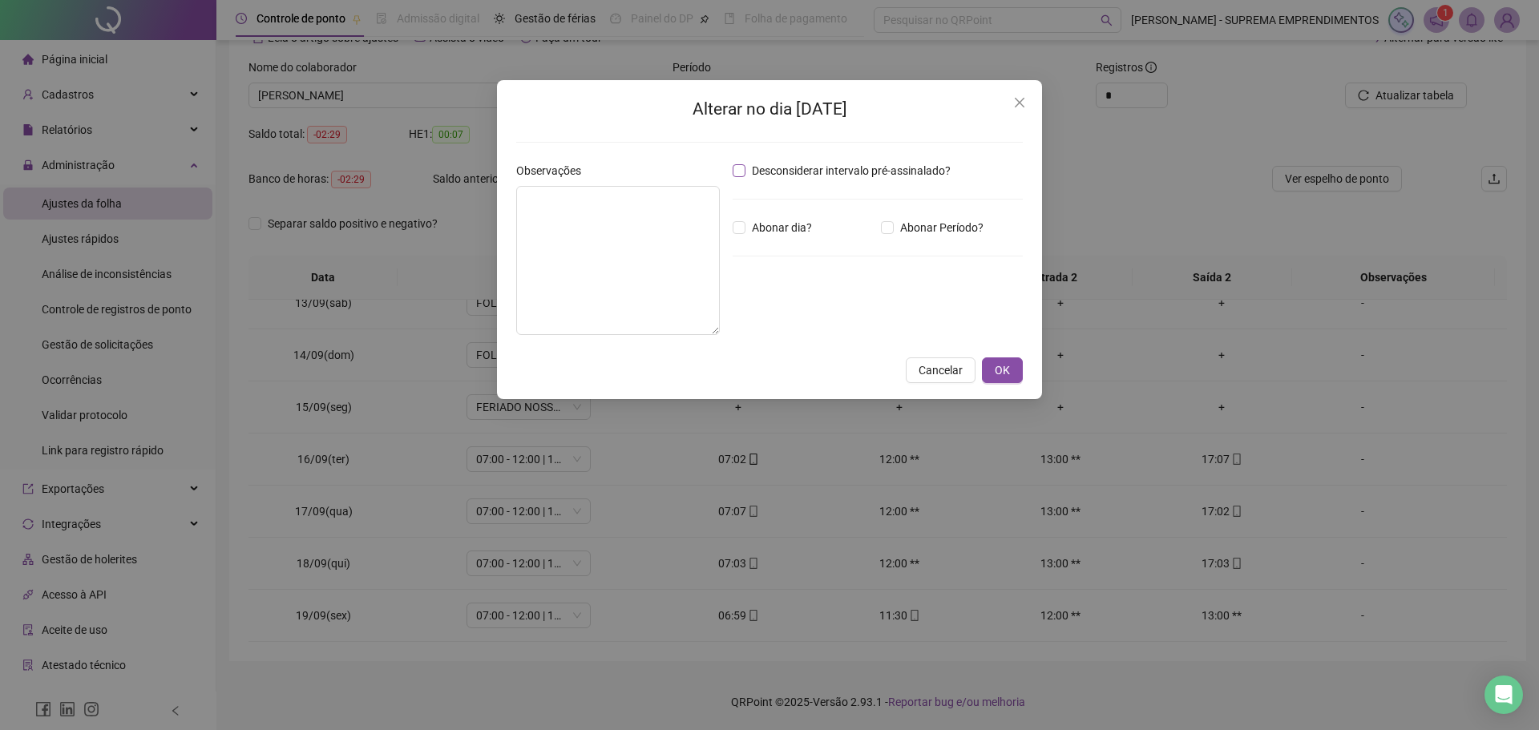
click at [739, 177] on label "Desconsiderar intervalo pré-assinalado?" at bounding box center [845, 171] width 224 height 18
click at [1008, 369] on span "OK" at bounding box center [1002, 371] width 15 height 18
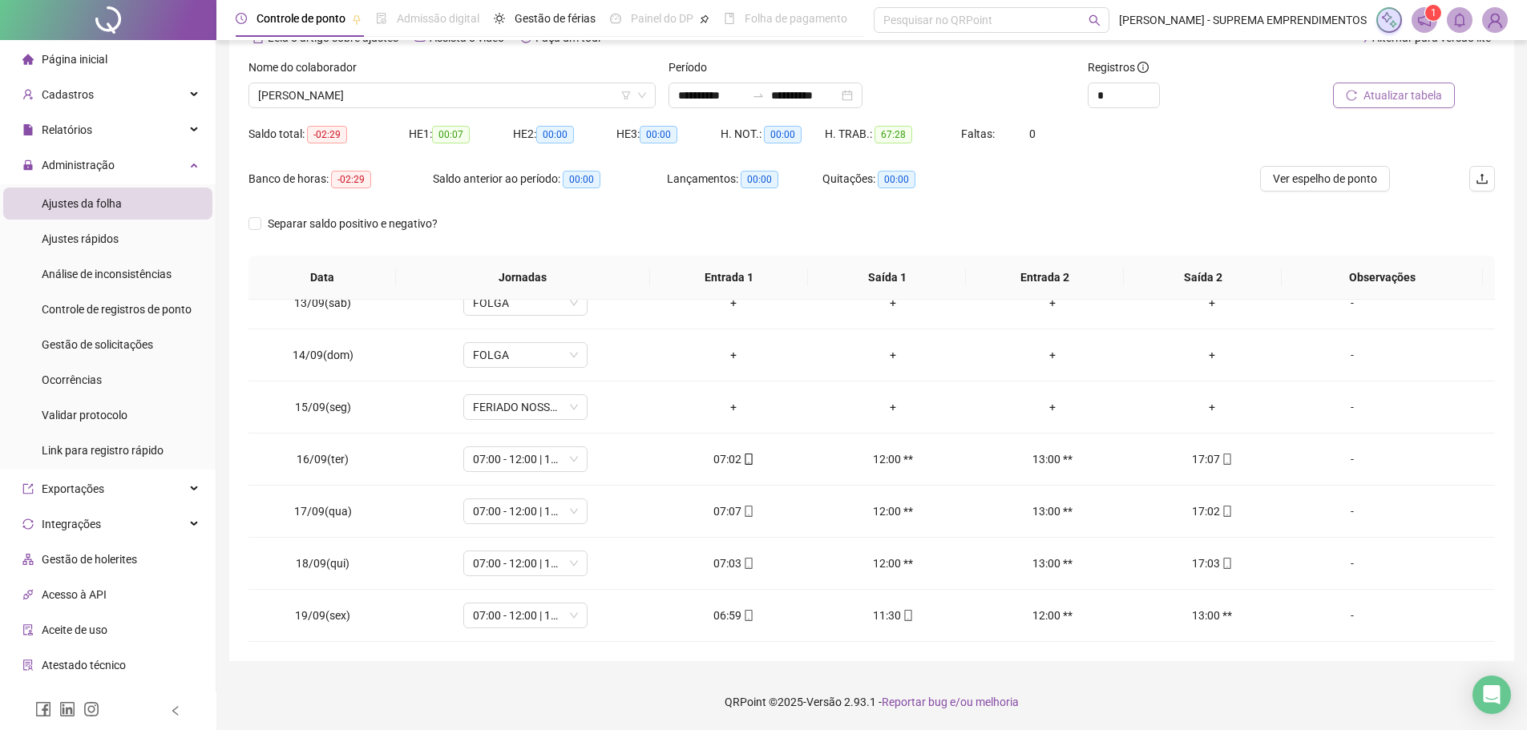
click at [1385, 103] on span "Atualizar tabela" at bounding box center [1403, 96] width 79 height 18
click at [458, 97] on span "[PERSON_NAME]" at bounding box center [452, 95] width 388 height 24
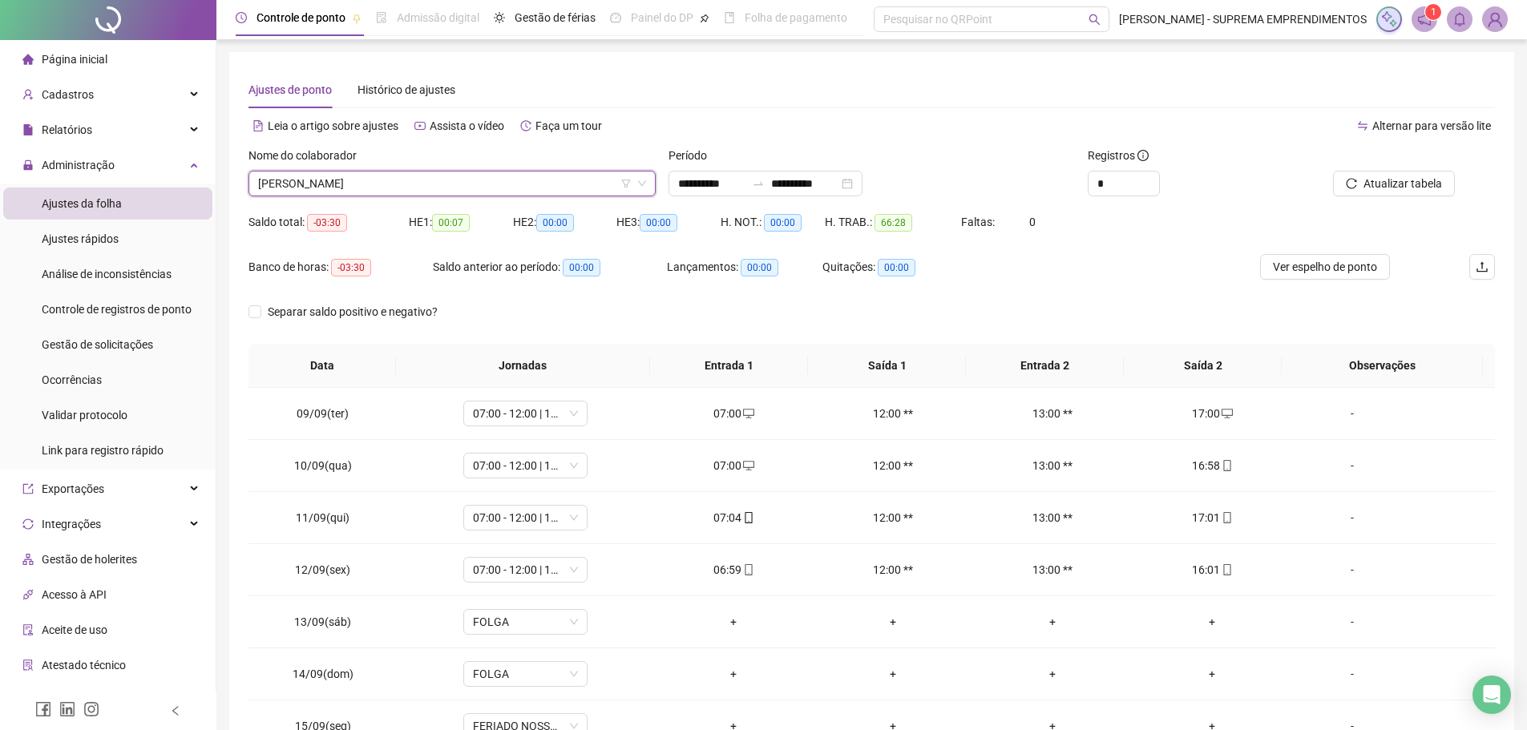
scroll to position [0, 0]
click at [413, 183] on span "[PERSON_NAME]" at bounding box center [452, 184] width 388 height 24
type input "****"
click at [402, 216] on div "JOSÉ HENRIQUE DA SILVA" at bounding box center [452, 217] width 382 height 18
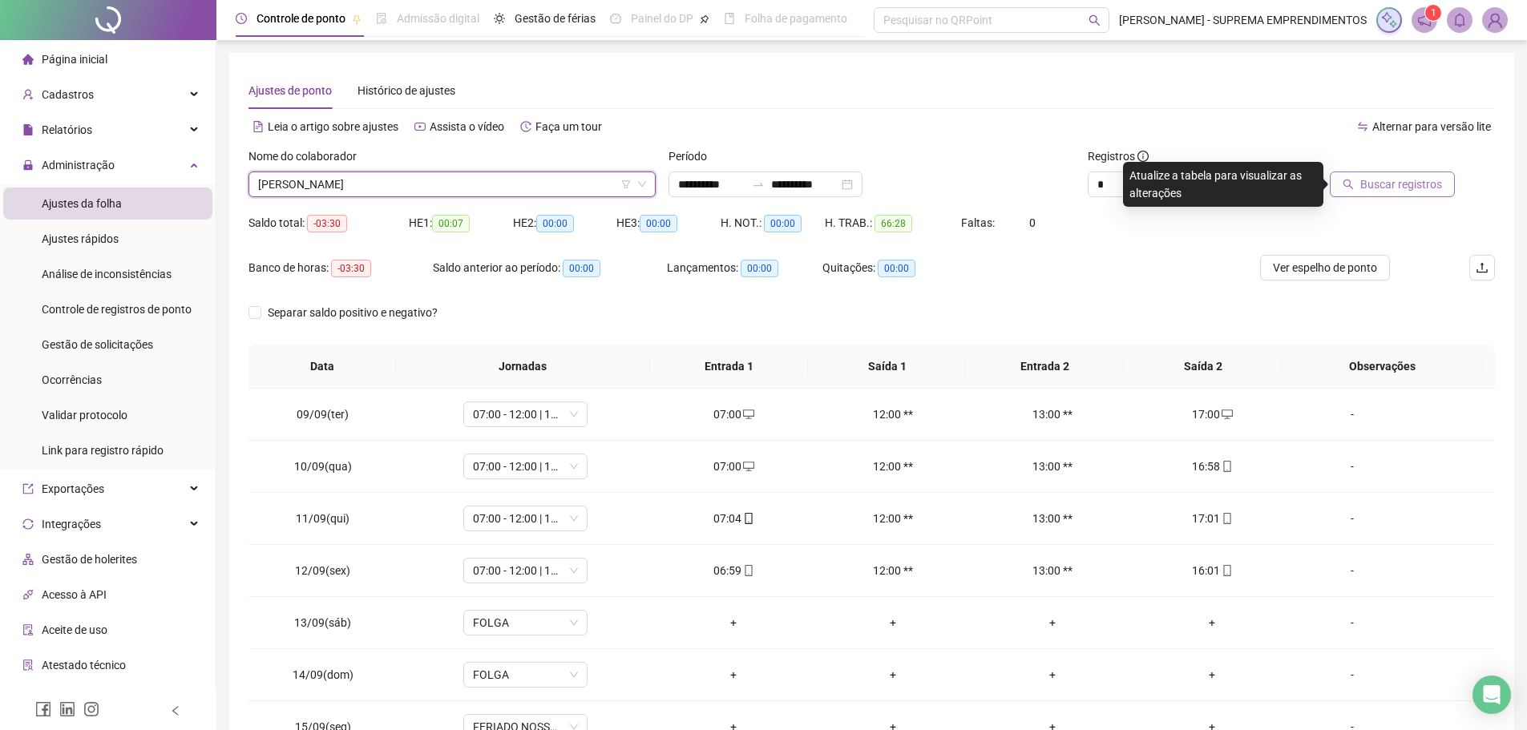
click at [1407, 188] on span "Buscar registros" at bounding box center [1402, 185] width 82 height 18
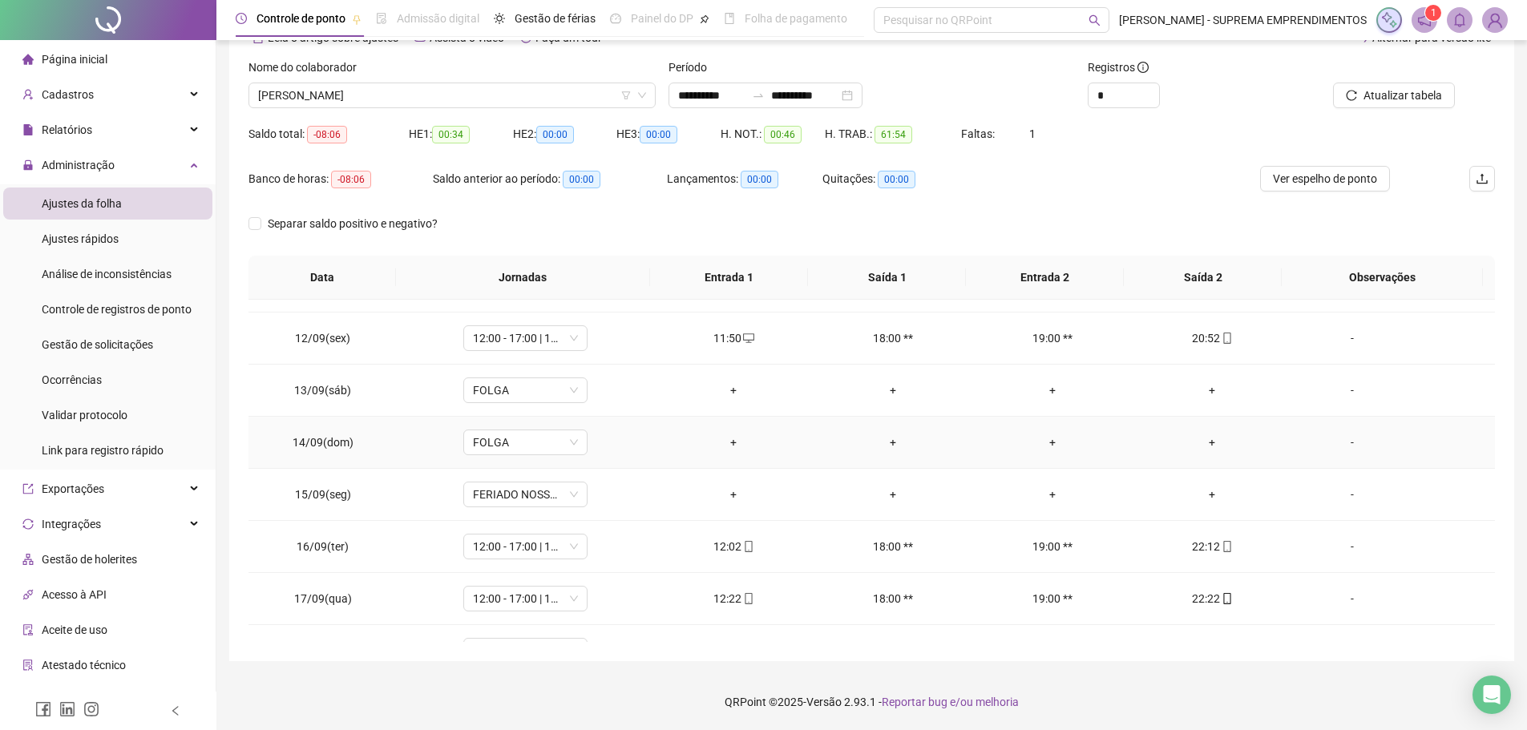
scroll to position [231, 0]
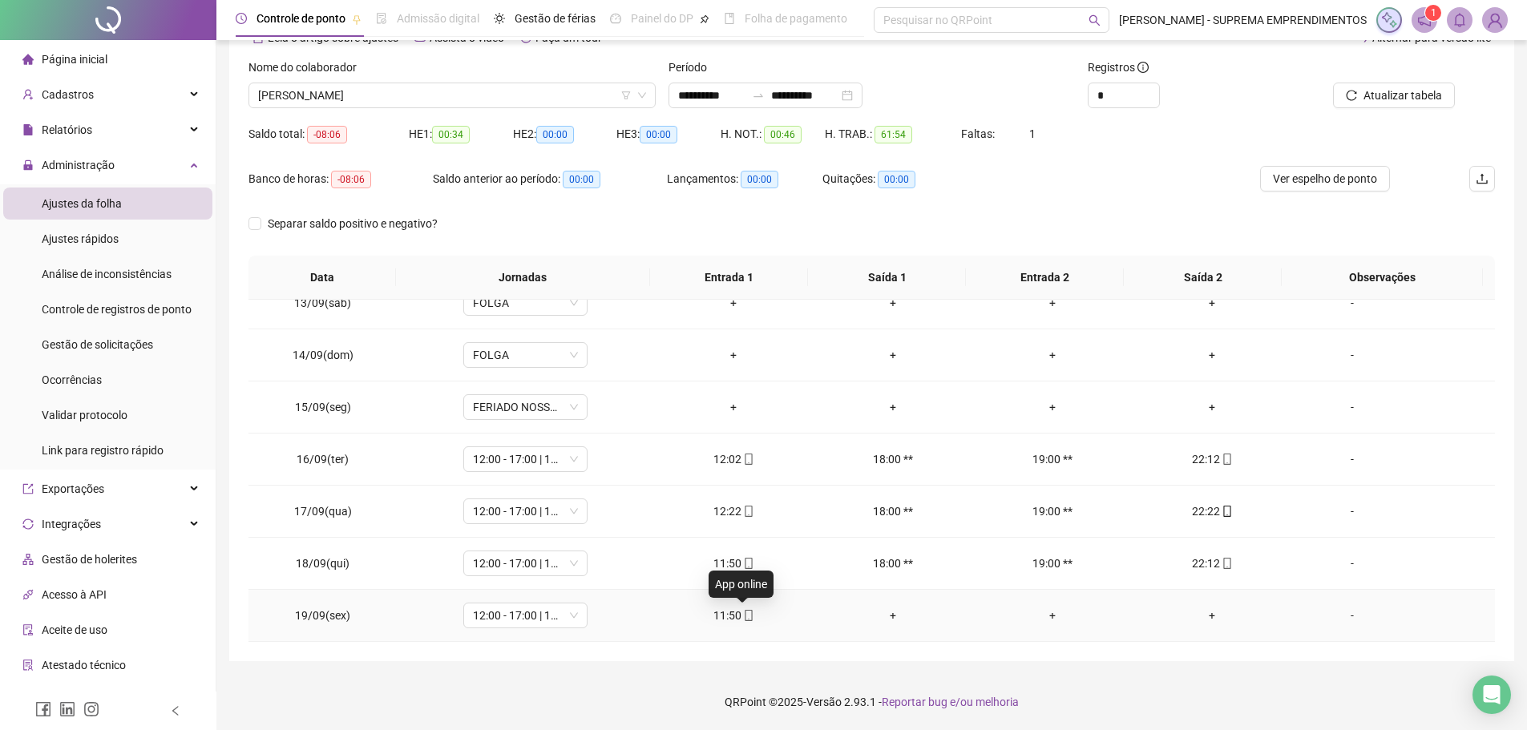
click at [746, 615] on icon "mobile" at bounding box center [748, 615] width 11 height 11
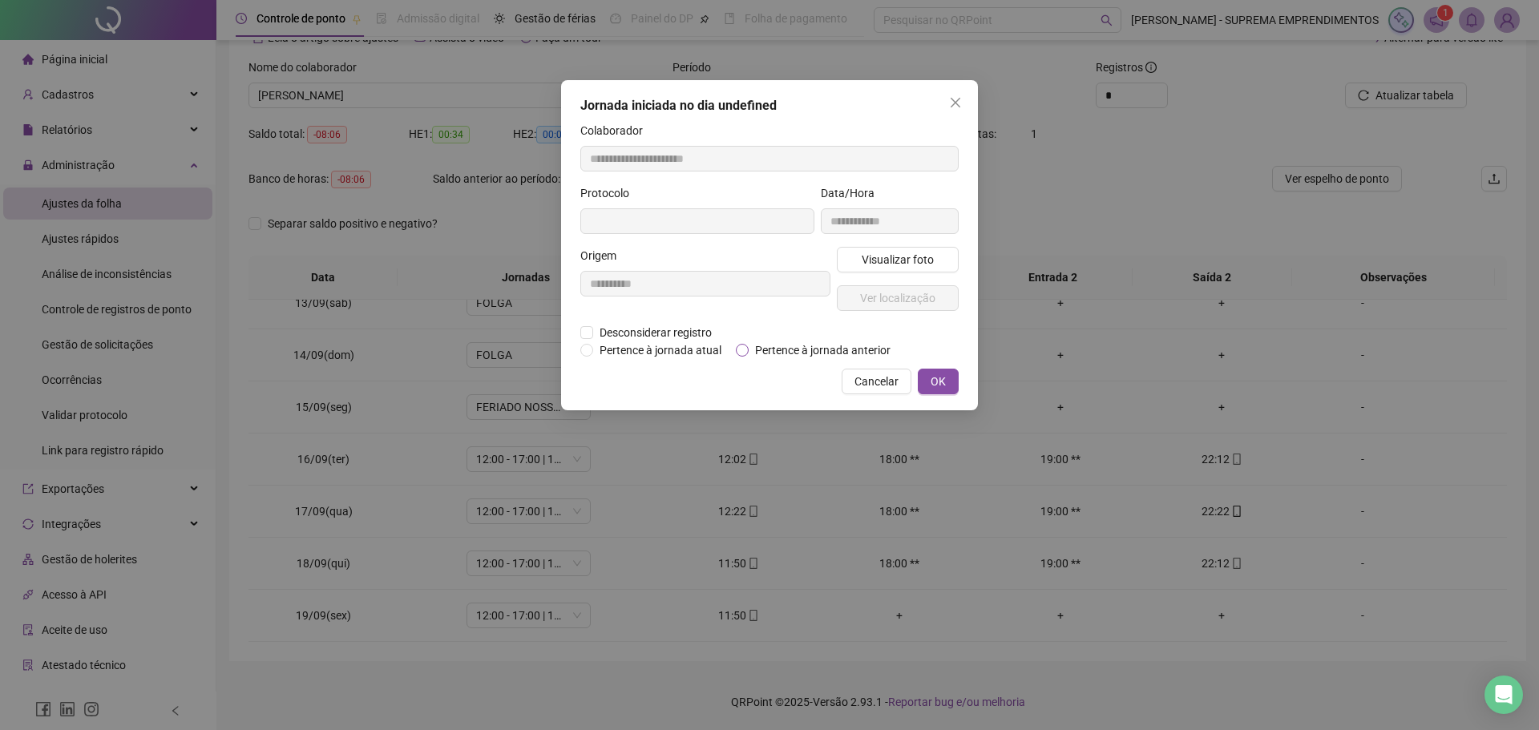
type input "**********"
click at [894, 261] on span "Visualizar foto" at bounding box center [898, 262] width 72 height 18
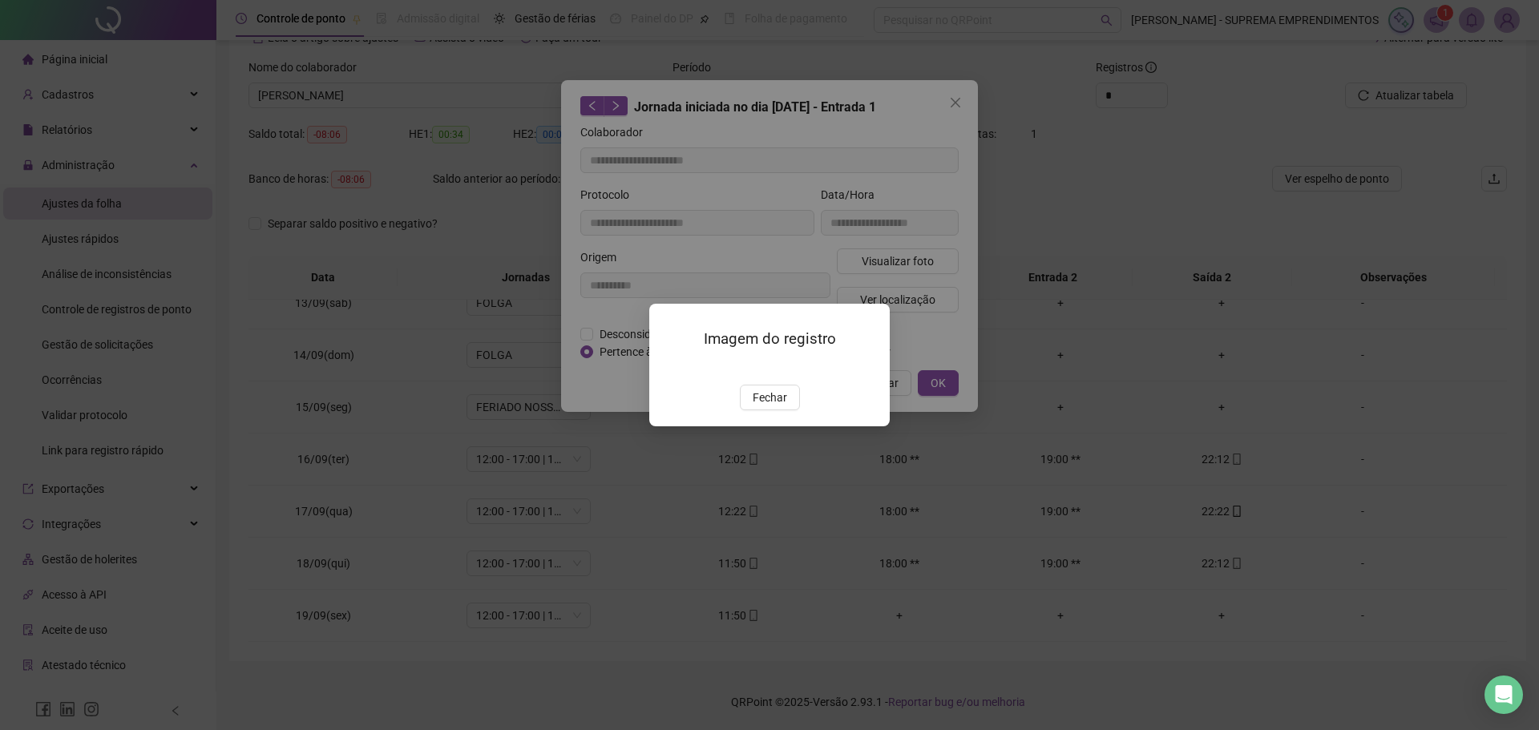
click at [669, 368] on img at bounding box center [669, 368] width 0 height 0
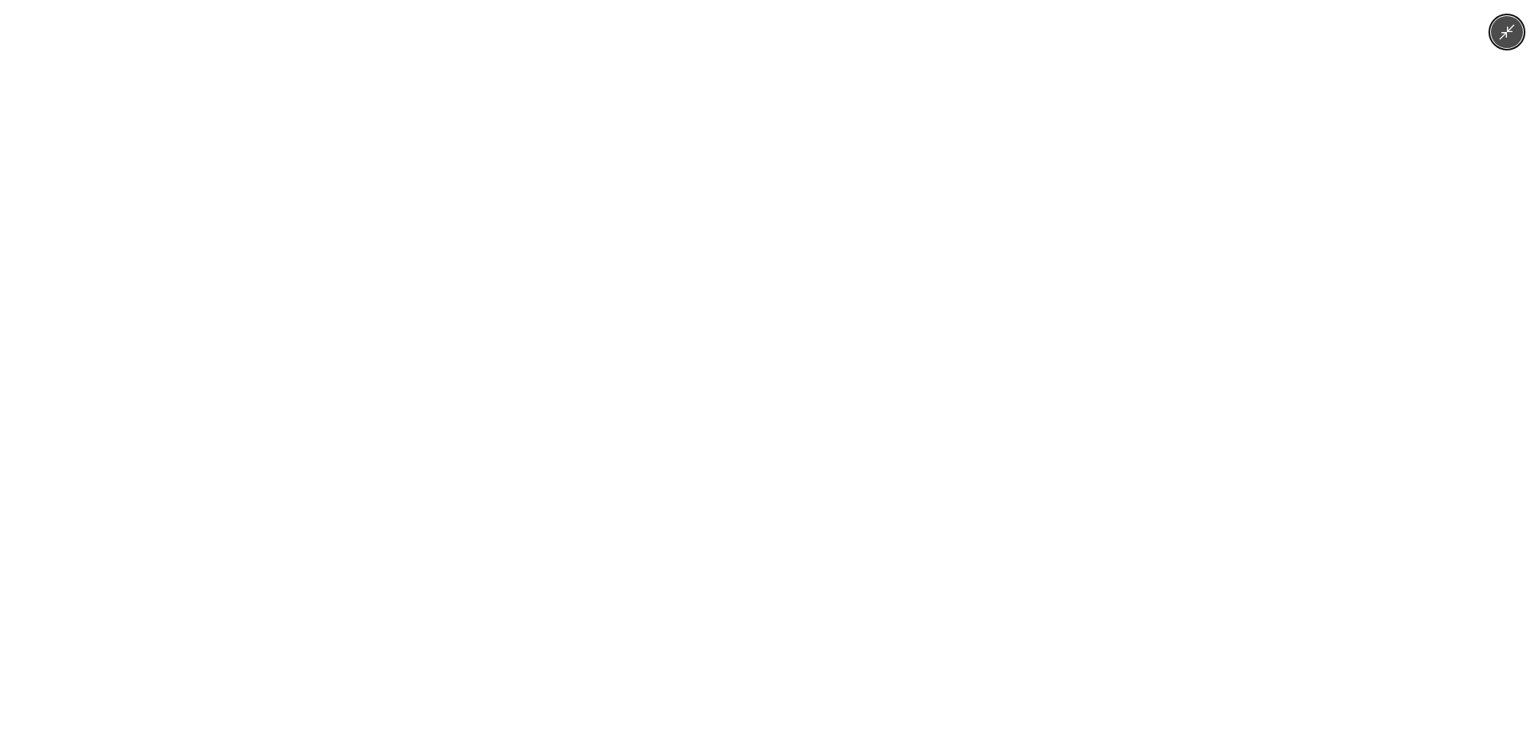
click at [774, 335] on img at bounding box center [769, 413] width 621 height 827
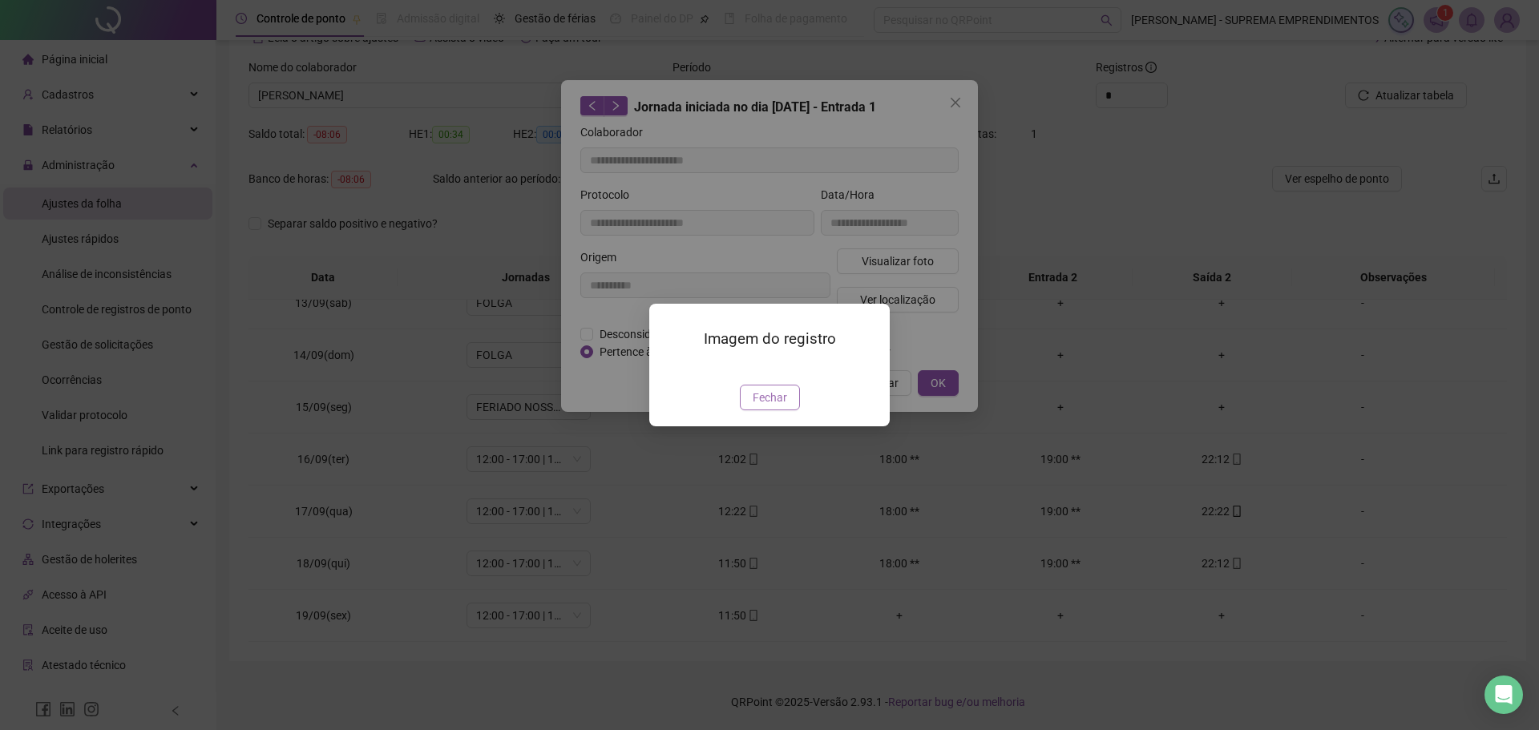
click at [774, 406] on span "Fechar" at bounding box center [770, 398] width 34 height 18
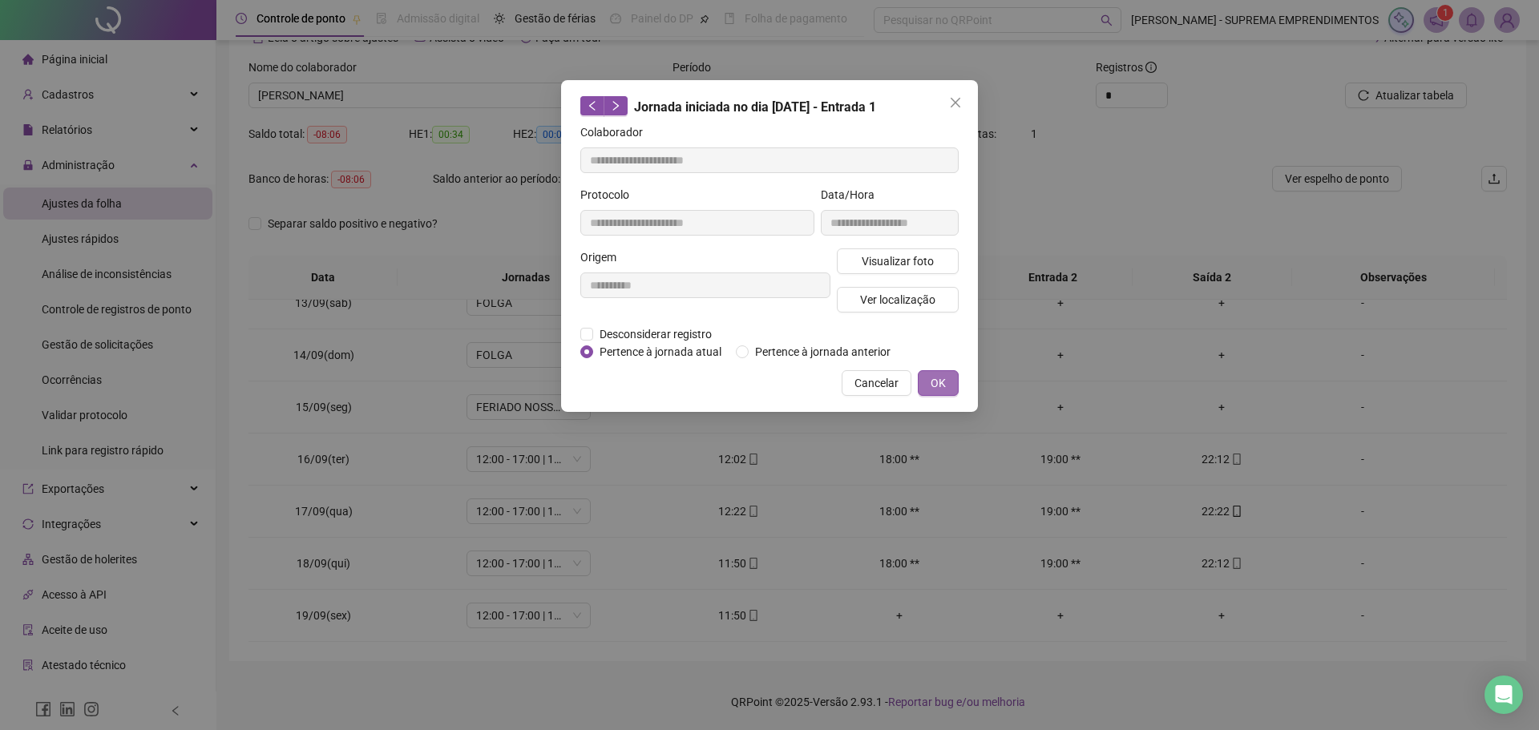
click at [946, 378] on button "OK" at bounding box center [938, 383] width 41 height 26
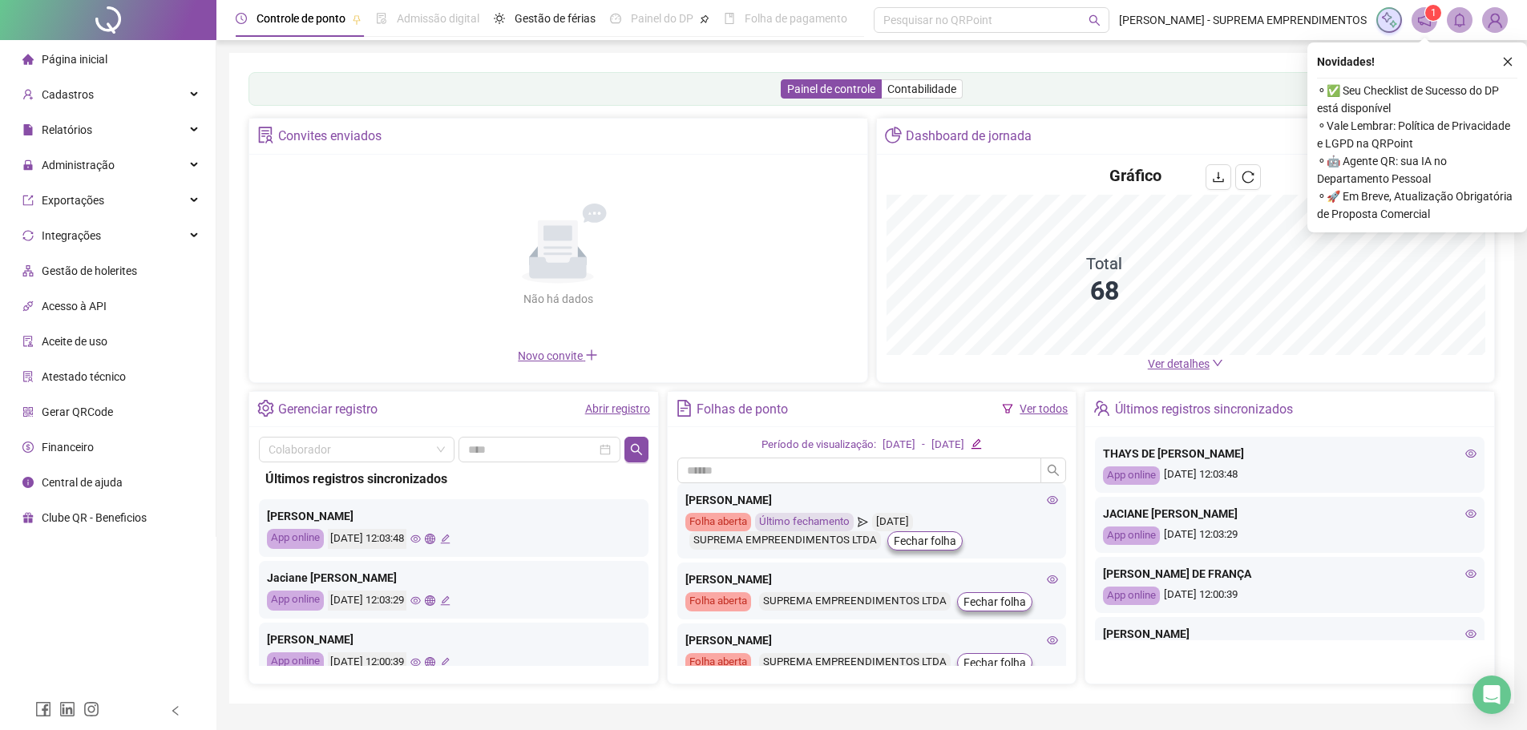
drag, startPoint x: 1504, startPoint y: 61, endPoint x: 1496, endPoint y: 59, distance: 8.2
click at [1505, 59] on icon "close" at bounding box center [1507, 61] width 11 height 11
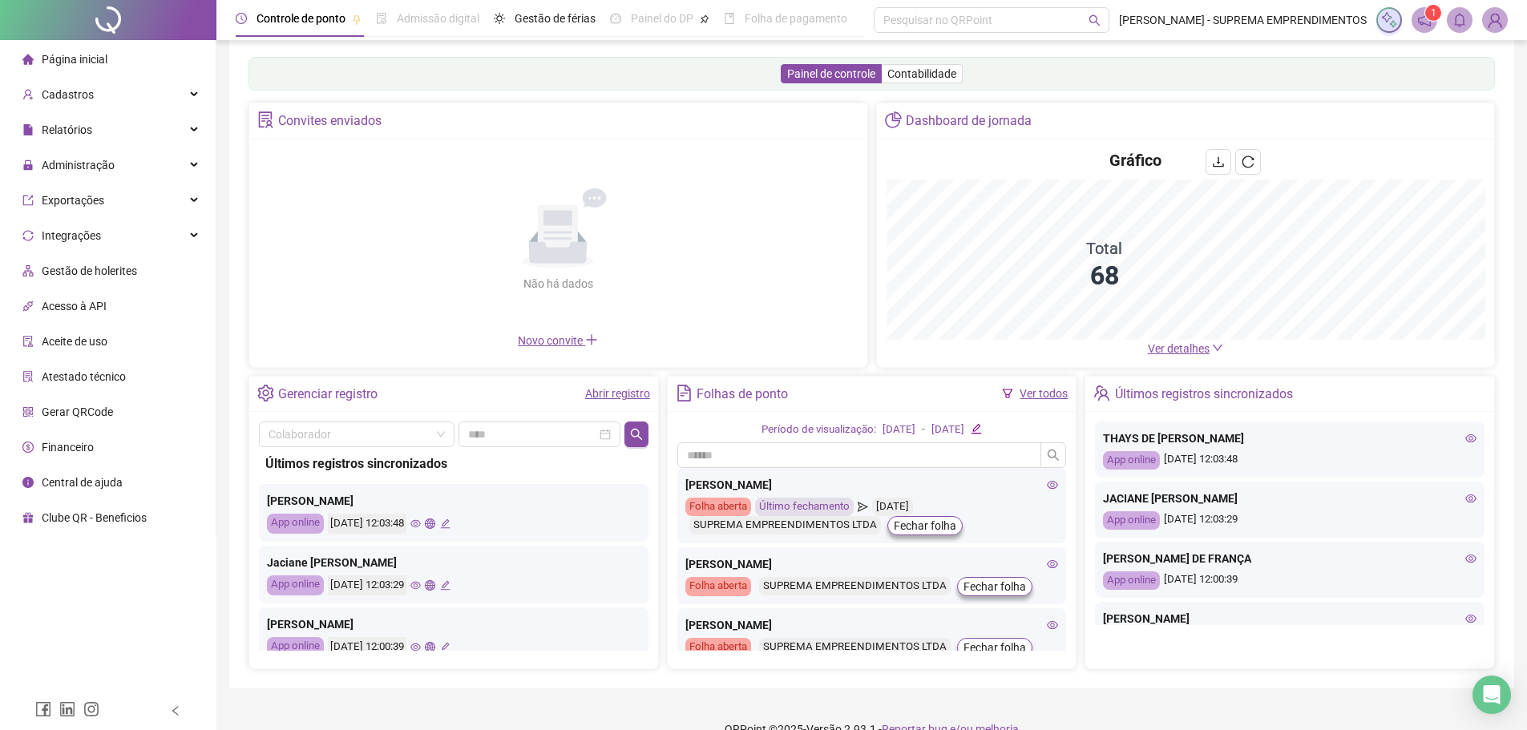
scroll to position [42, 0]
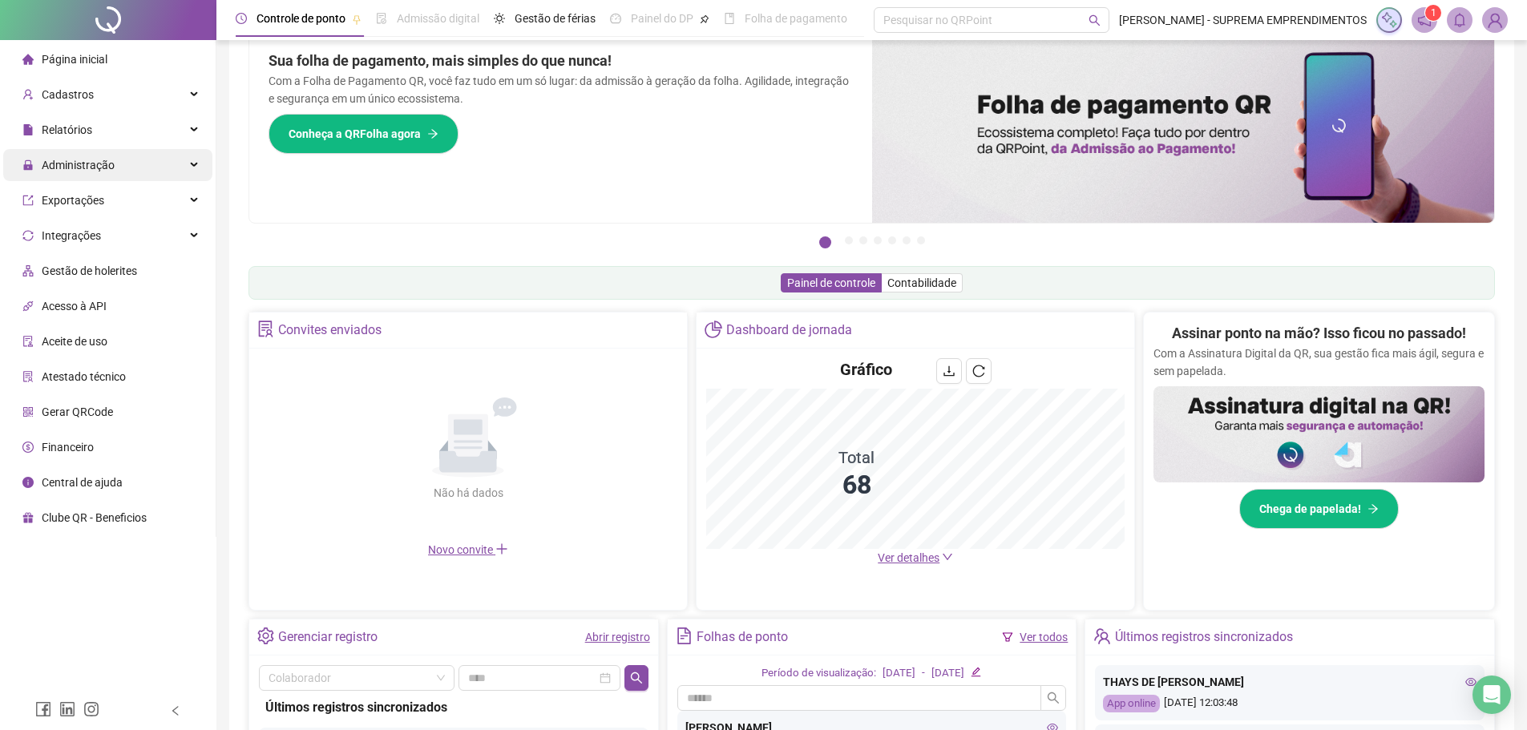
click at [89, 167] on span "Administração" at bounding box center [78, 165] width 73 height 13
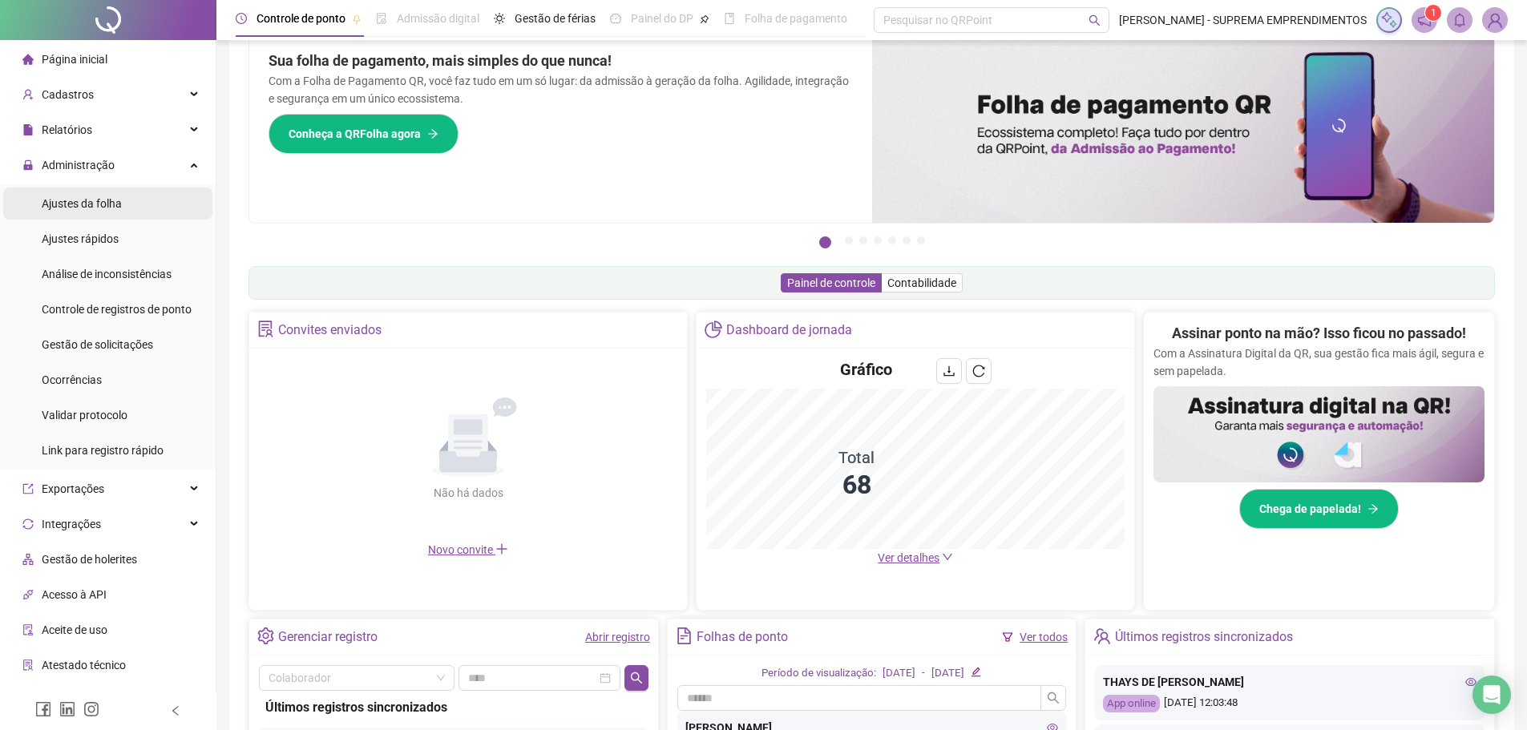
click at [87, 203] on span "Ajustes da folha" at bounding box center [82, 203] width 80 height 13
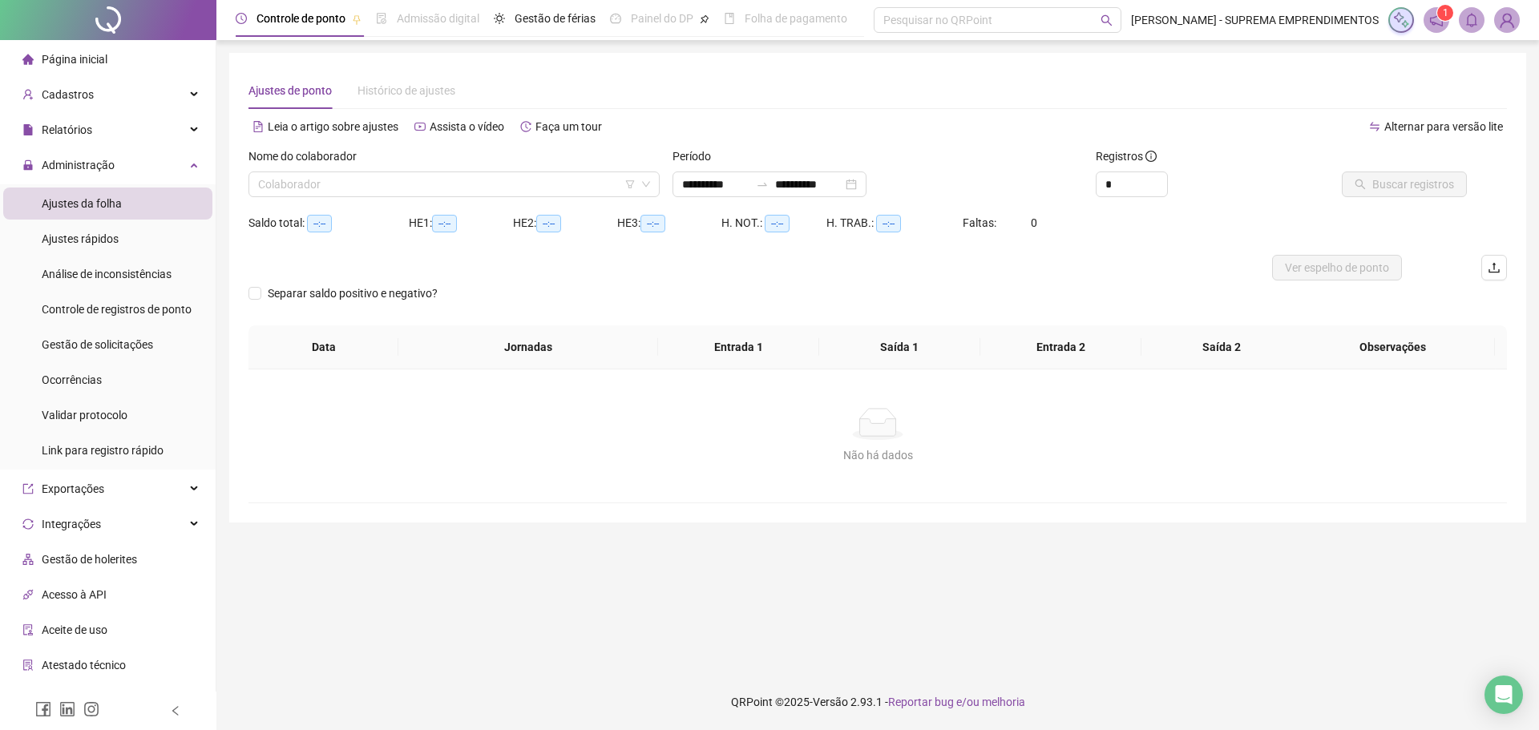
type input "**********"
click at [128, 164] on div "Administração" at bounding box center [107, 165] width 209 height 32
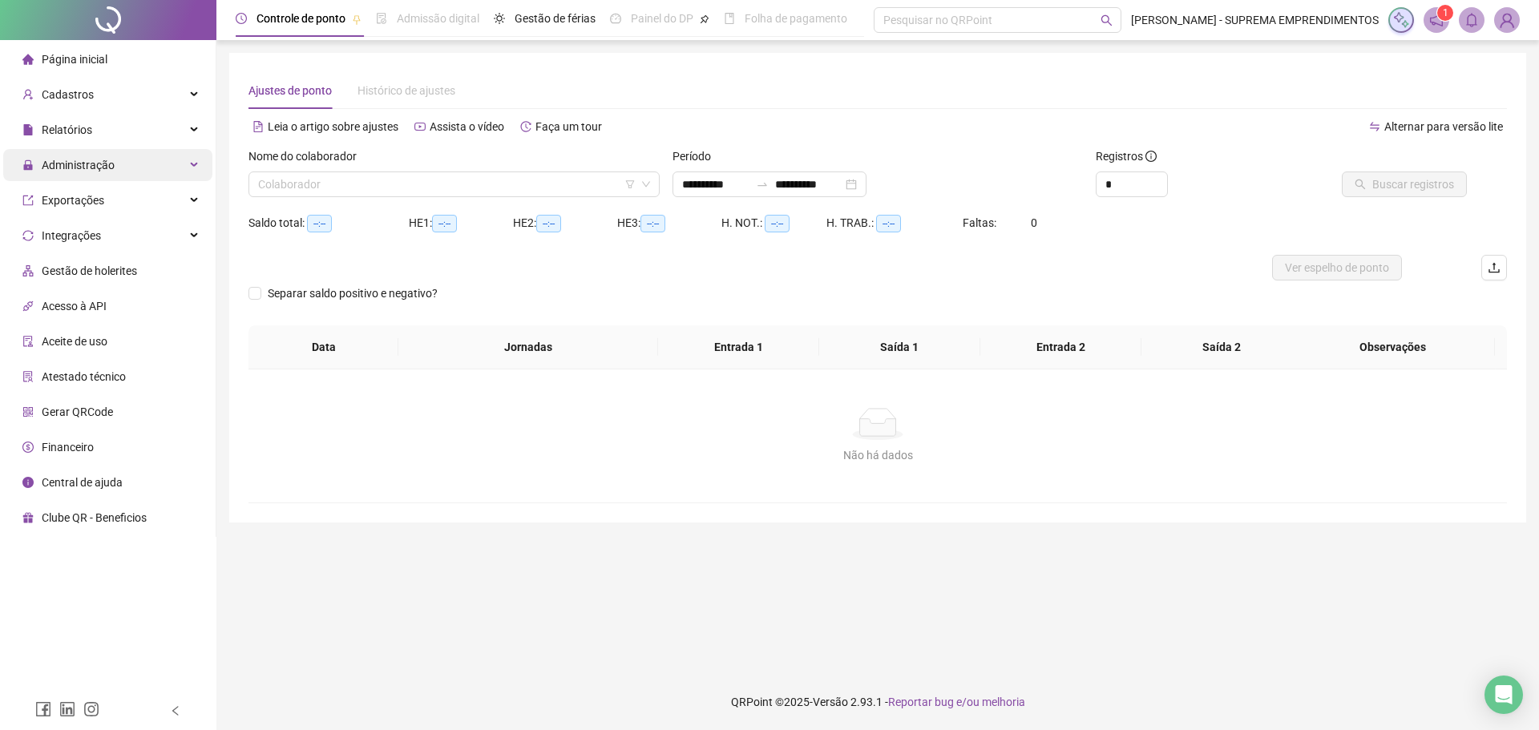
click at [128, 164] on div "Administração" at bounding box center [107, 165] width 209 height 32
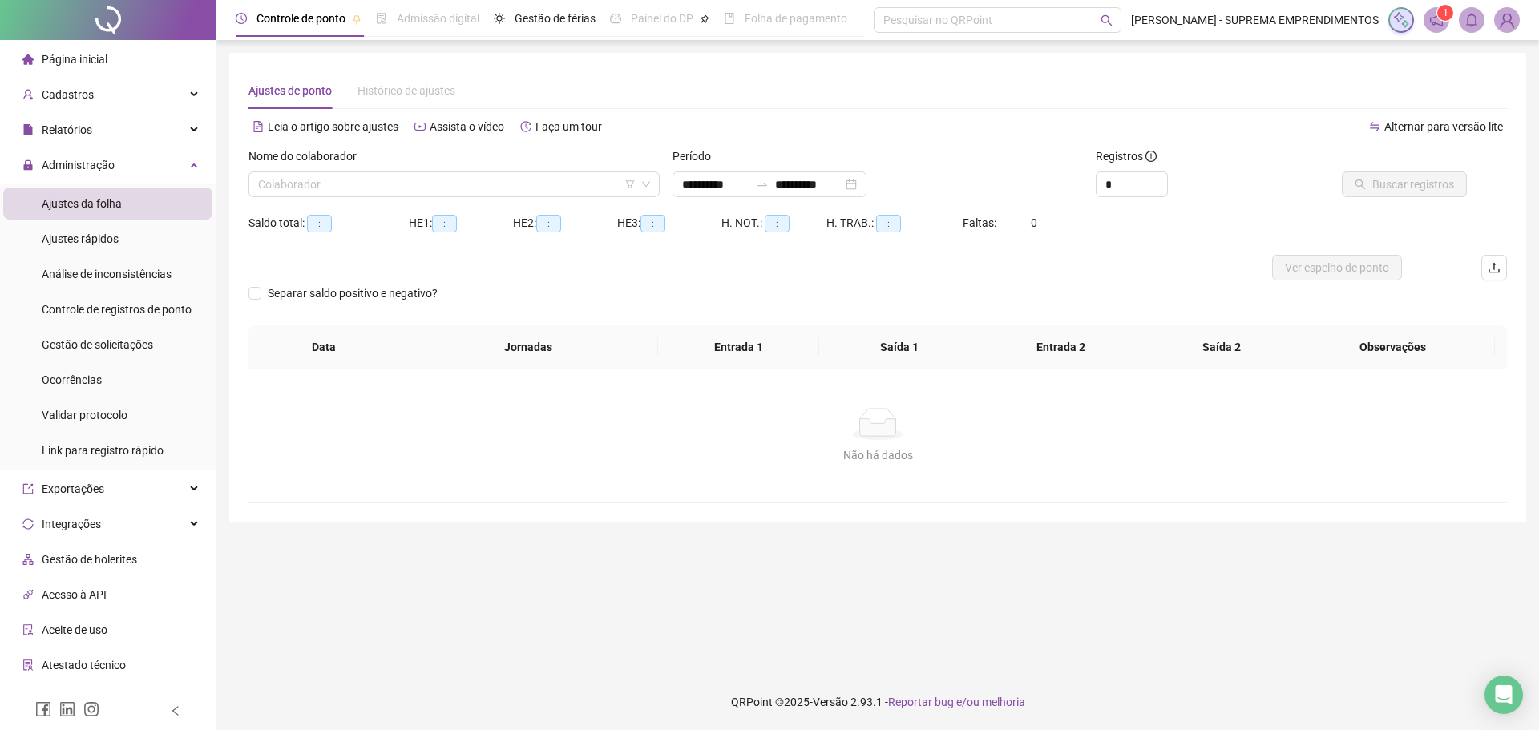
click at [135, 202] on li "Ajustes da folha" at bounding box center [107, 204] width 209 height 32
click at [349, 171] on div "Nome do colaborador" at bounding box center [454, 160] width 411 height 24
click at [357, 176] on input "search" at bounding box center [447, 184] width 378 height 24
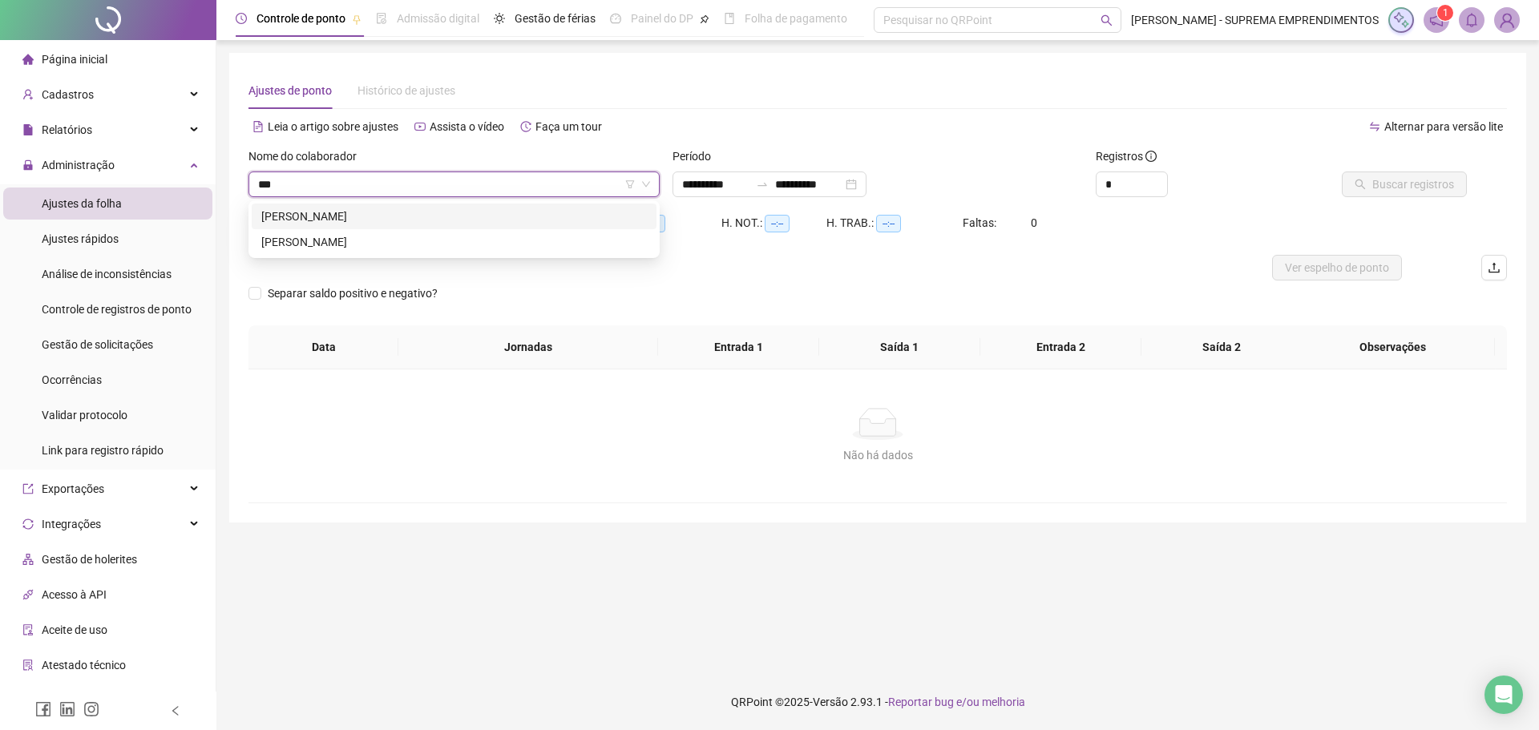
type input "****"
click at [355, 241] on div "PAULO HENRIQUE FERREIRA DA SILVA" at bounding box center [454, 242] width 386 height 18
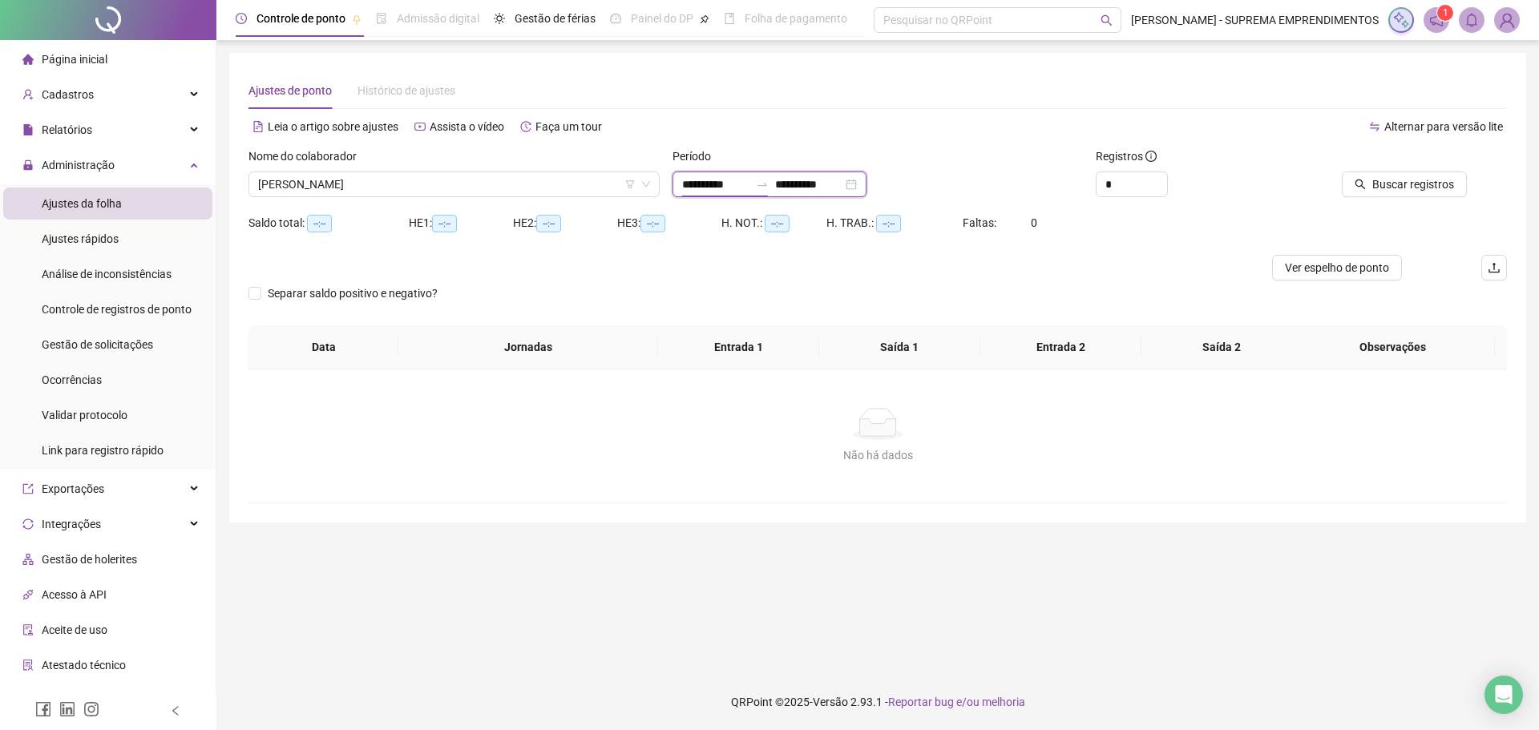
click at [709, 180] on input "**********" at bounding box center [715, 185] width 67 height 18
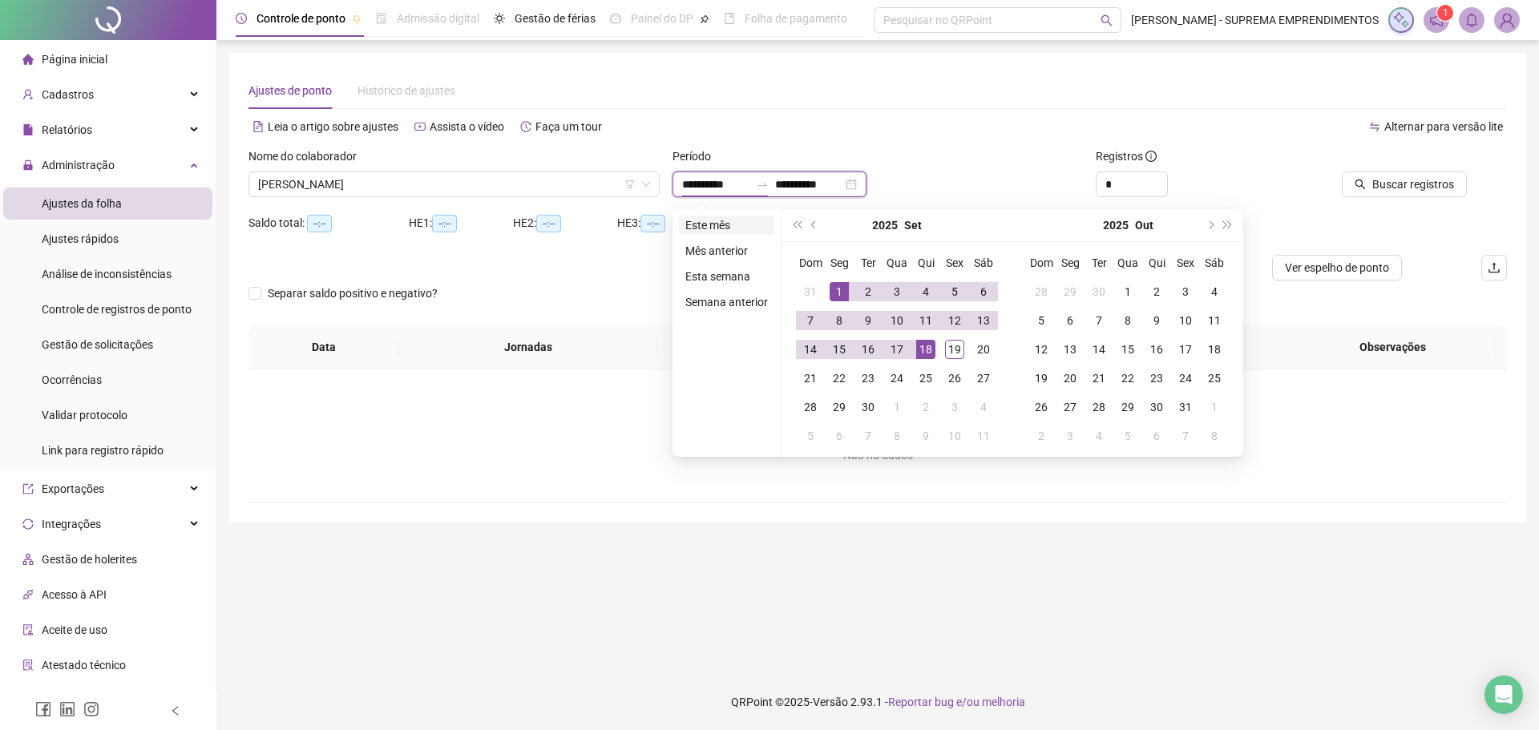
type input "**********"
click at [696, 223] on li "Este mês" at bounding box center [726, 225] width 95 height 19
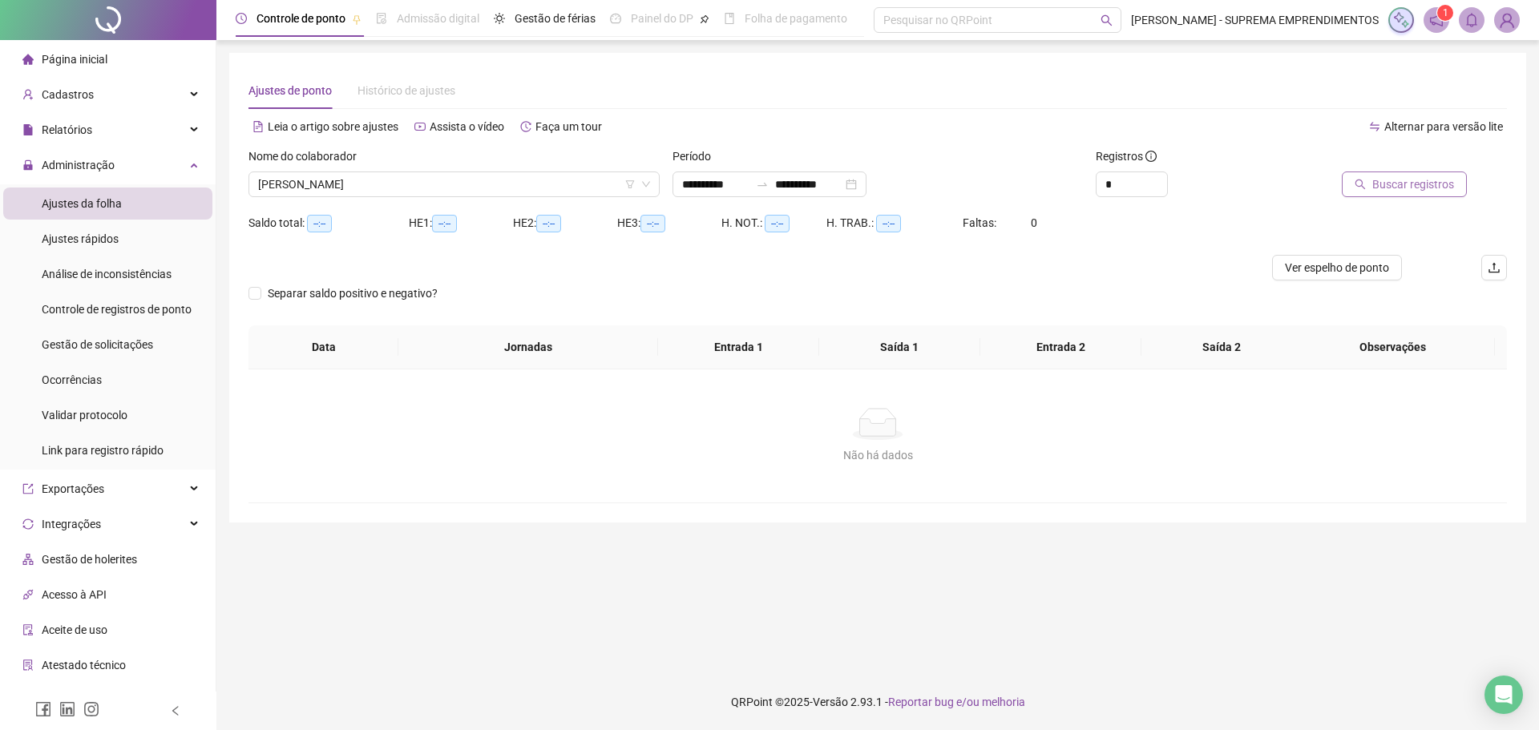
click at [1438, 180] on span "Buscar registros" at bounding box center [1414, 185] width 82 height 18
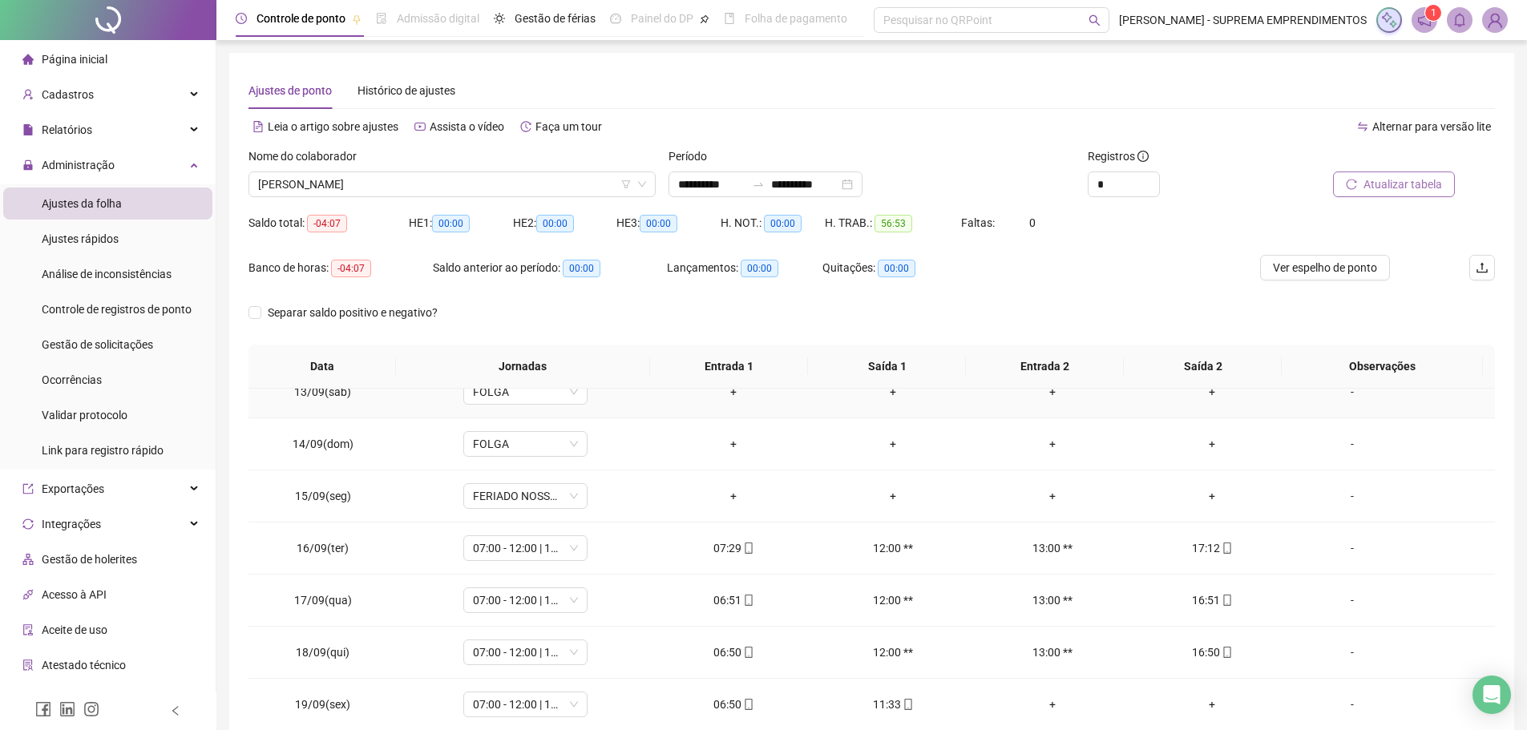
scroll to position [89, 0]
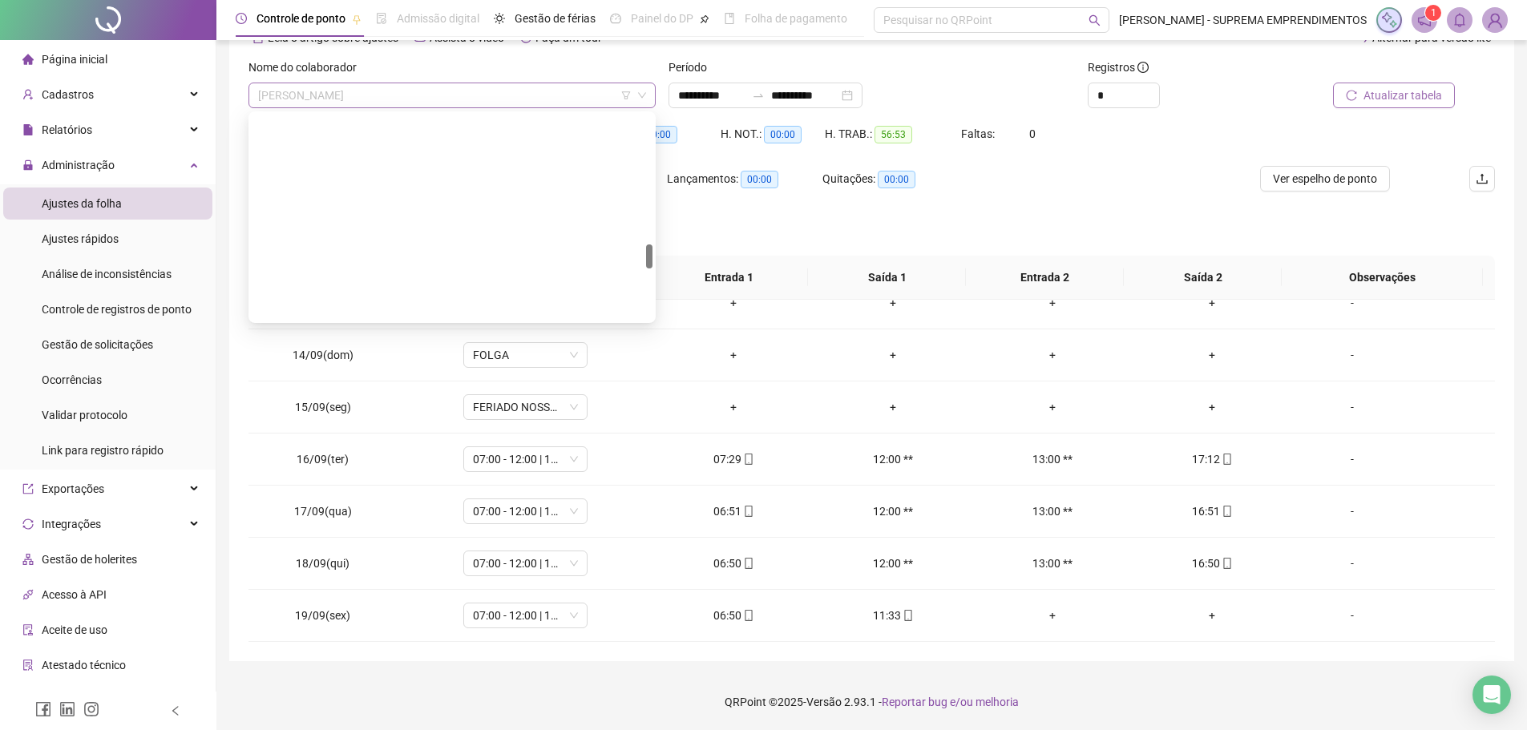
click at [503, 95] on span "PAULO HENRIQUE FERREIRA DA SILVA" at bounding box center [452, 95] width 388 height 24
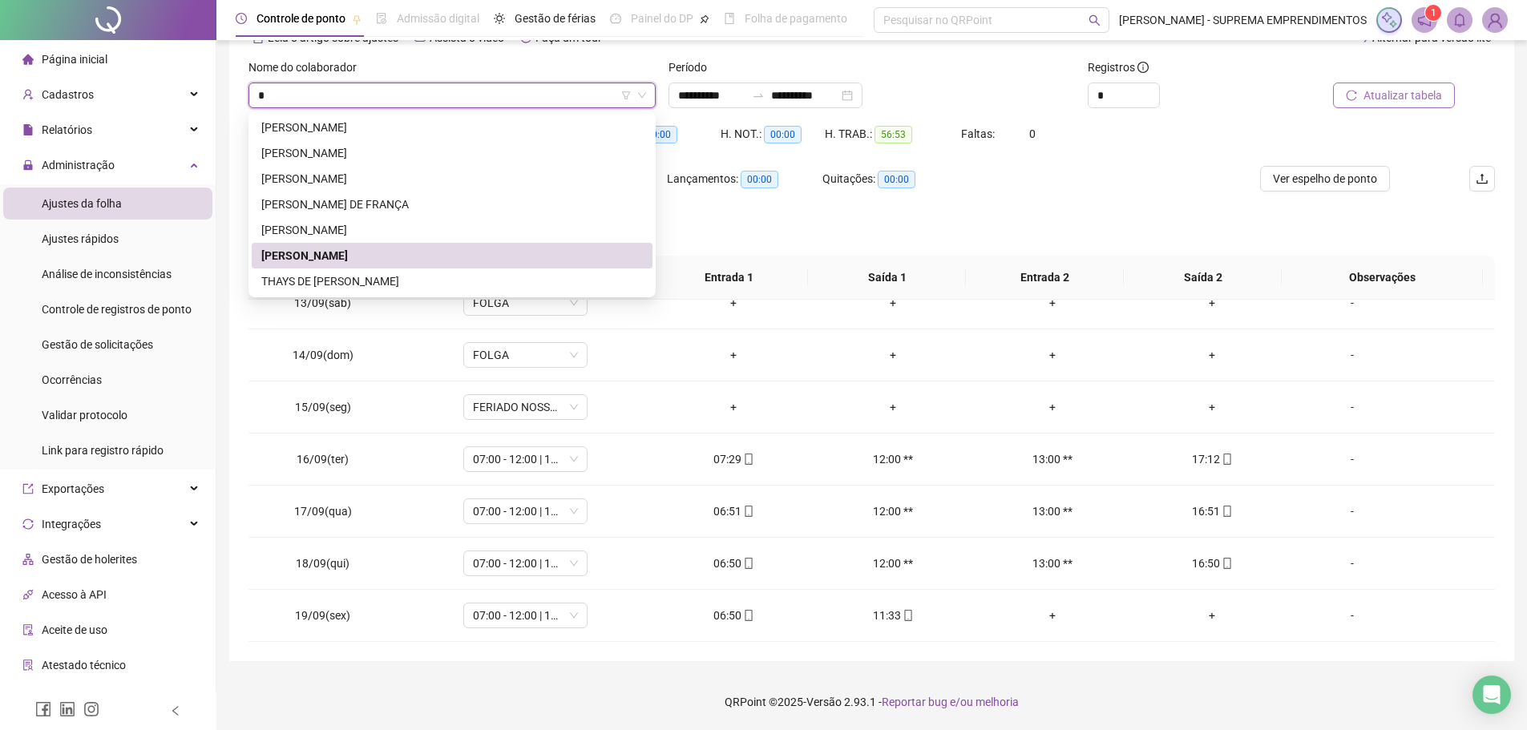
scroll to position [0, 0]
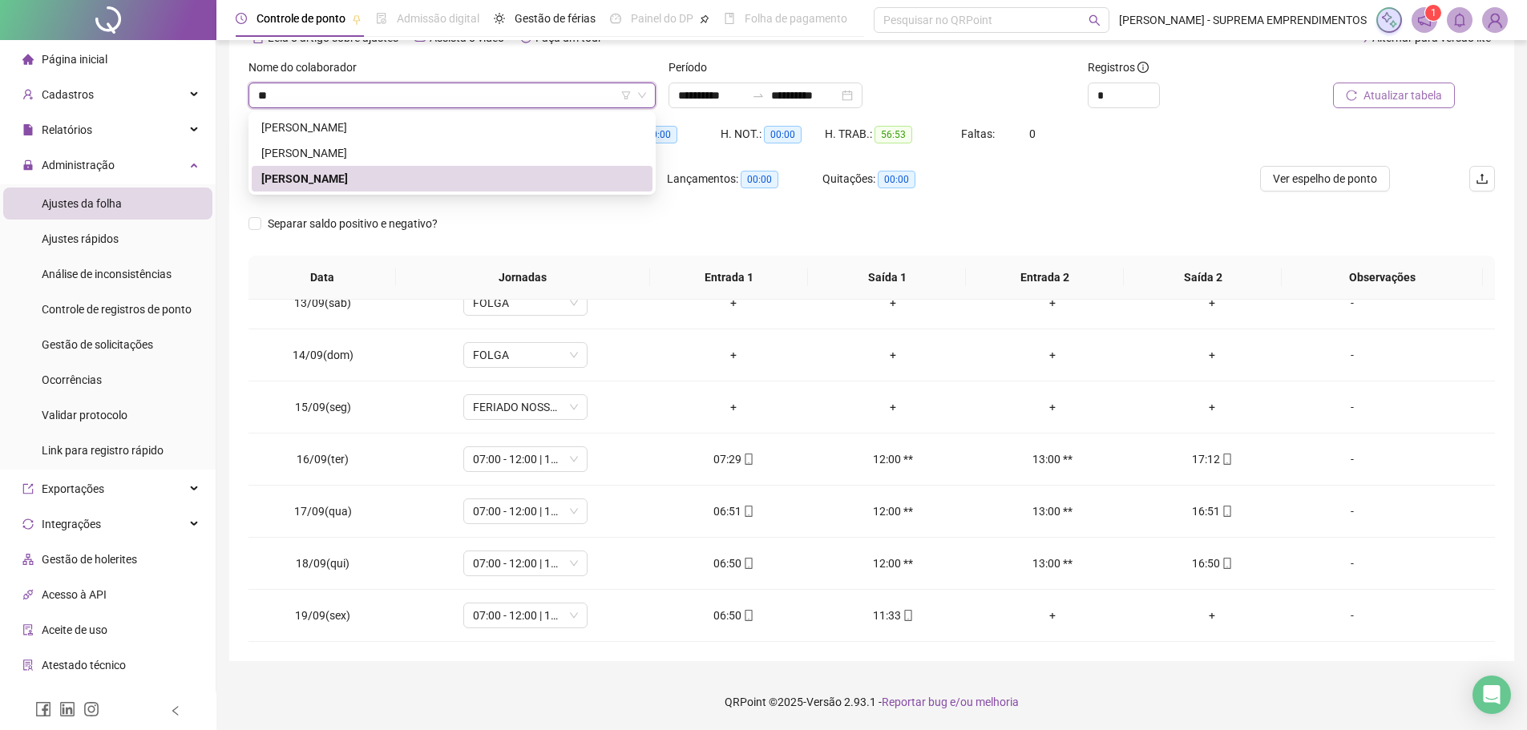
type input "***"
click at [420, 154] on div "[PERSON_NAME]" at bounding box center [452, 153] width 382 height 18
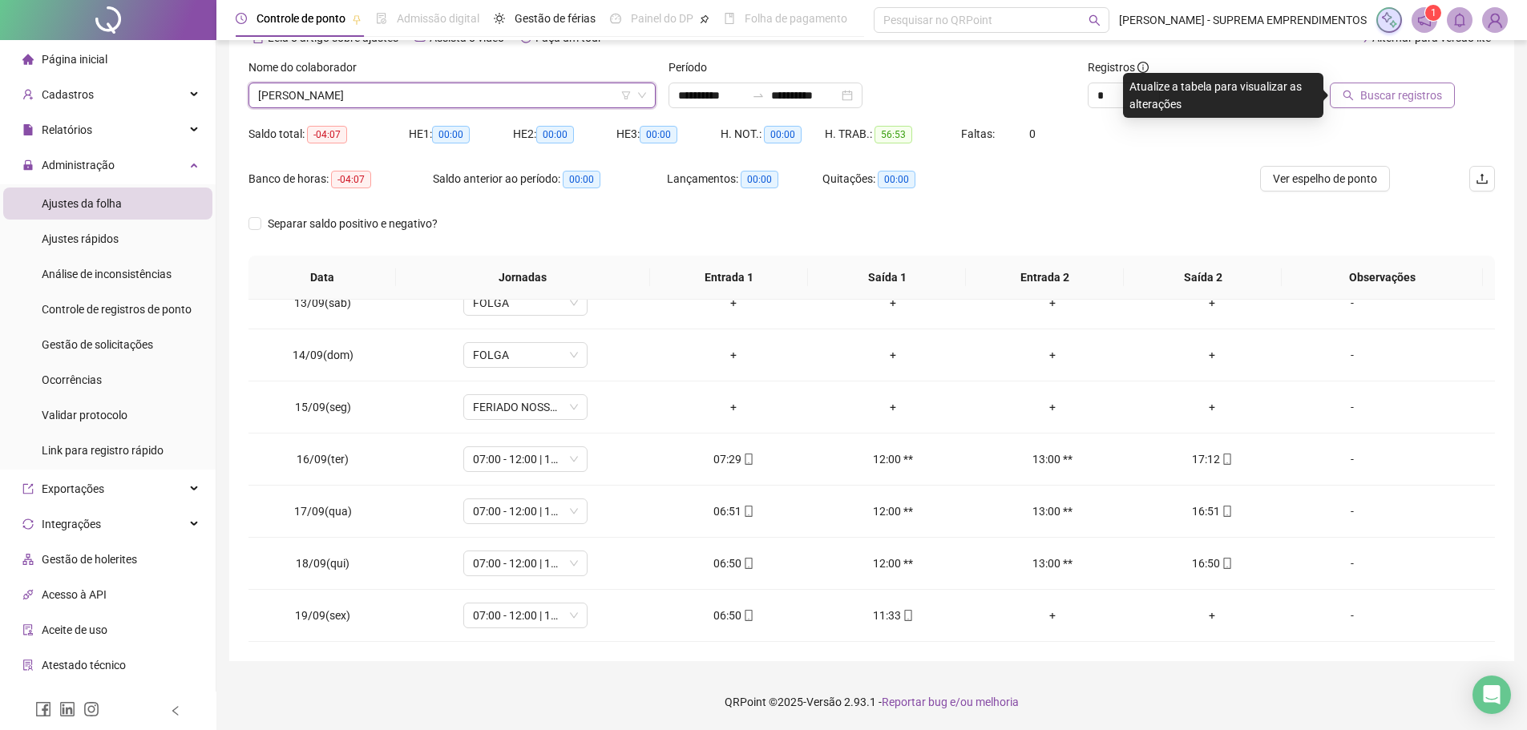
click at [1399, 91] on span "Buscar registros" at bounding box center [1402, 96] width 82 height 18
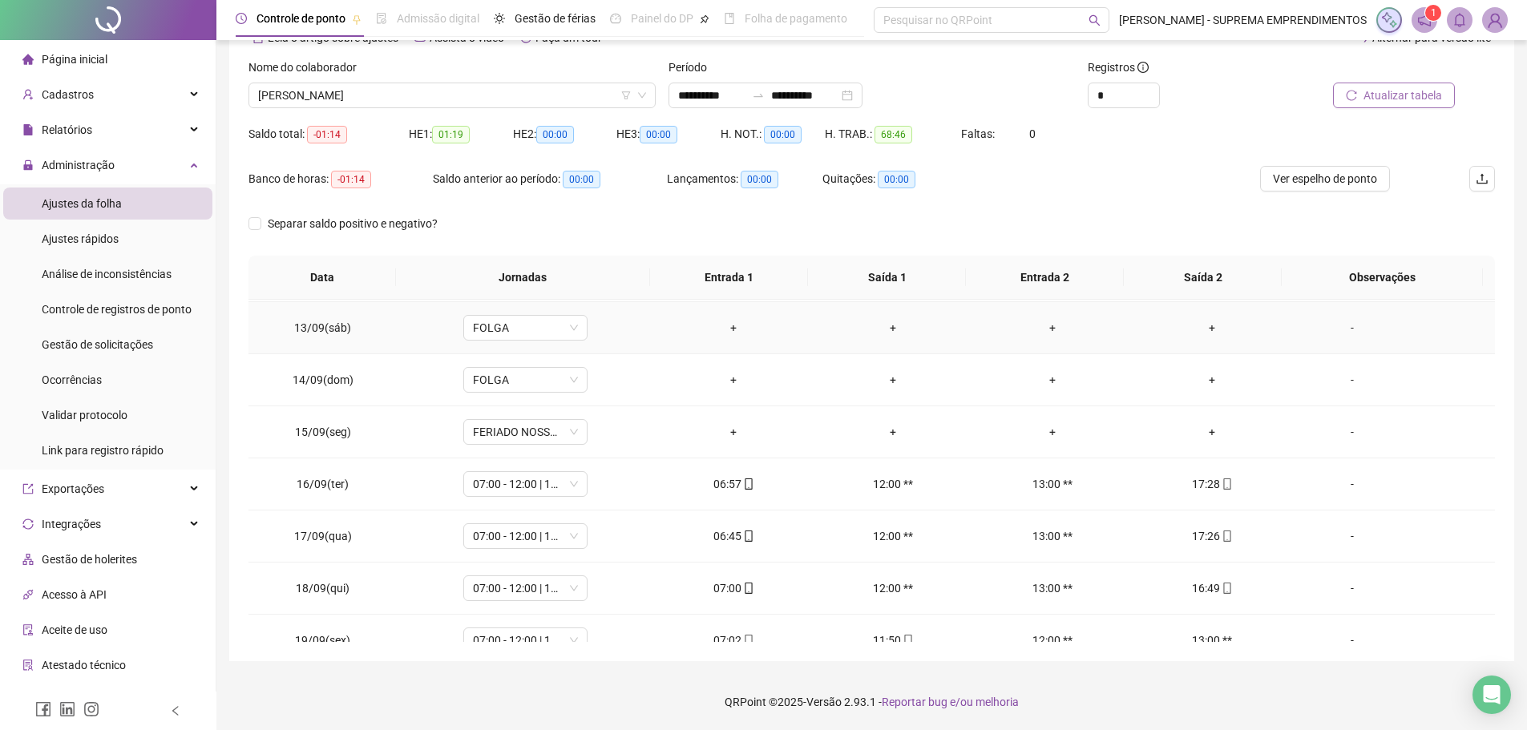
scroll to position [231, 0]
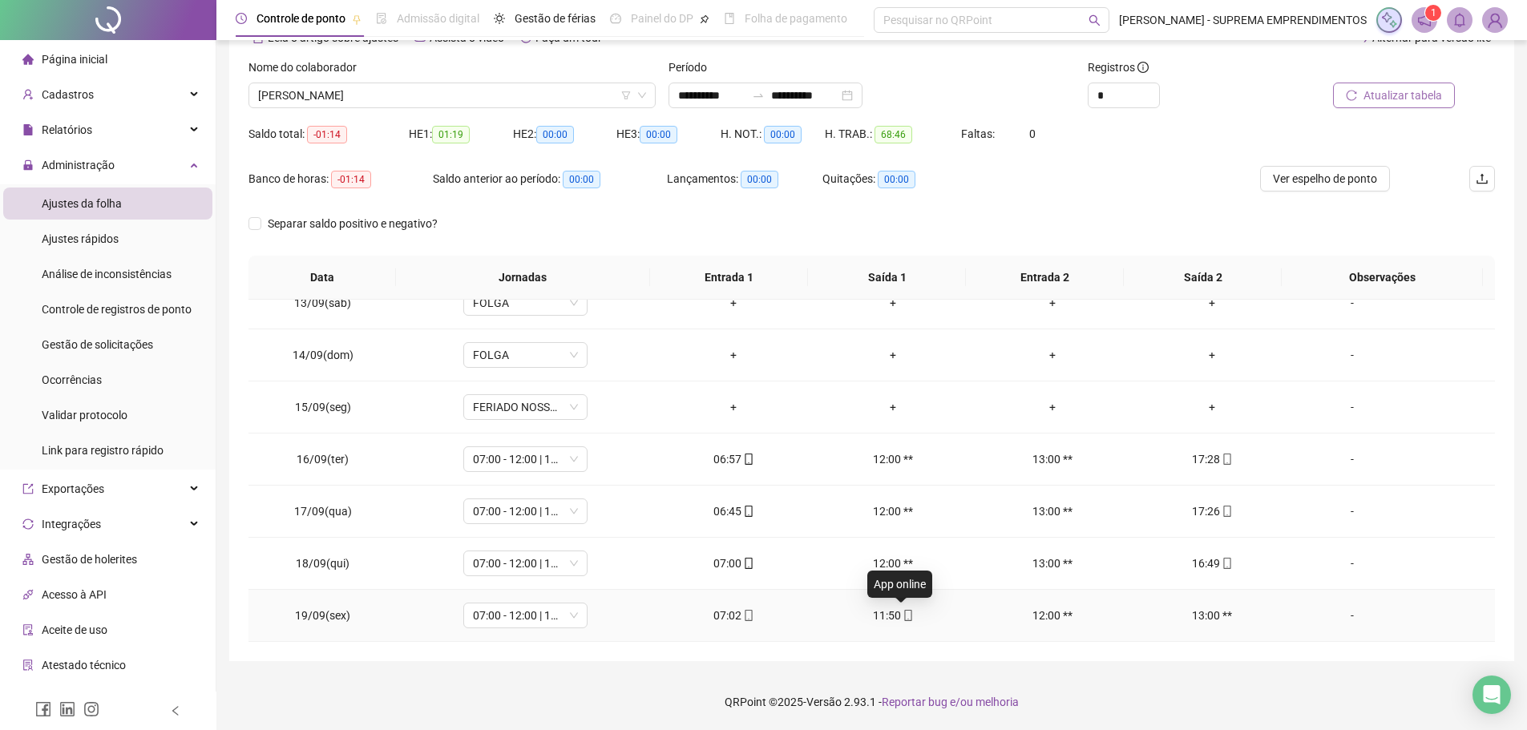
click at [903, 616] on icon "mobile" at bounding box center [908, 615] width 11 height 11
type input "**********"
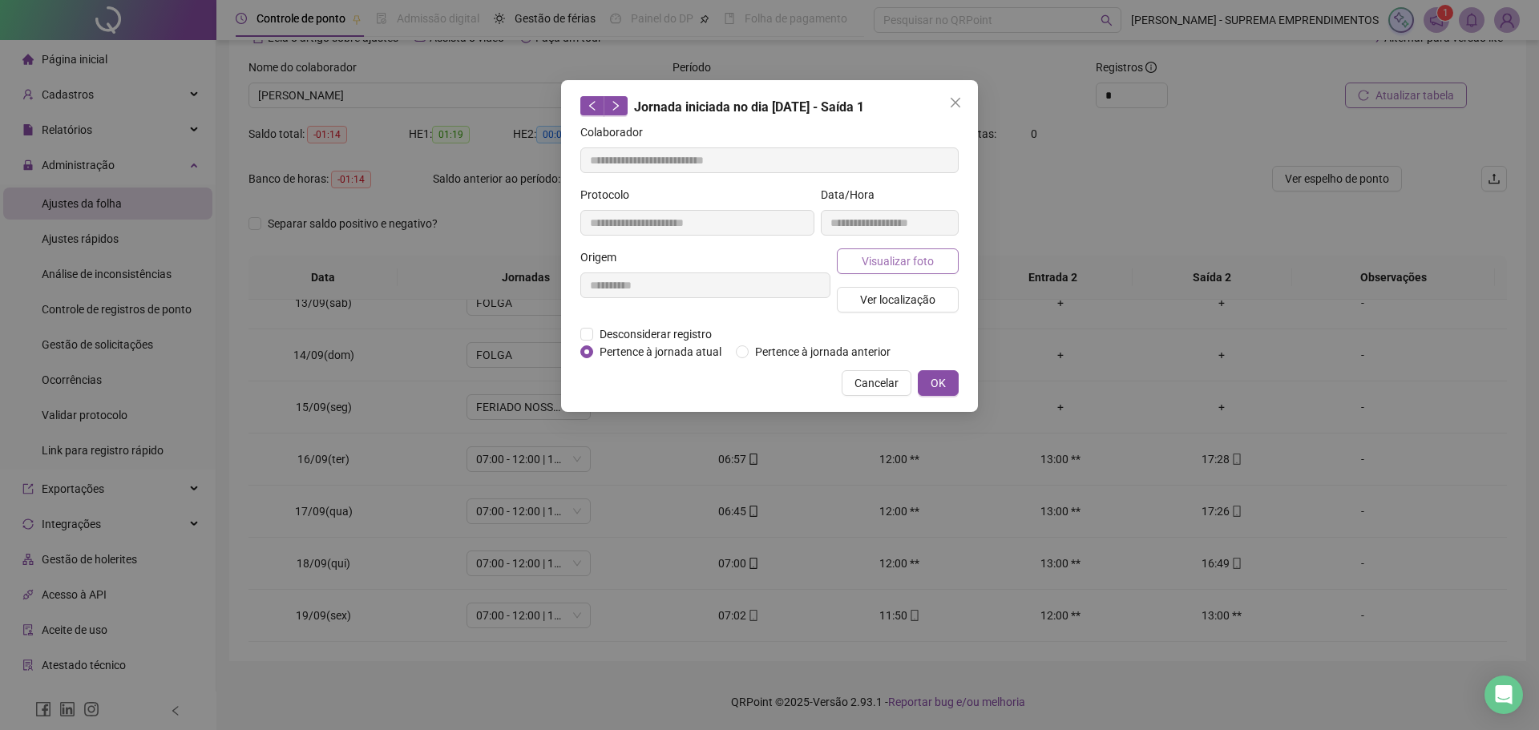
click at [884, 259] on span "Visualizar foto" at bounding box center [898, 262] width 72 height 18
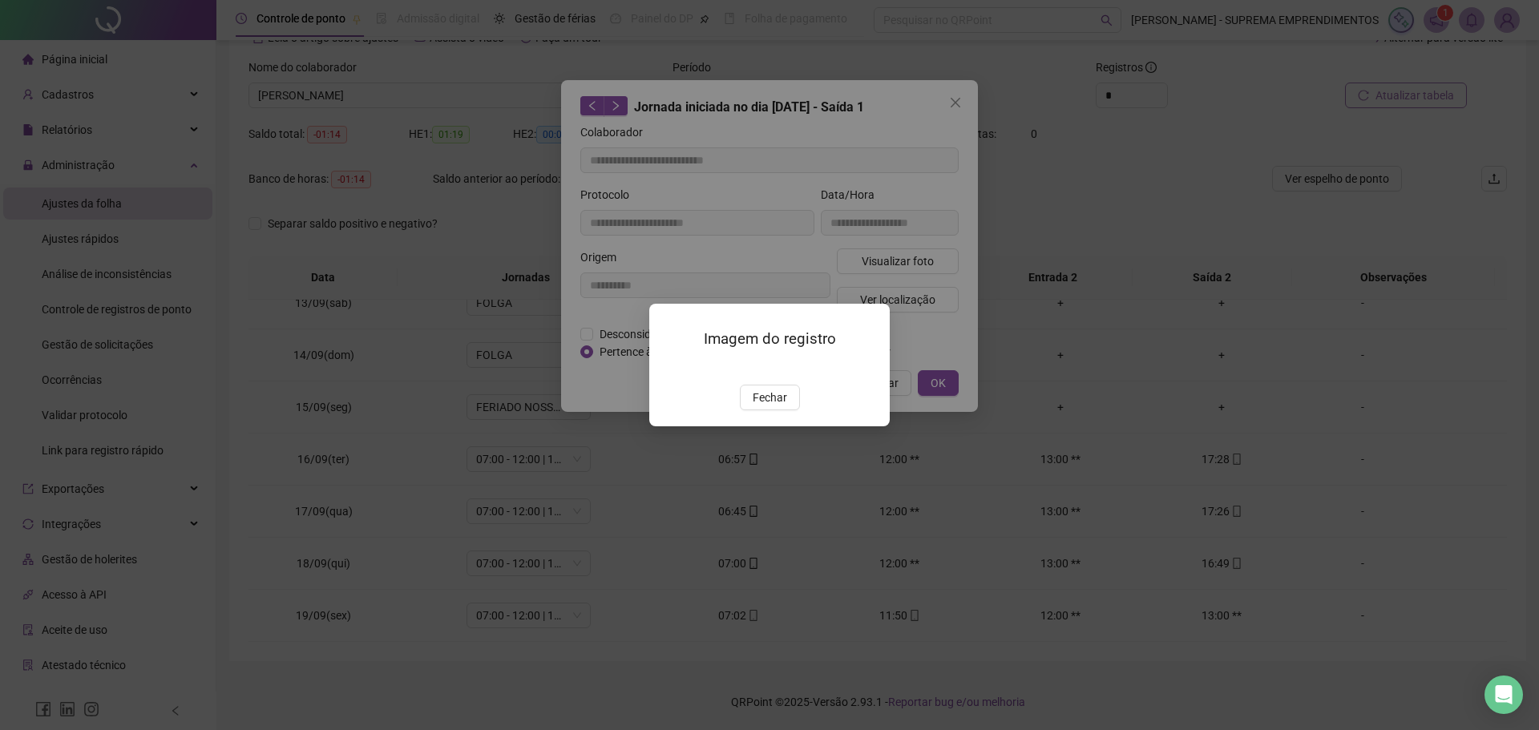
click at [669, 368] on img at bounding box center [669, 368] width 0 height 0
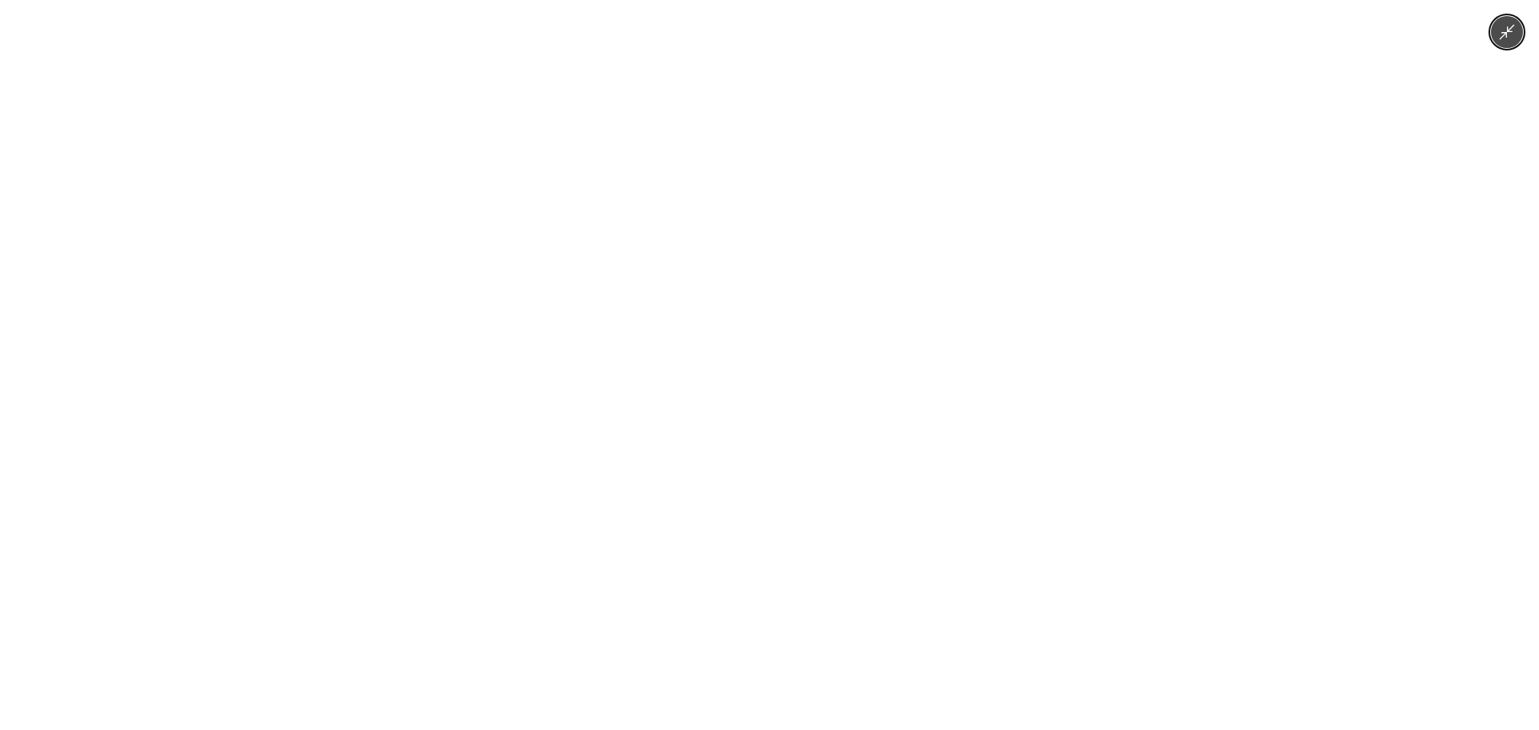
click at [774, 356] on img at bounding box center [769, 413] width 621 height 827
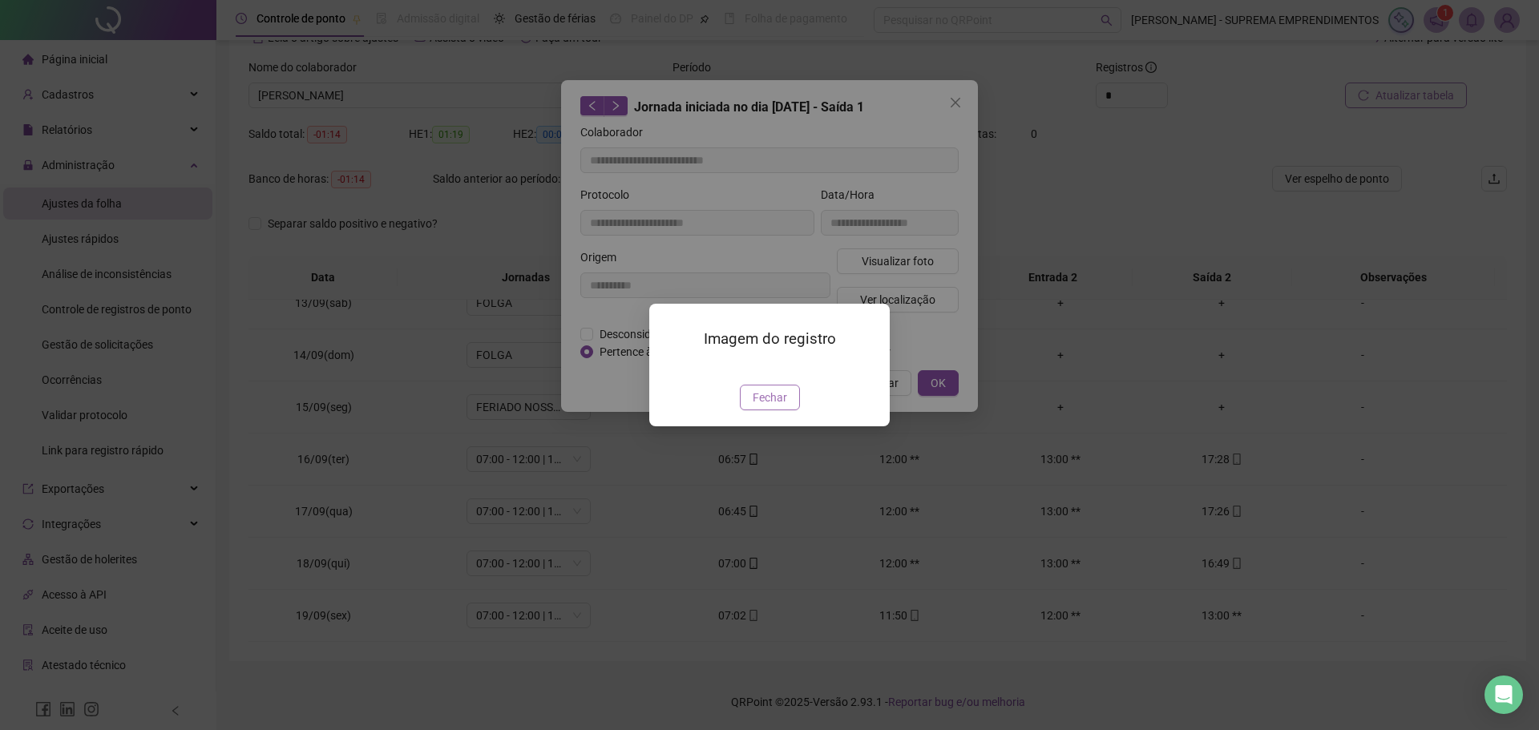
click at [779, 406] on span "Fechar" at bounding box center [770, 398] width 34 height 18
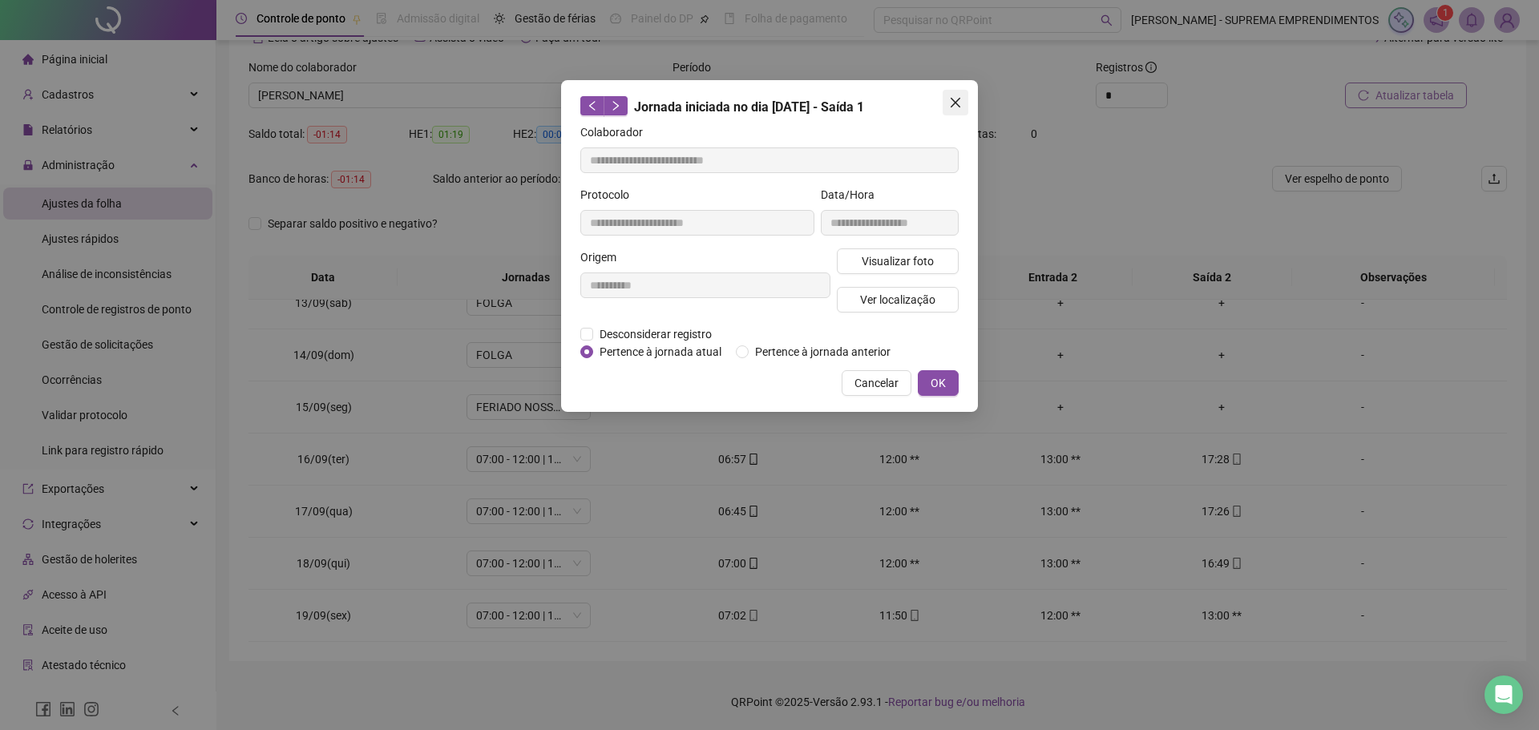
click at [955, 100] on icon "close" at bounding box center [955, 102] width 13 height 13
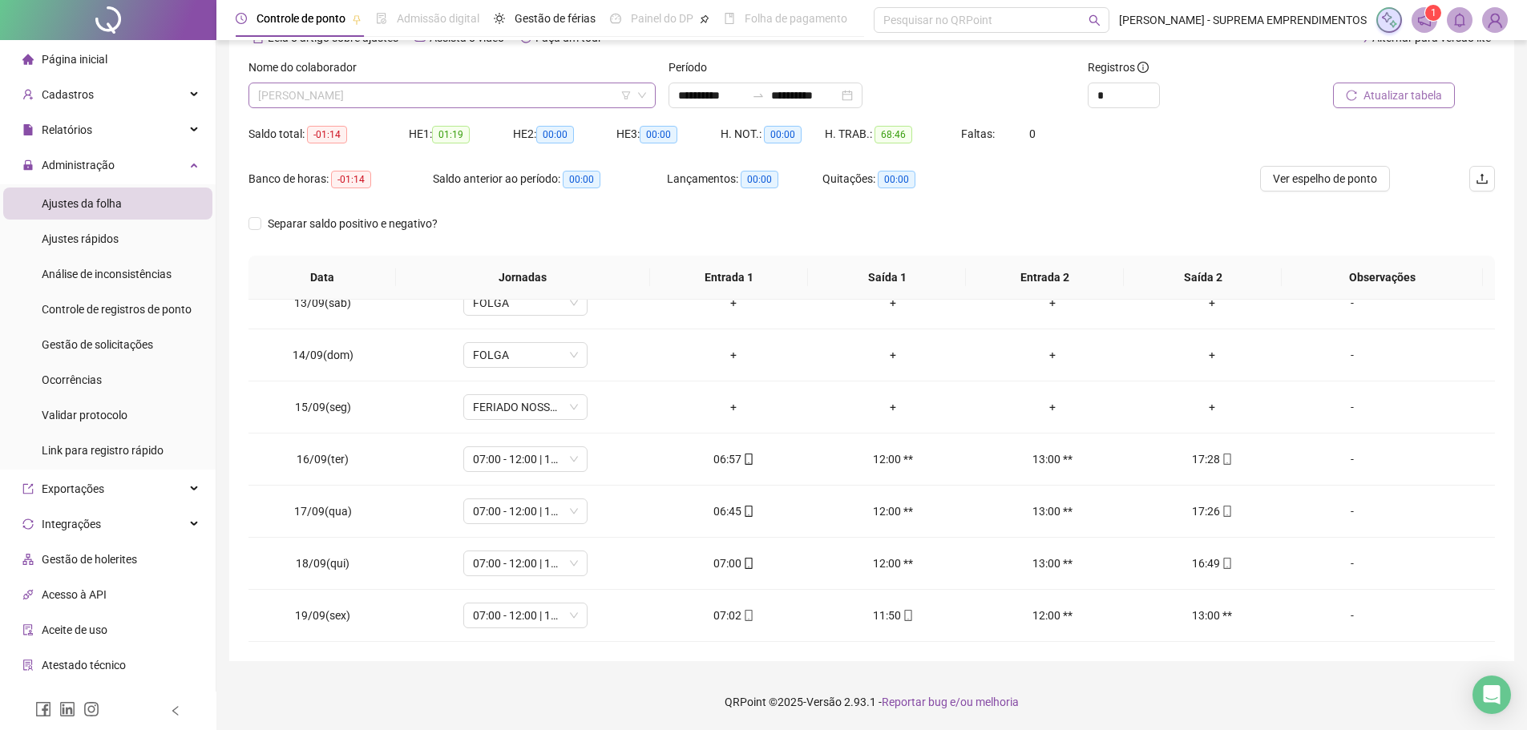
click at [484, 91] on span "[PERSON_NAME]" at bounding box center [452, 95] width 388 height 24
type input "****"
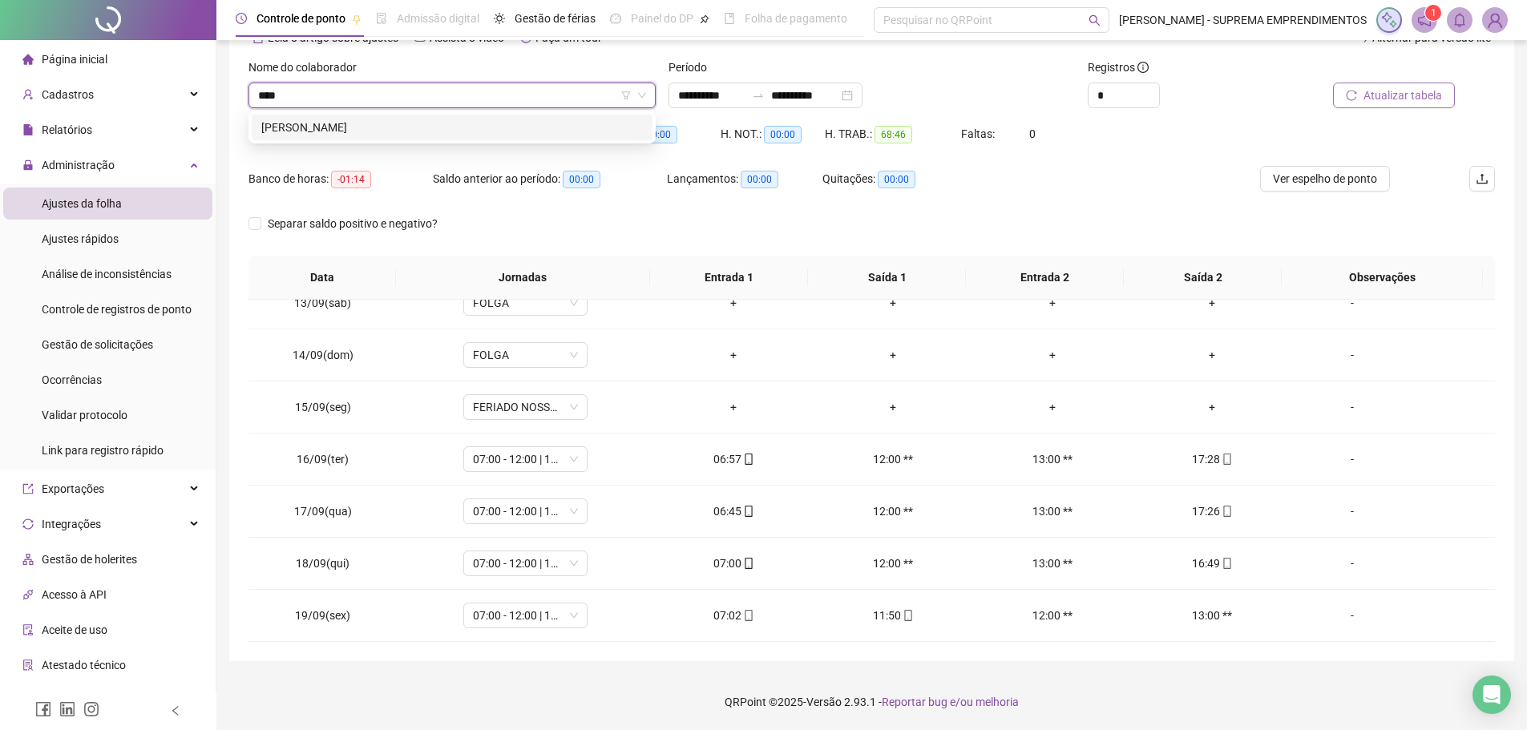
click at [369, 126] on div "[PERSON_NAME]" at bounding box center [452, 128] width 382 height 18
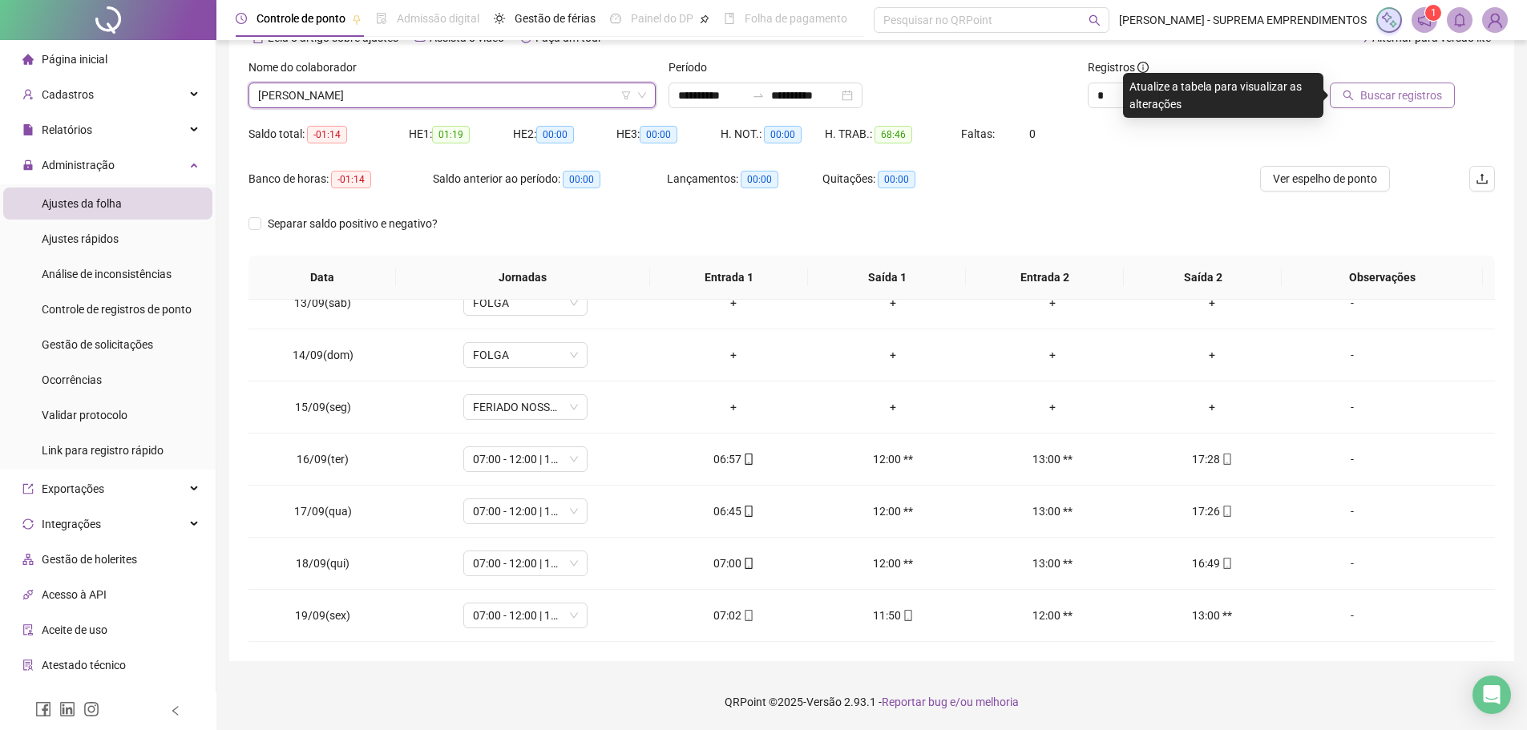
click at [1435, 83] on button "Buscar registros" at bounding box center [1392, 96] width 125 height 26
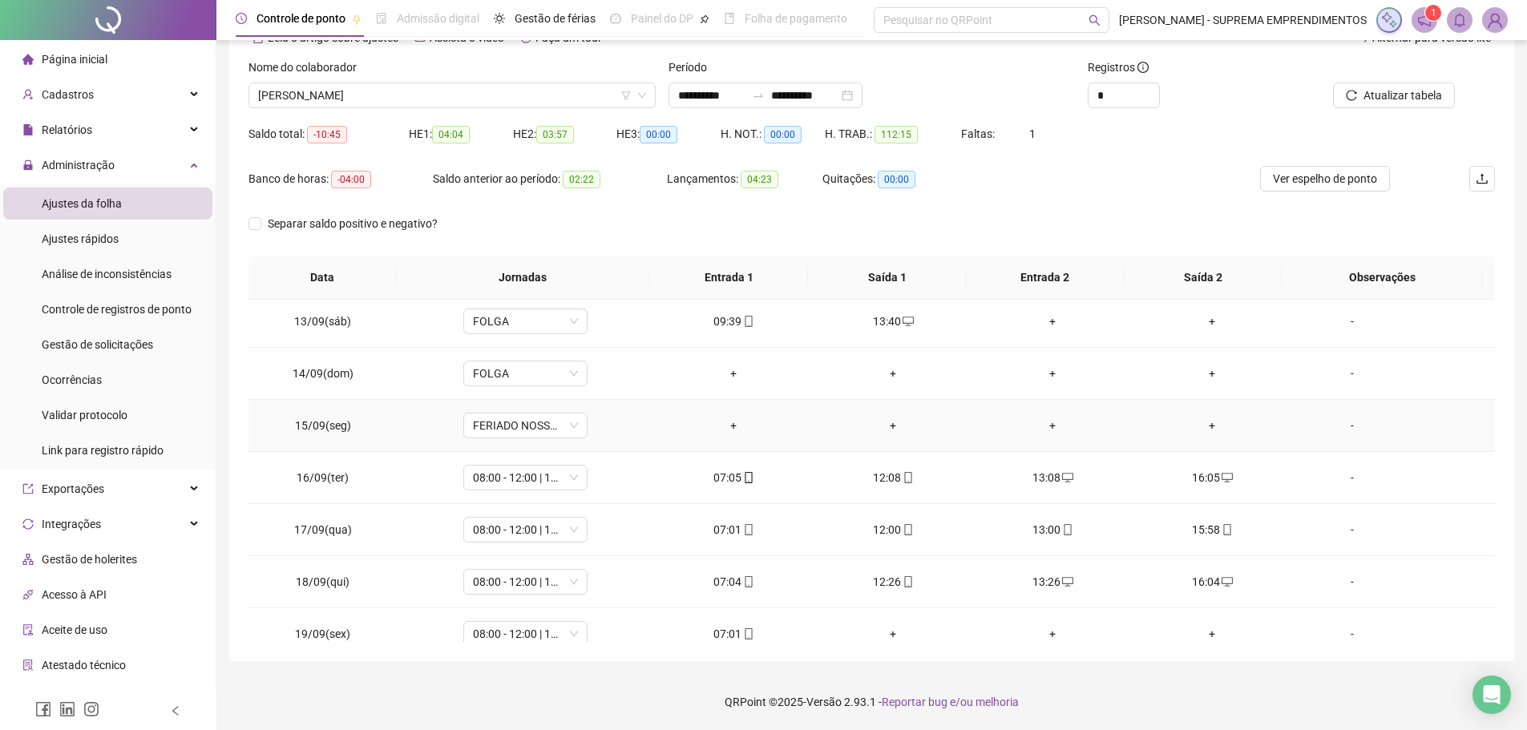
scroll to position [648, 0]
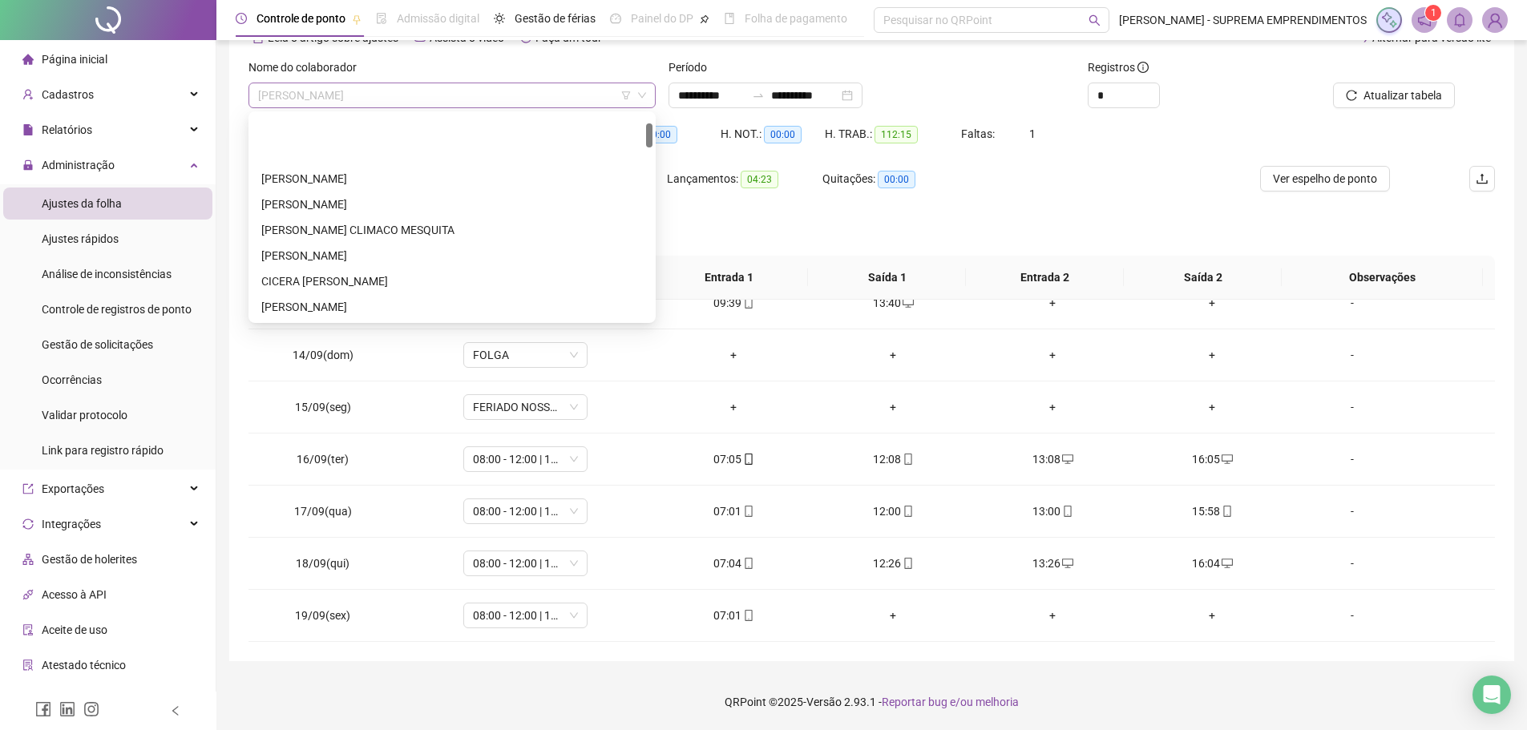
click at [455, 86] on span "[PERSON_NAME]" at bounding box center [452, 95] width 388 height 24
type input "***"
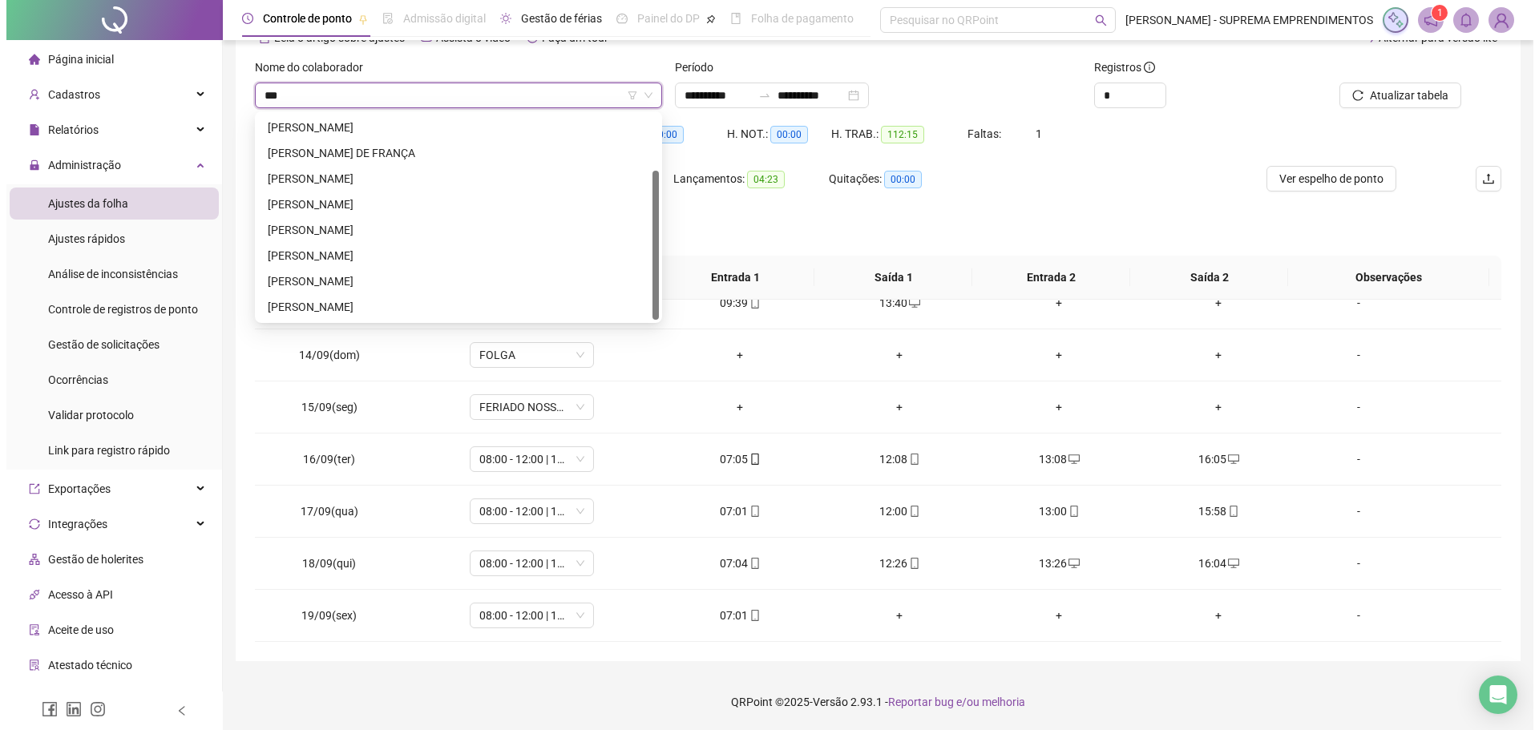
scroll to position [0, 0]
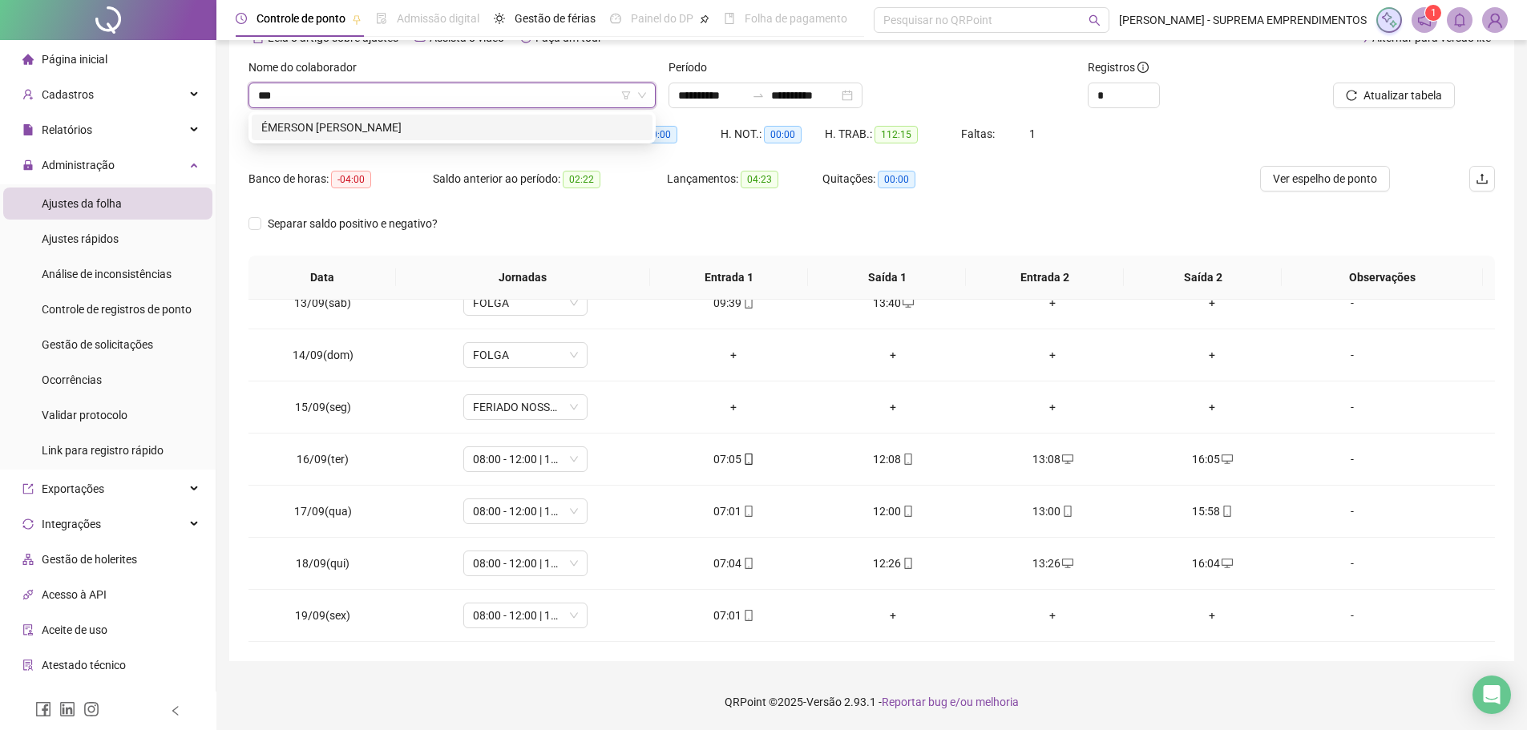
click at [456, 135] on div "ÉMERSON [PERSON_NAME]" at bounding box center [452, 128] width 382 height 18
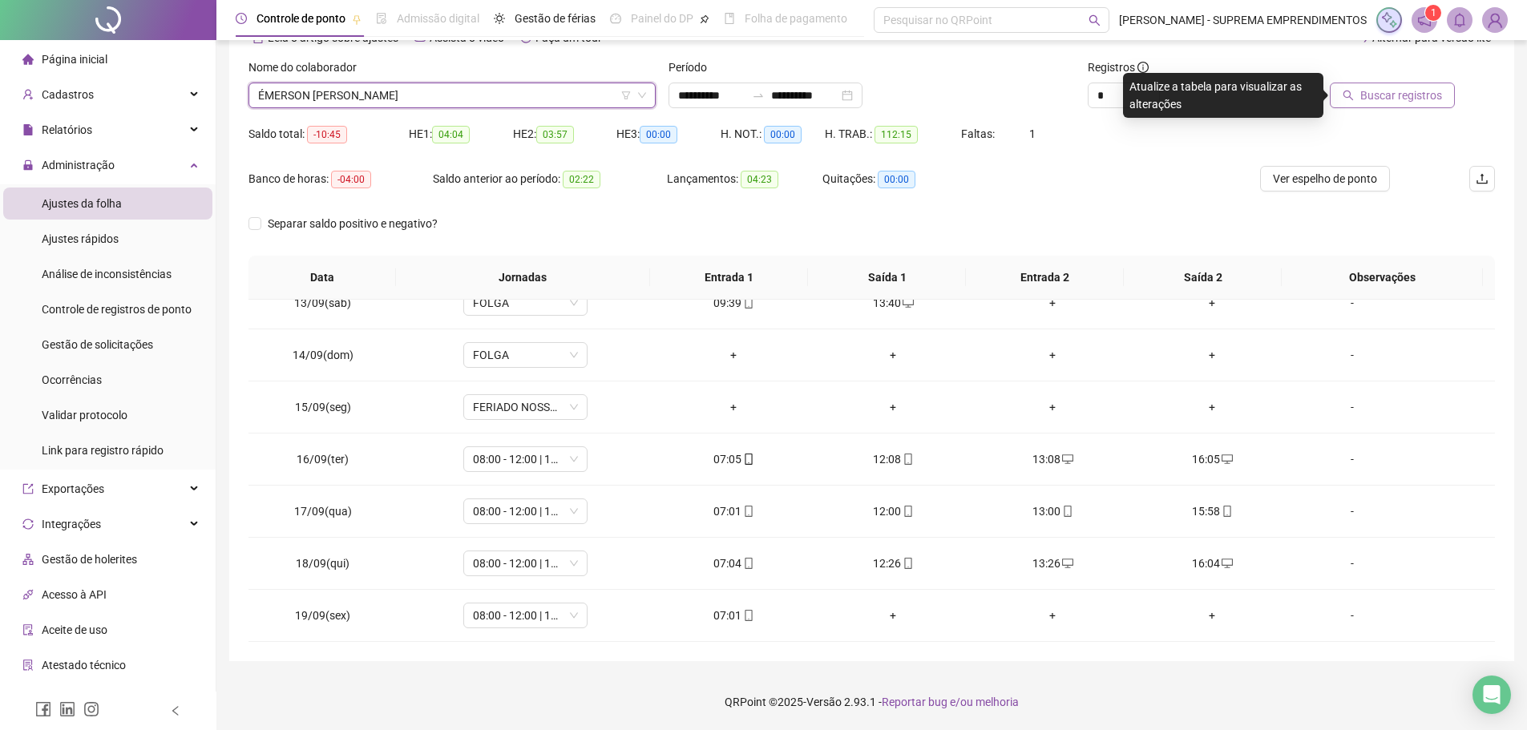
click at [1442, 105] on button "Buscar registros" at bounding box center [1392, 96] width 125 height 26
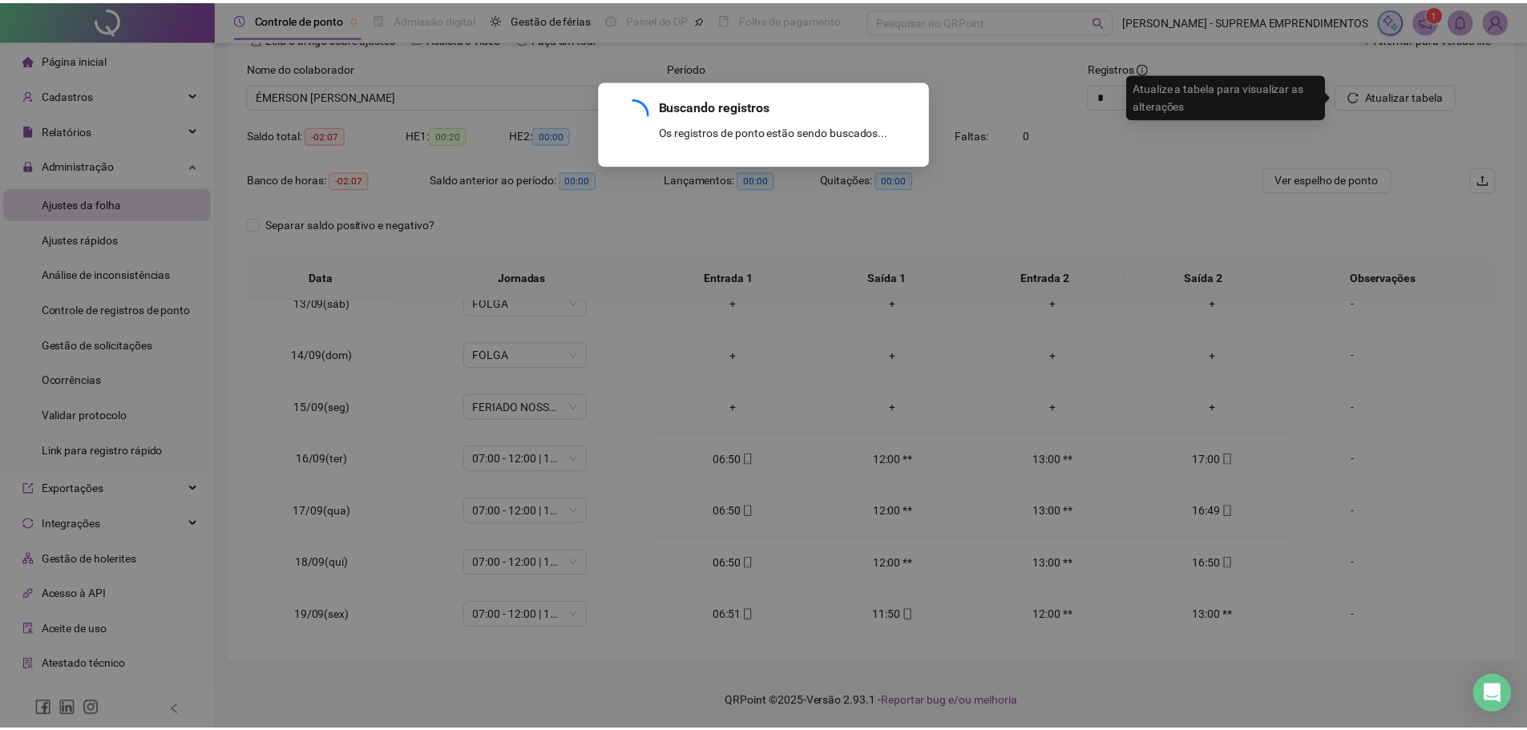
scroll to position [231, 0]
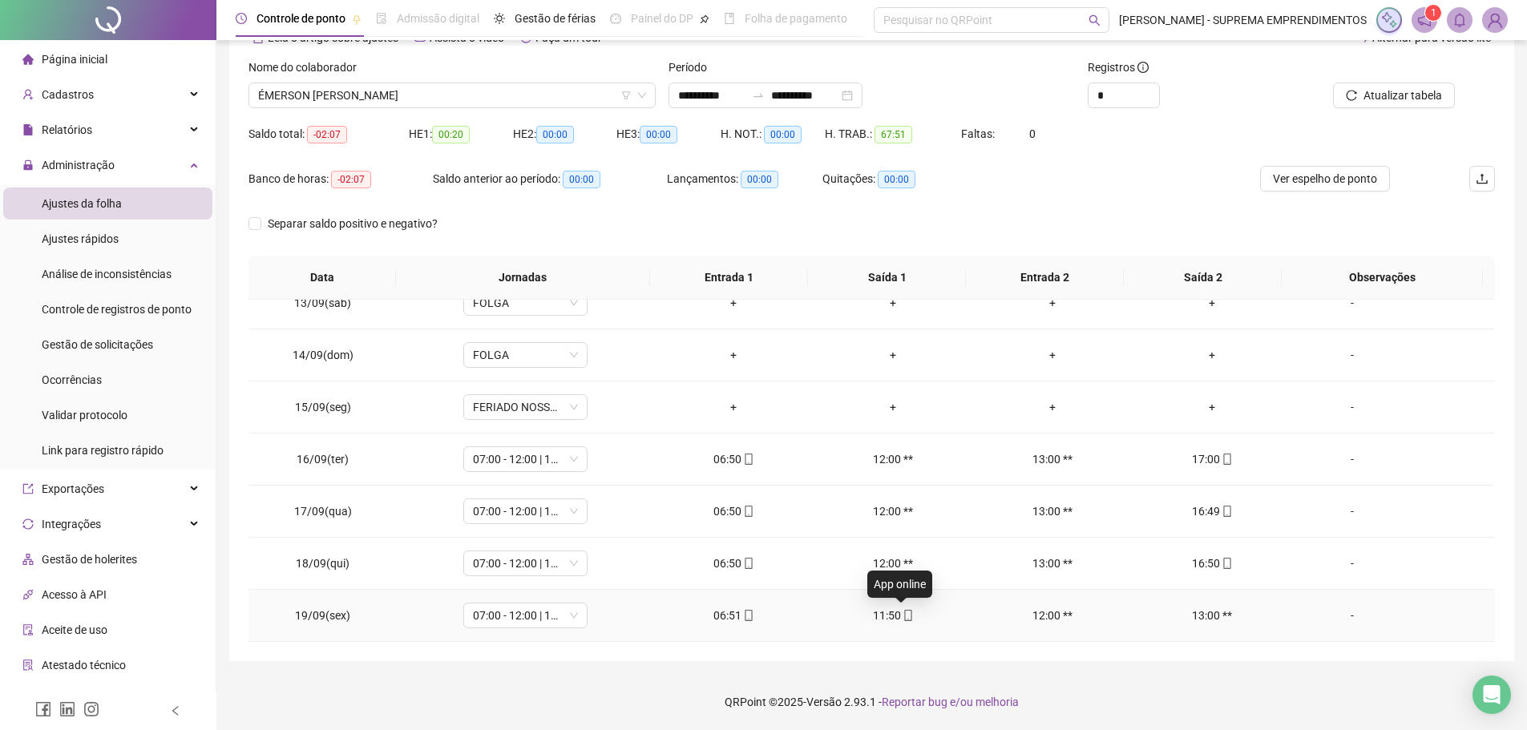
click at [903, 615] on icon "mobile" at bounding box center [908, 615] width 11 height 11
type input "**********"
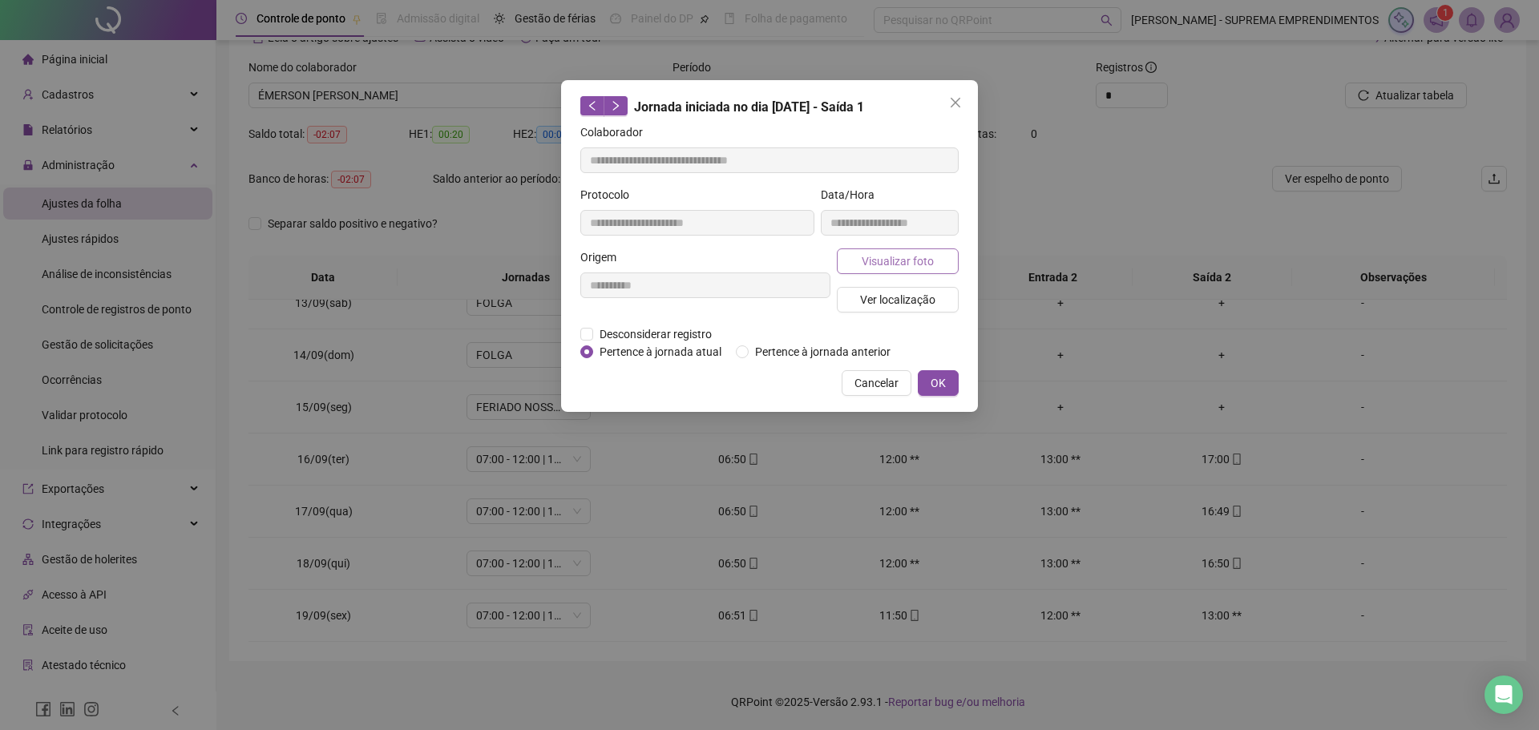
click at [901, 261] on span "Visualizar foto" at bounding box center [898, 262] width 72 height 18
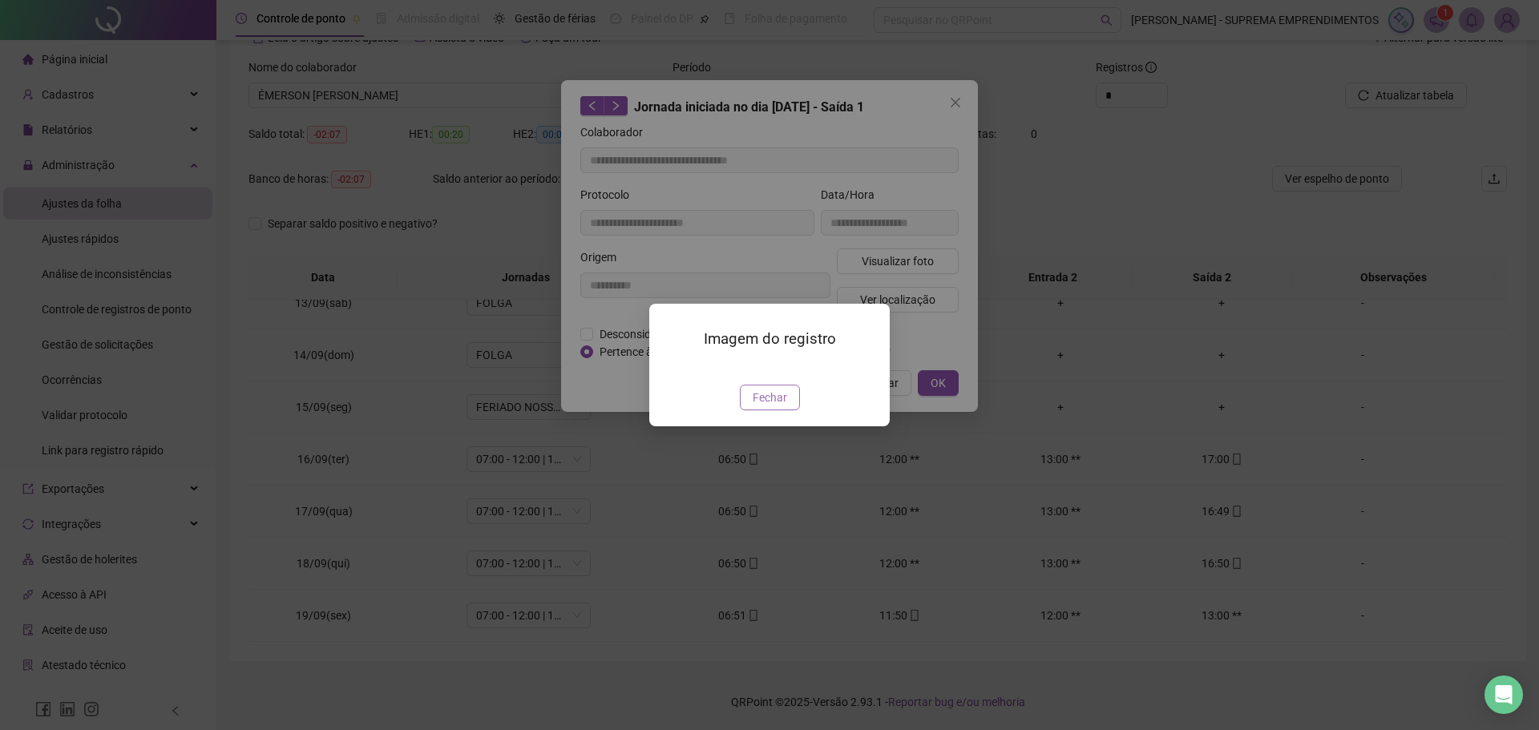
click at [769, 406] on span "Fechar" at bounding box center [770, 398] width 34 height 18
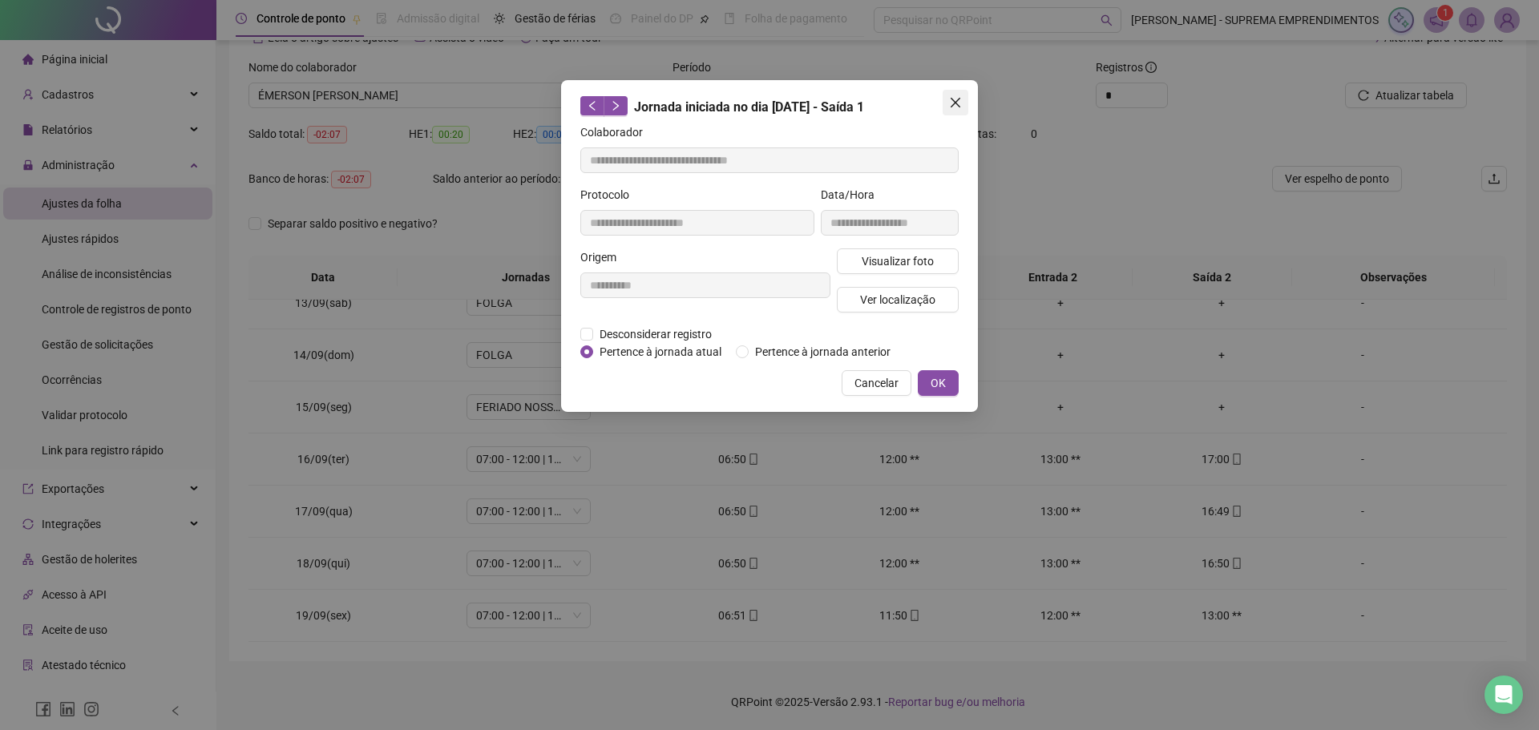
click at [958, 106] on icon "close" at bounding box center [956, 103] width 10 height 10
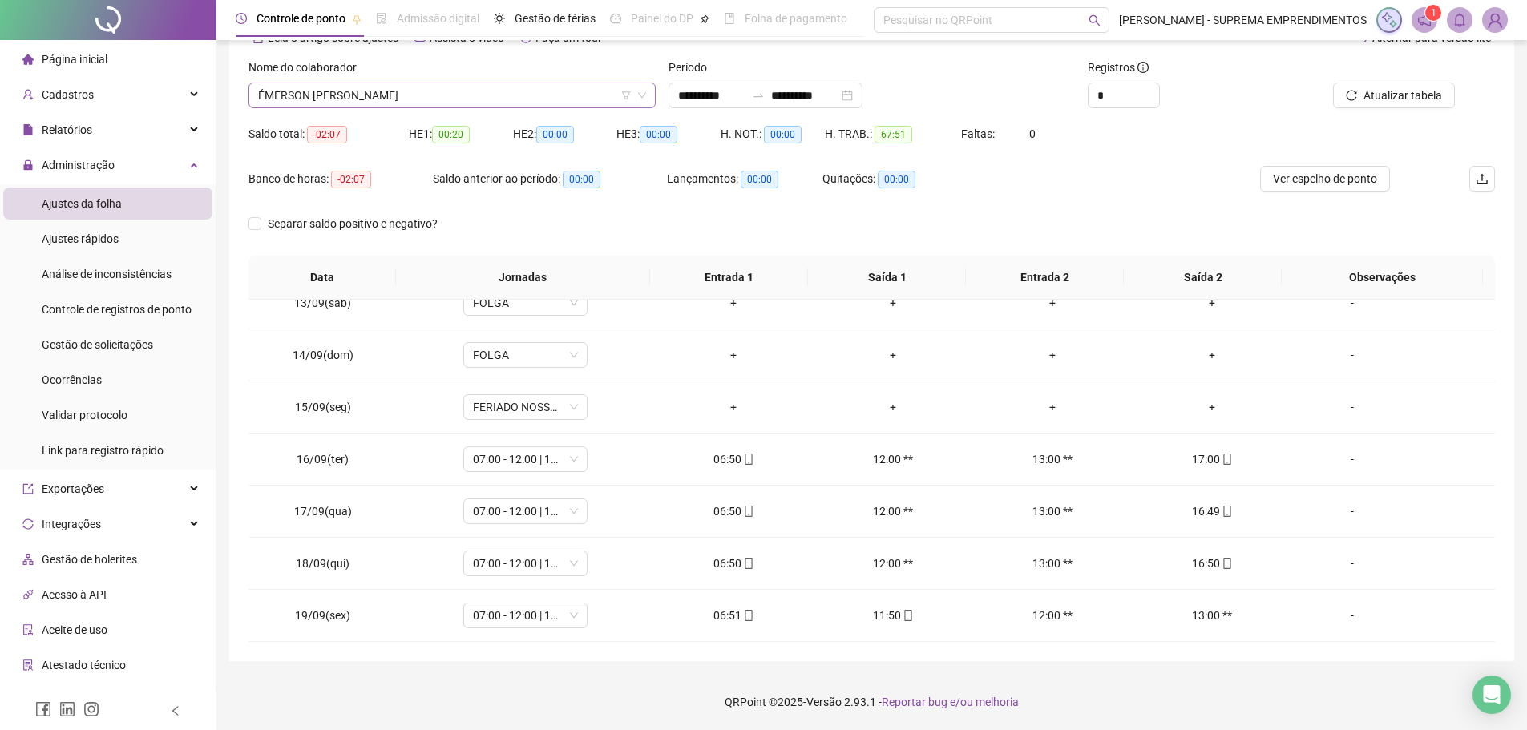
click at [528, 97] on span "ÉMERSON [PERSON_NAME]" at bounding box center [452, 95] width 388 height 24
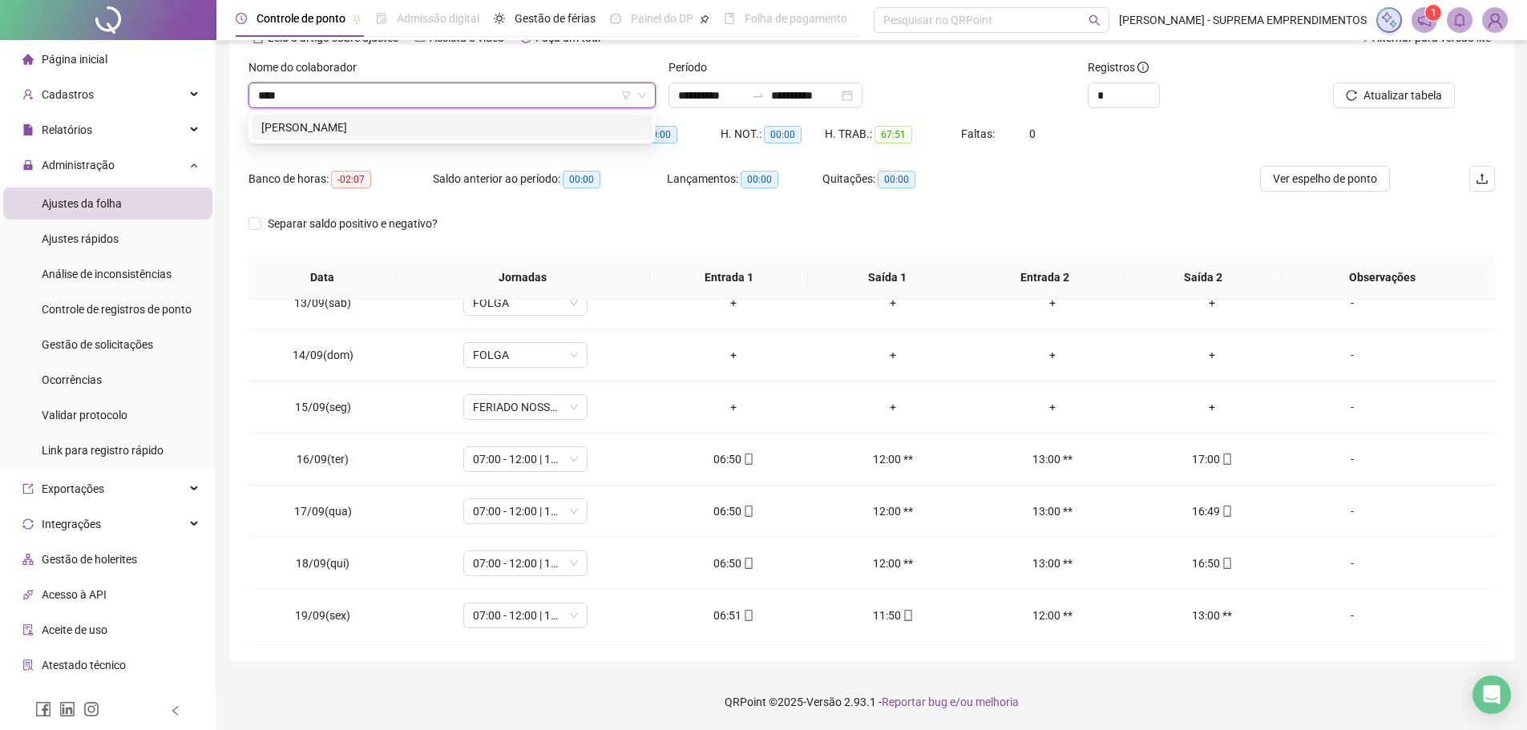
type input "*****"
click at [418, 137] on div "KEILA LAIS PEREIRA" at bounding box center [452, 128] width 401 height 26
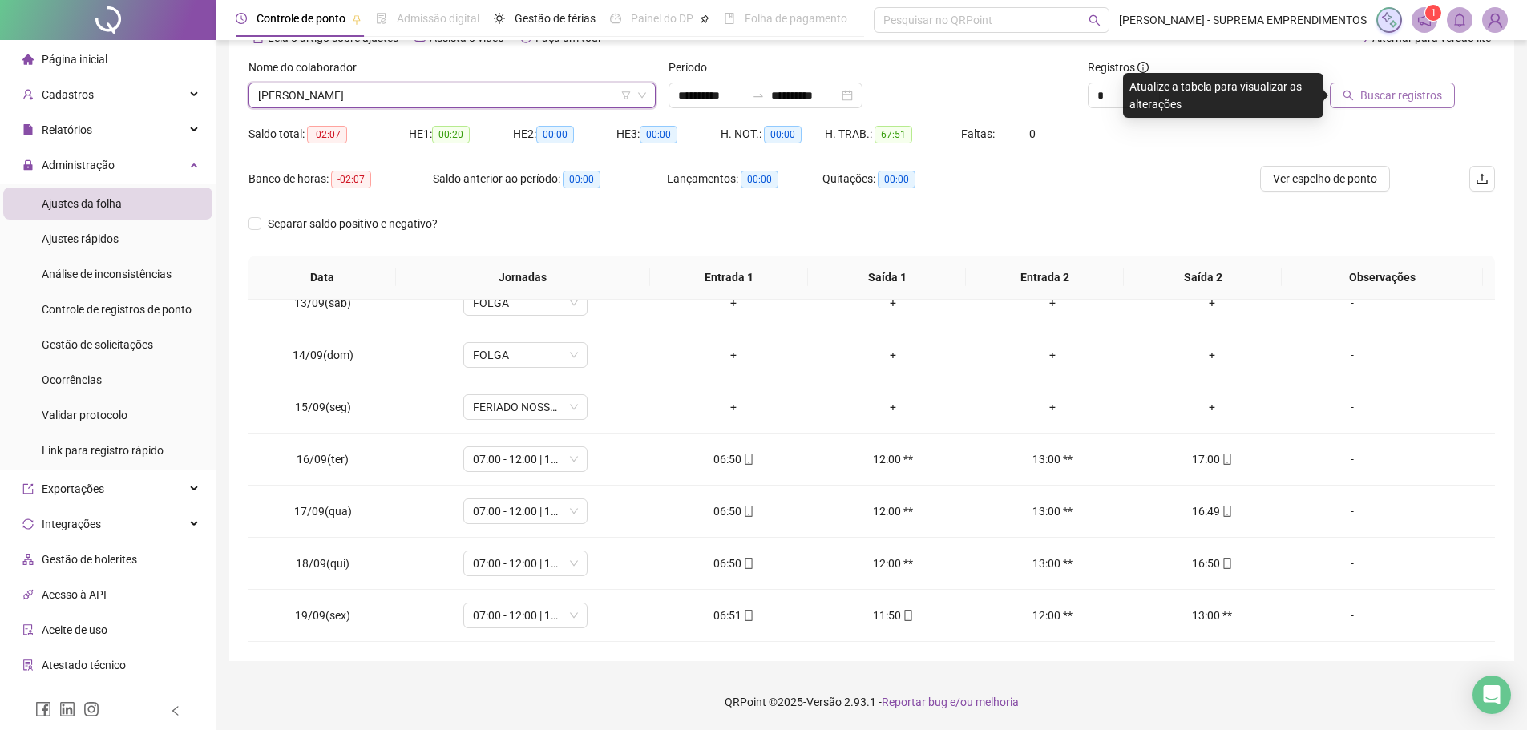
click at [1354, 93] on icon "search" at bounding box center [1349, 96] width 10 height 10
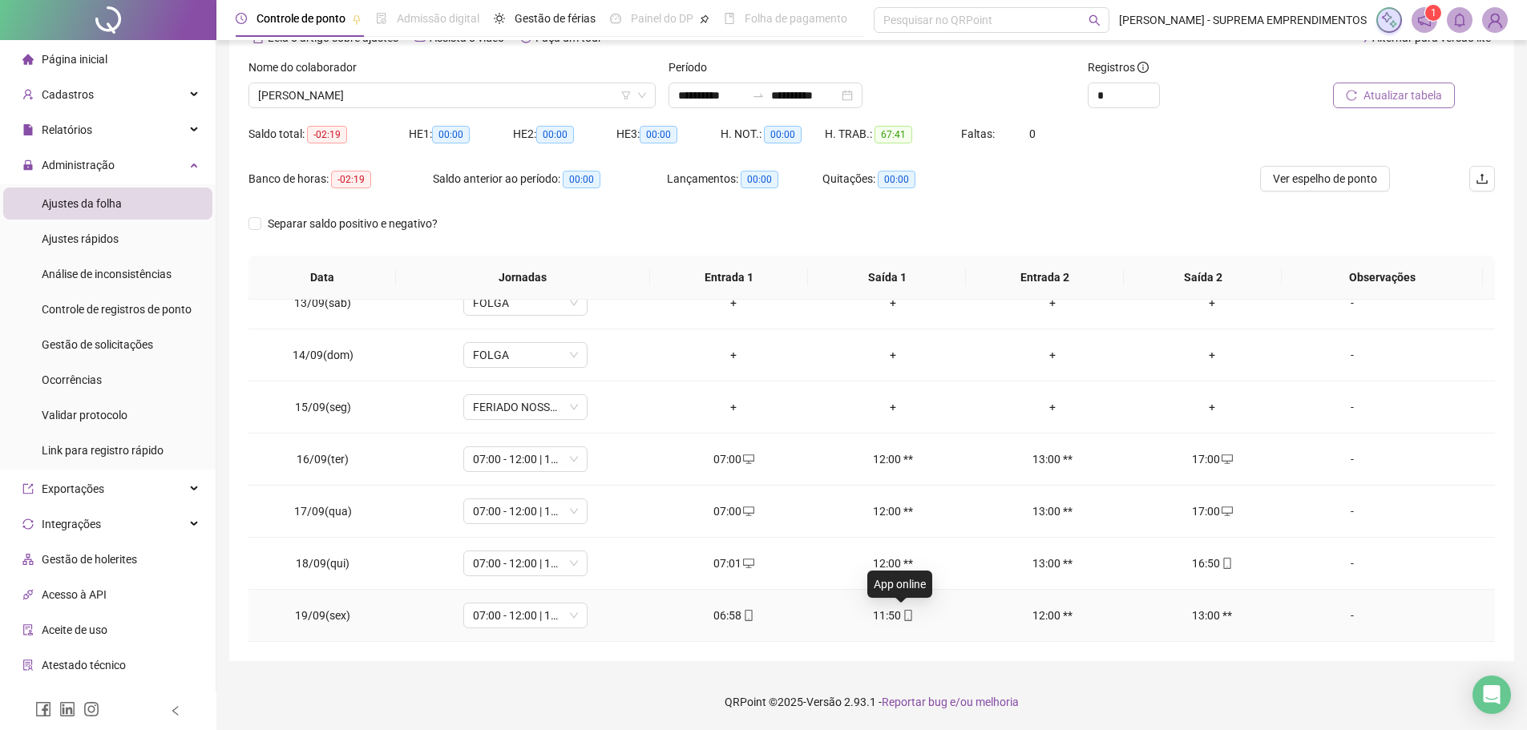
click at [903, 619] on icon "mobile" at bounding box center [908, 615] width 11 height 11
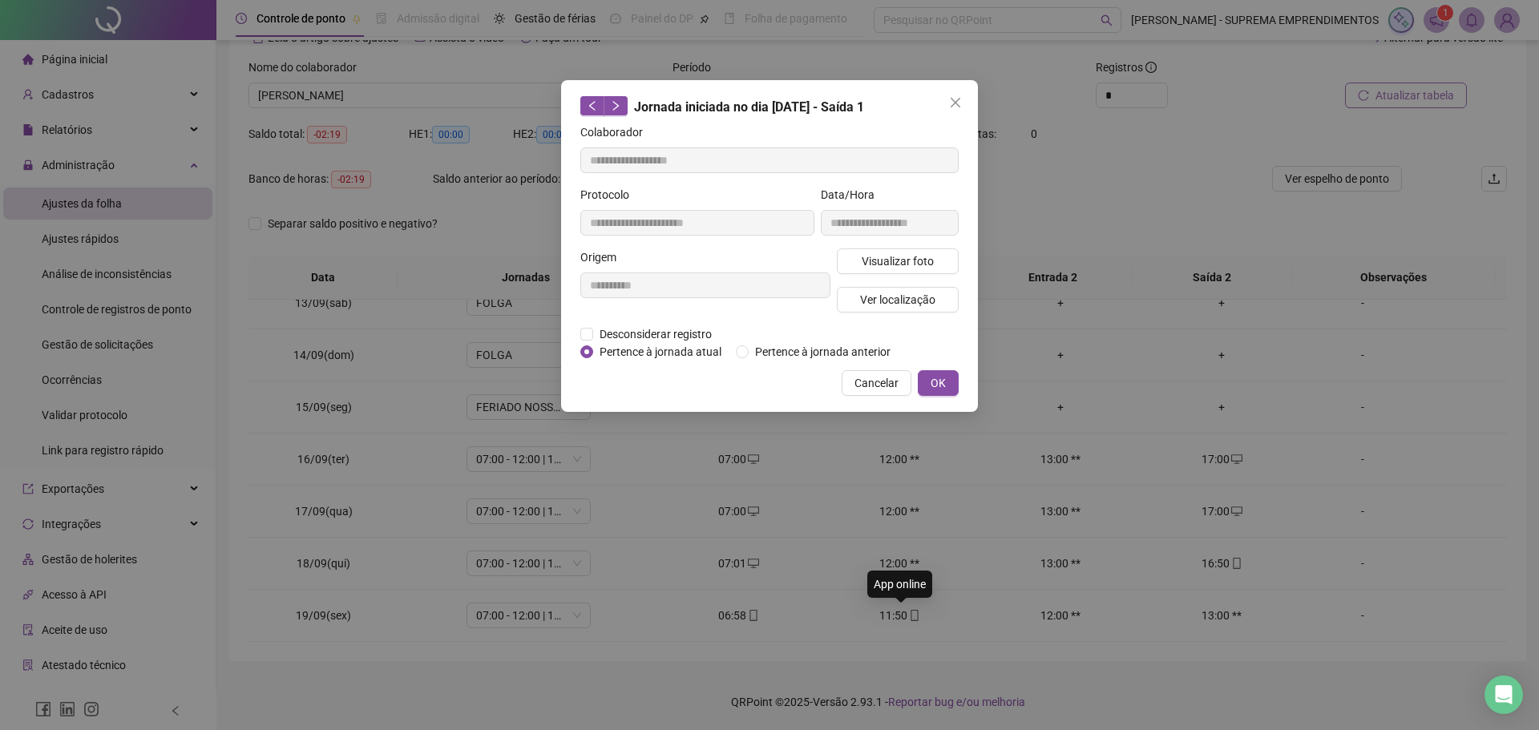
type input "**********"
click at [877, 264] on span "Visualizar foto" at bounding box center [898, 262] width 72 height 18
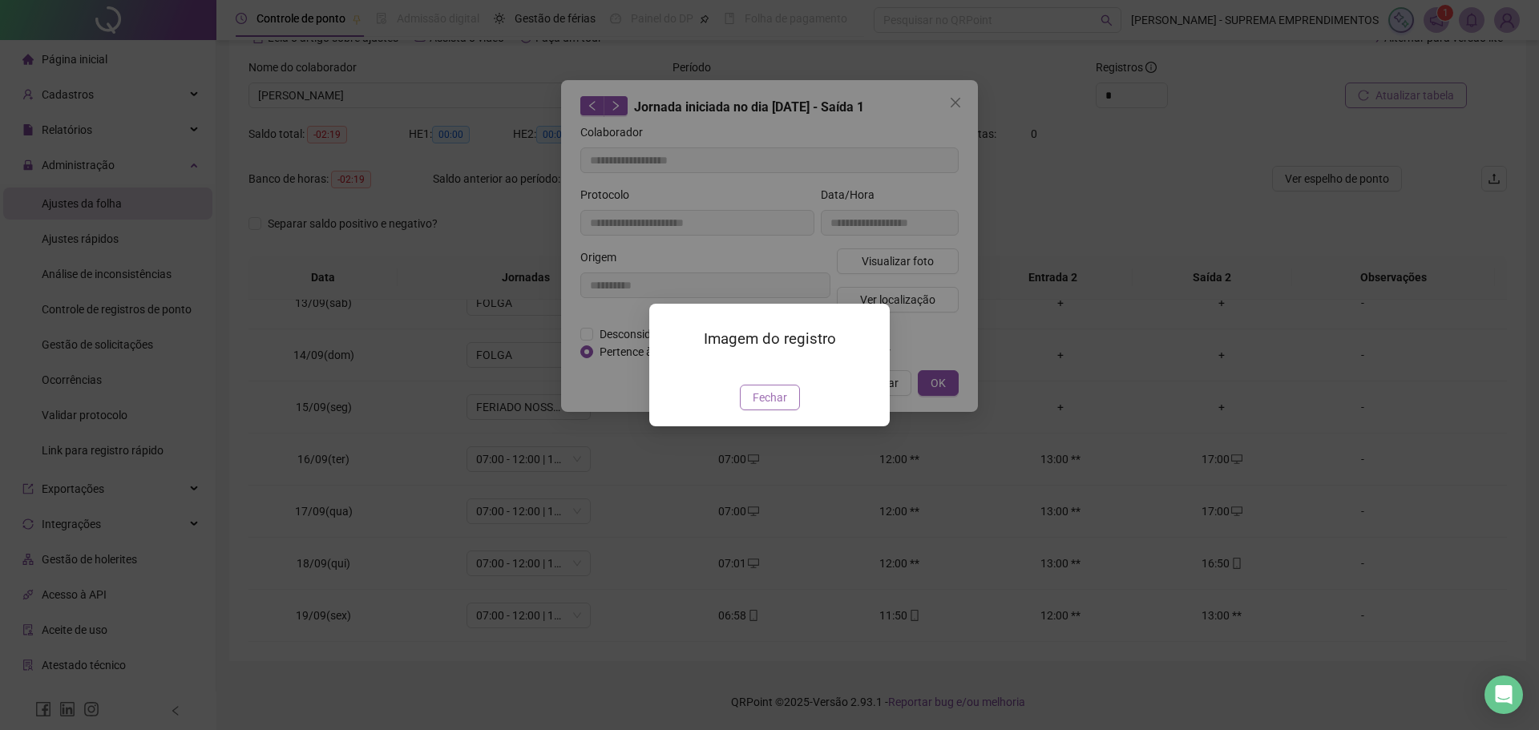
click at [771, 406] on span "Fechar" at bounding box center [770, 398] width 34 height 18
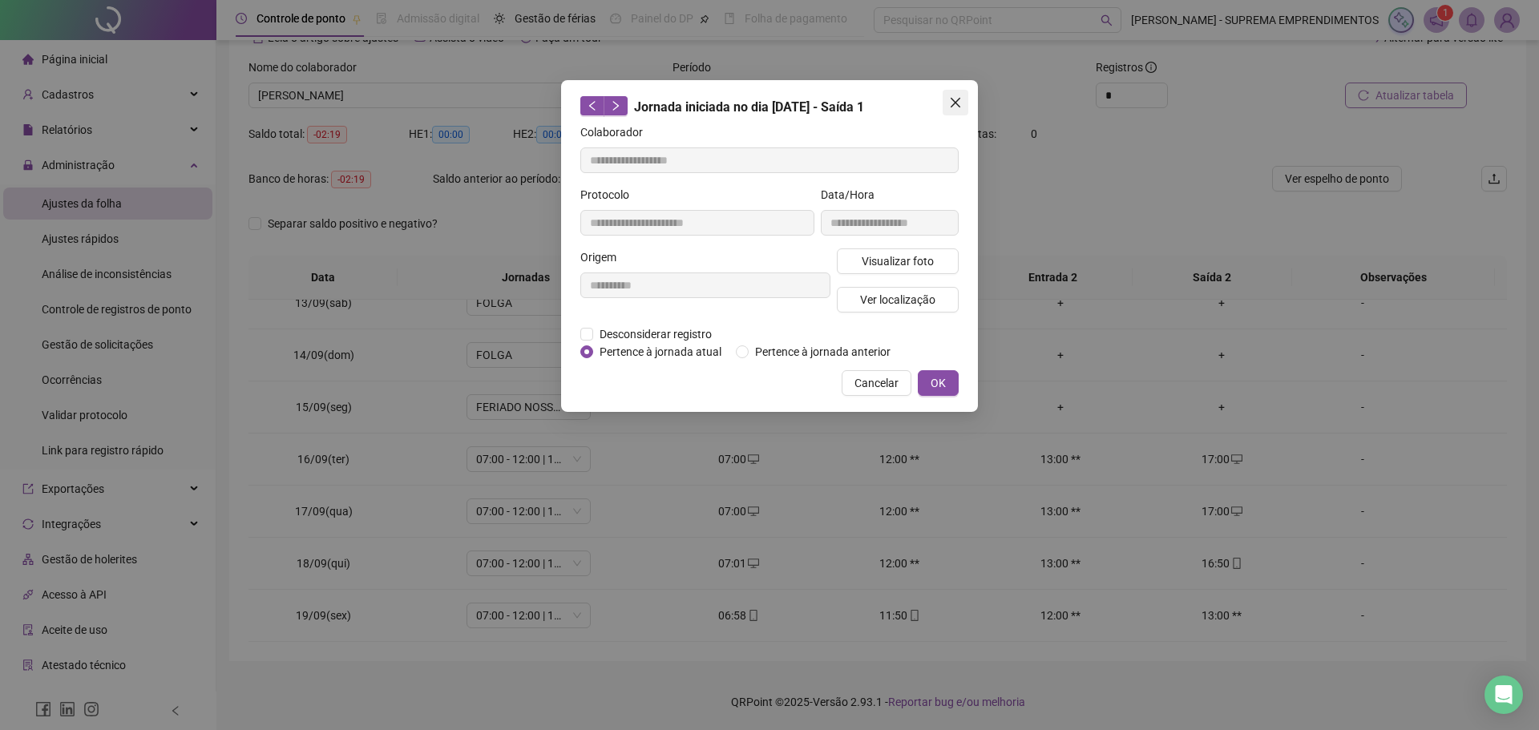
click at [960, 97] on icon "close" at bounding box center [955, 102] width 13 height 13
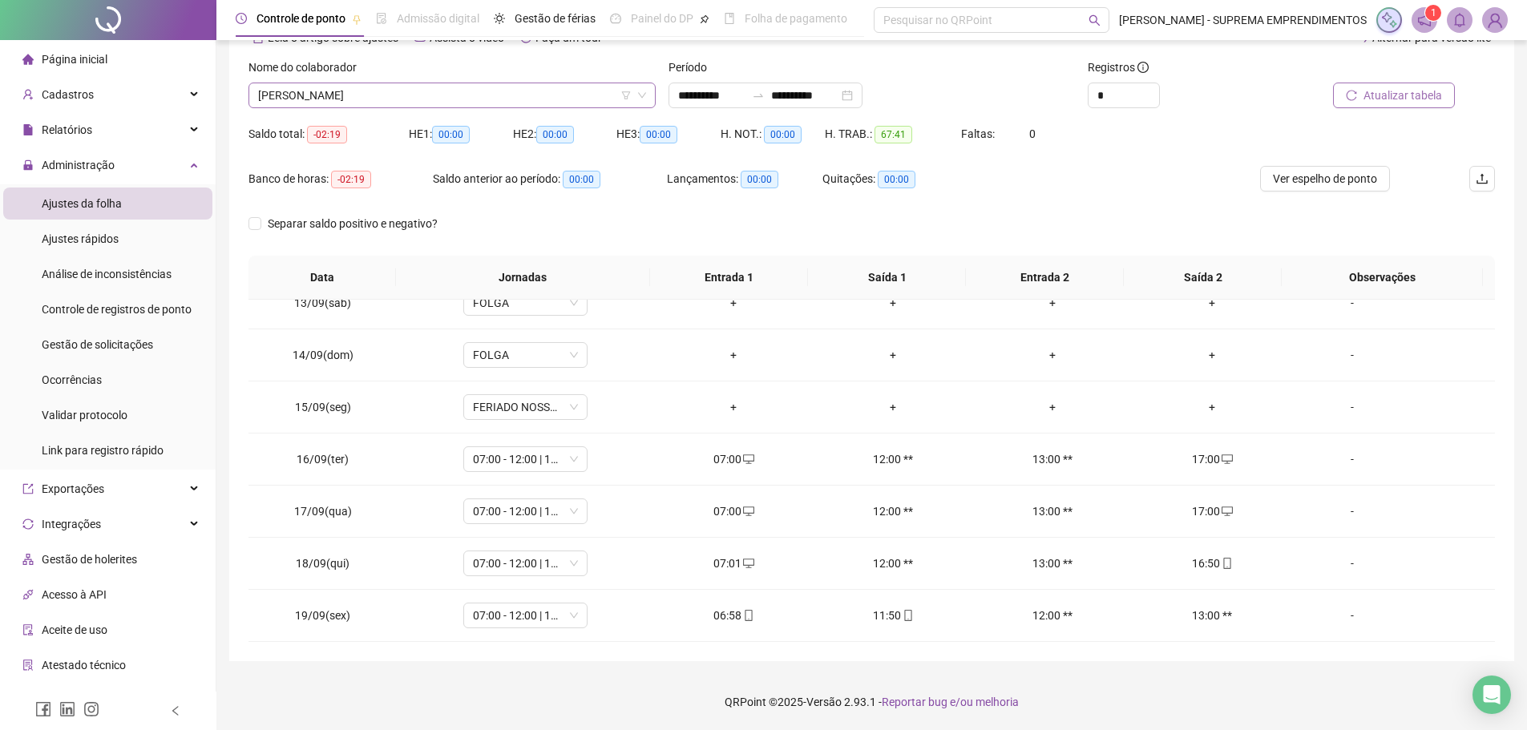
click at [461, 93] on span "KEILA LAIS PEREIRA" at bounding box center [452, 95] width 388 height 24
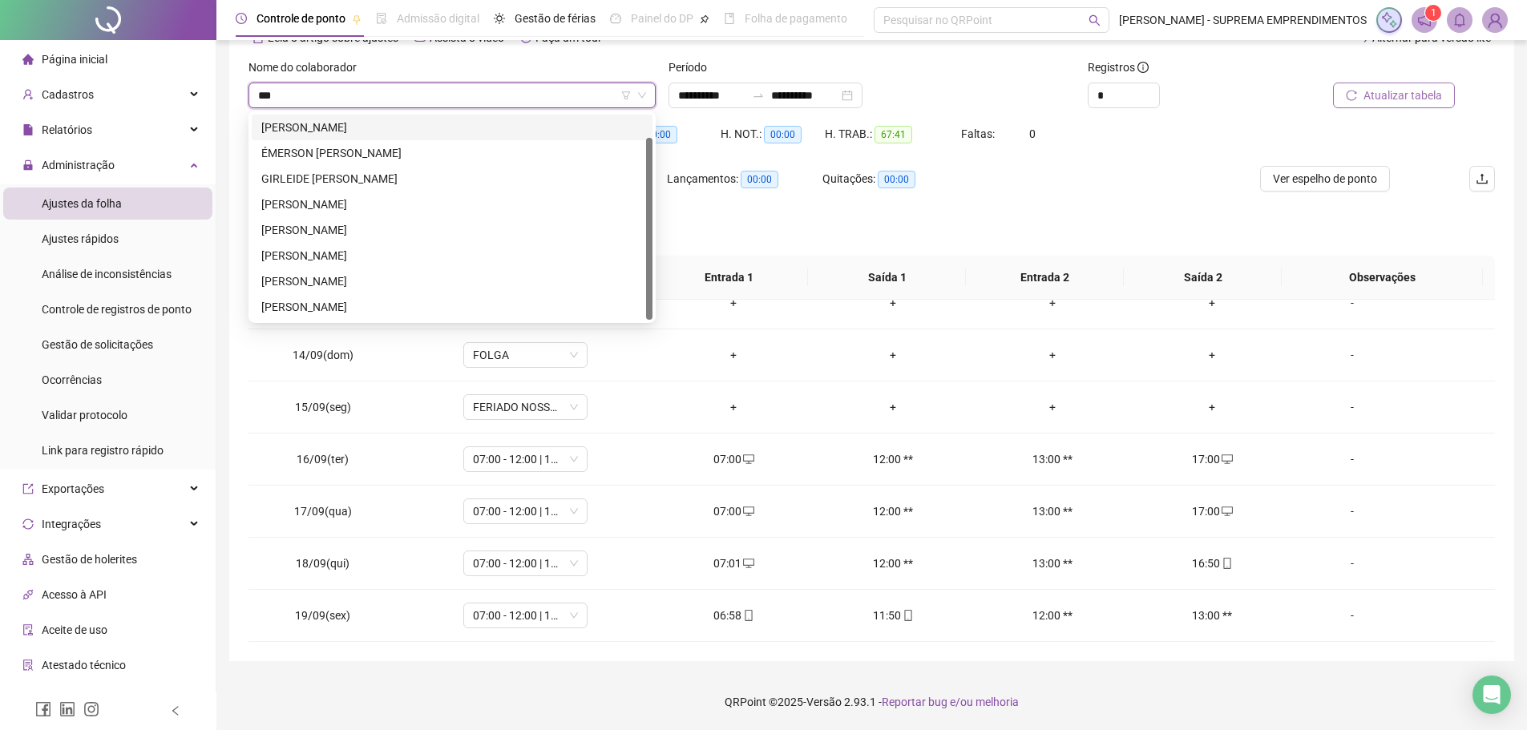
type input "****"
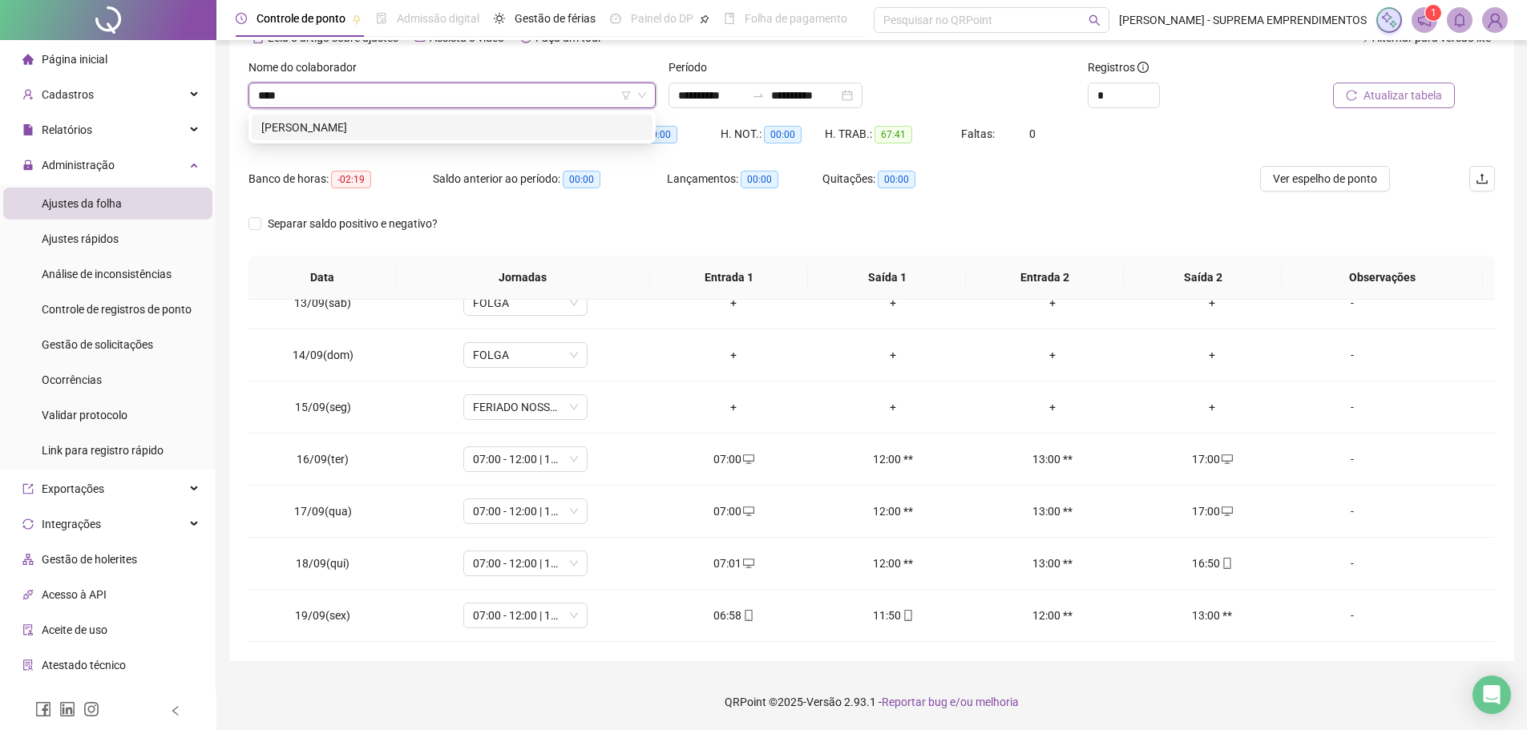
click at [440, 135] on div "ROZANA MORAIS DA SILVA" at bounding box center [452, 128] width 382 height 18
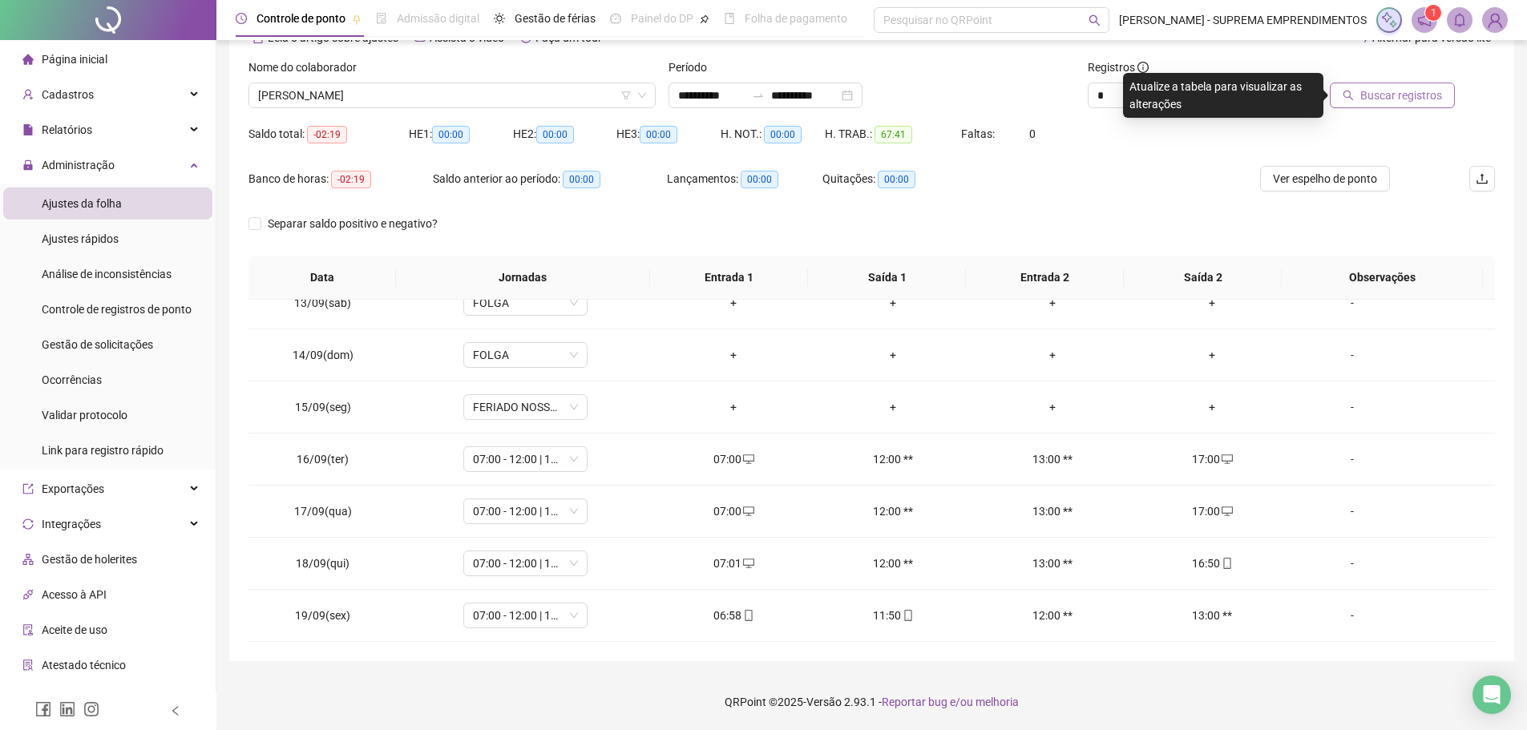
click at [1407, 88] on span "Buscar registros" at bounding box center [1402, 96] width 82 height 18
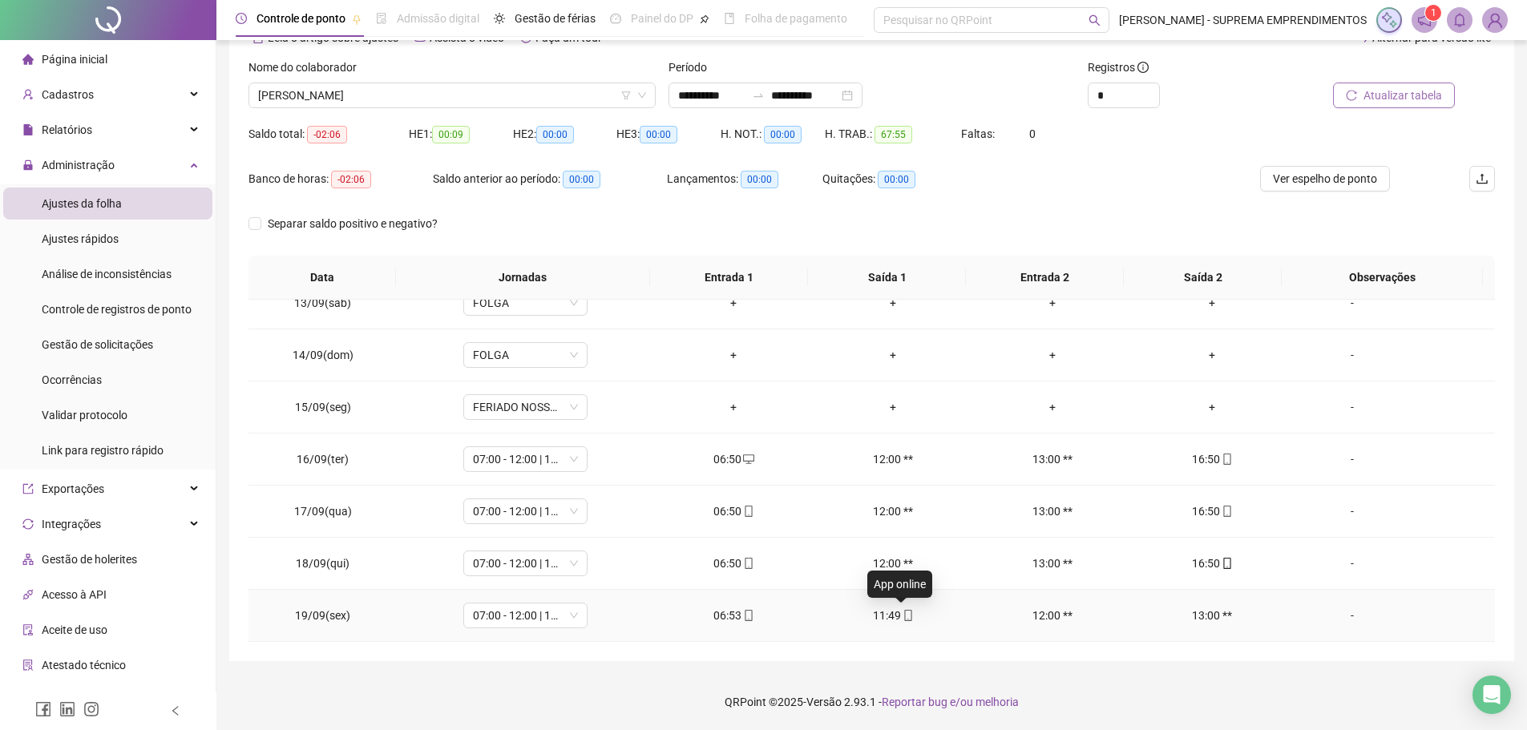
click at [903, 616] on icon "mobile" at bounding box center [908, 615] width 11 height 11
type input "**********"
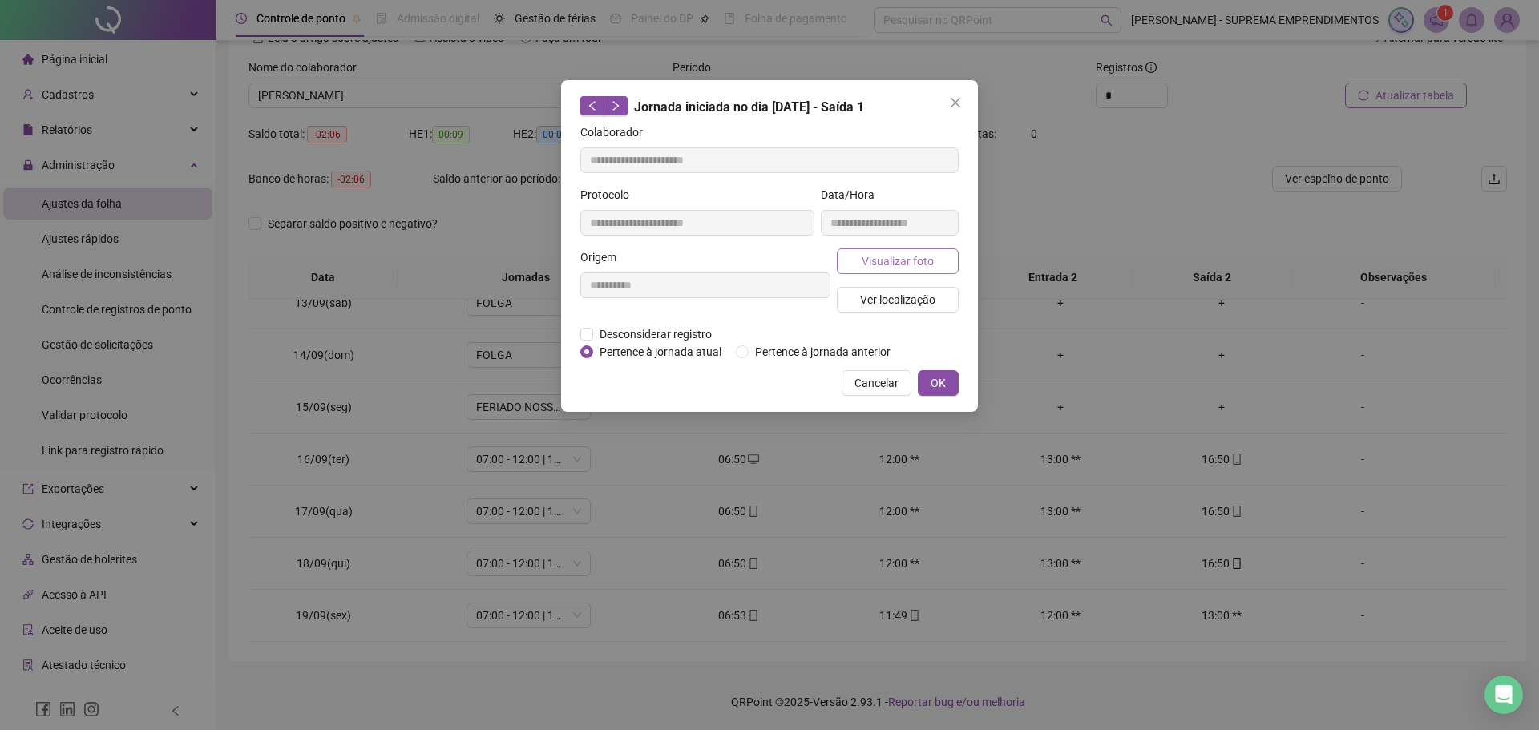
click at [891, 259] on span "Visualizar foto" at bounding box center [898, 262] width 72 height 18
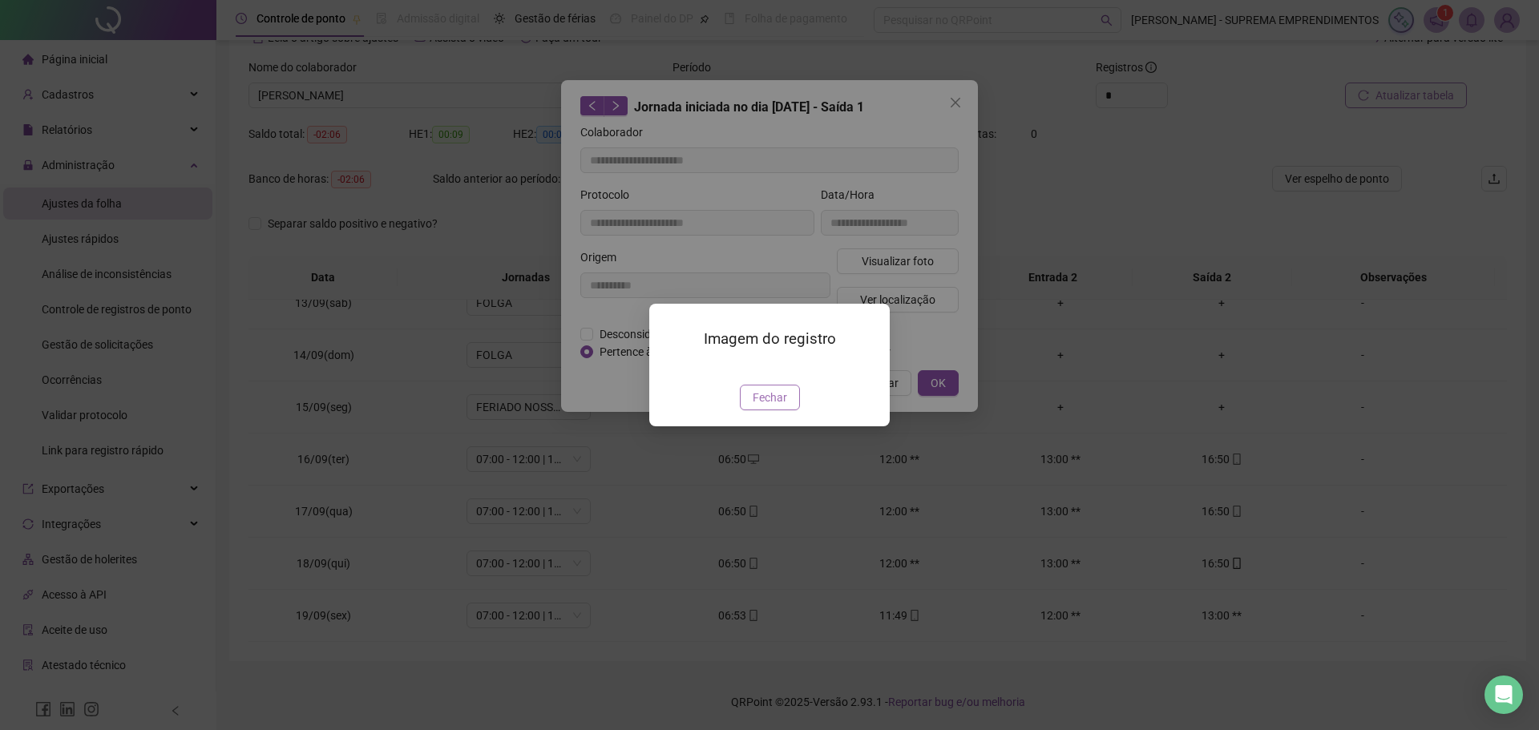
click at [778, 406] on span "Fechar" at bounding box center [770, 398] width 34 height 18
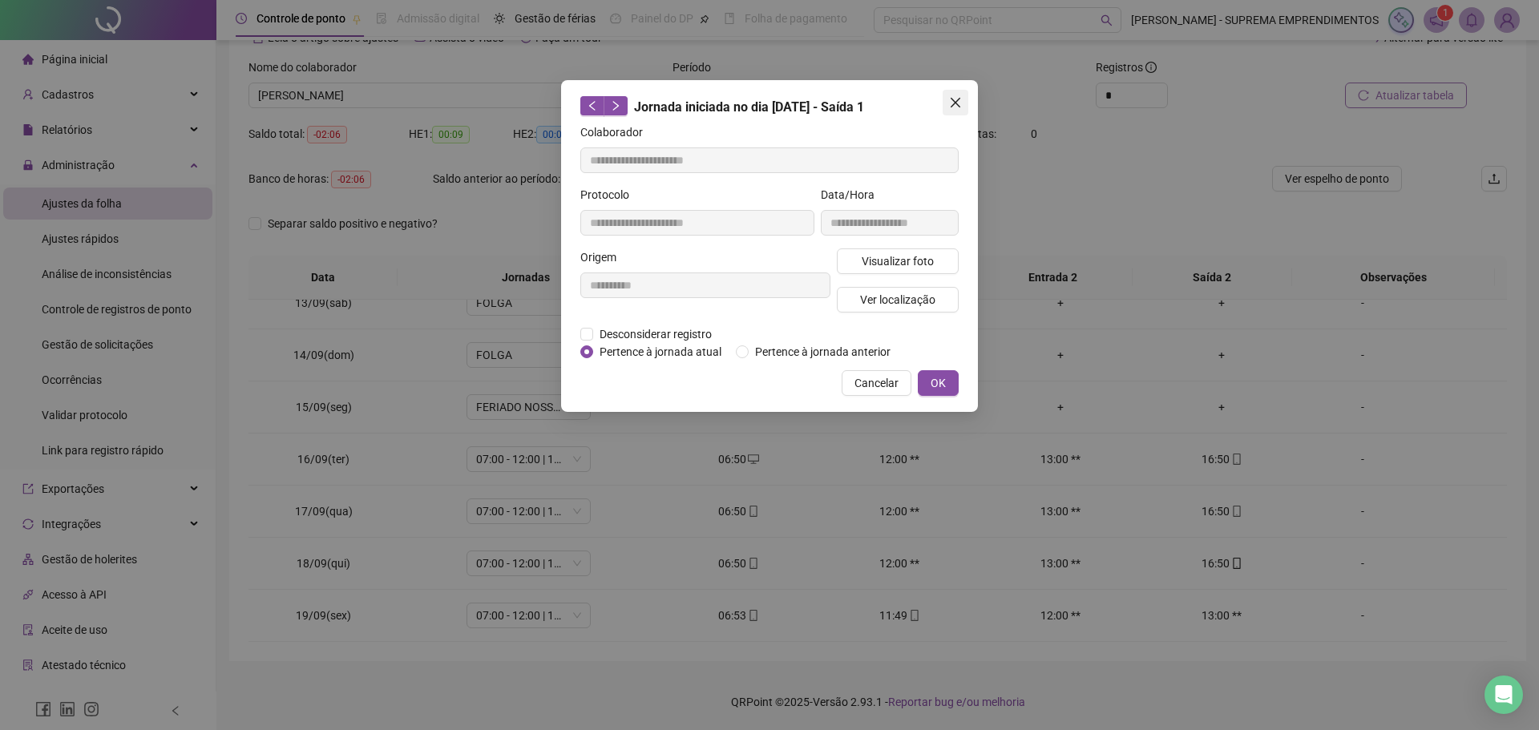
click at [962, 102] on span "Close" at bounding box center [956, 102] width 26 height 13
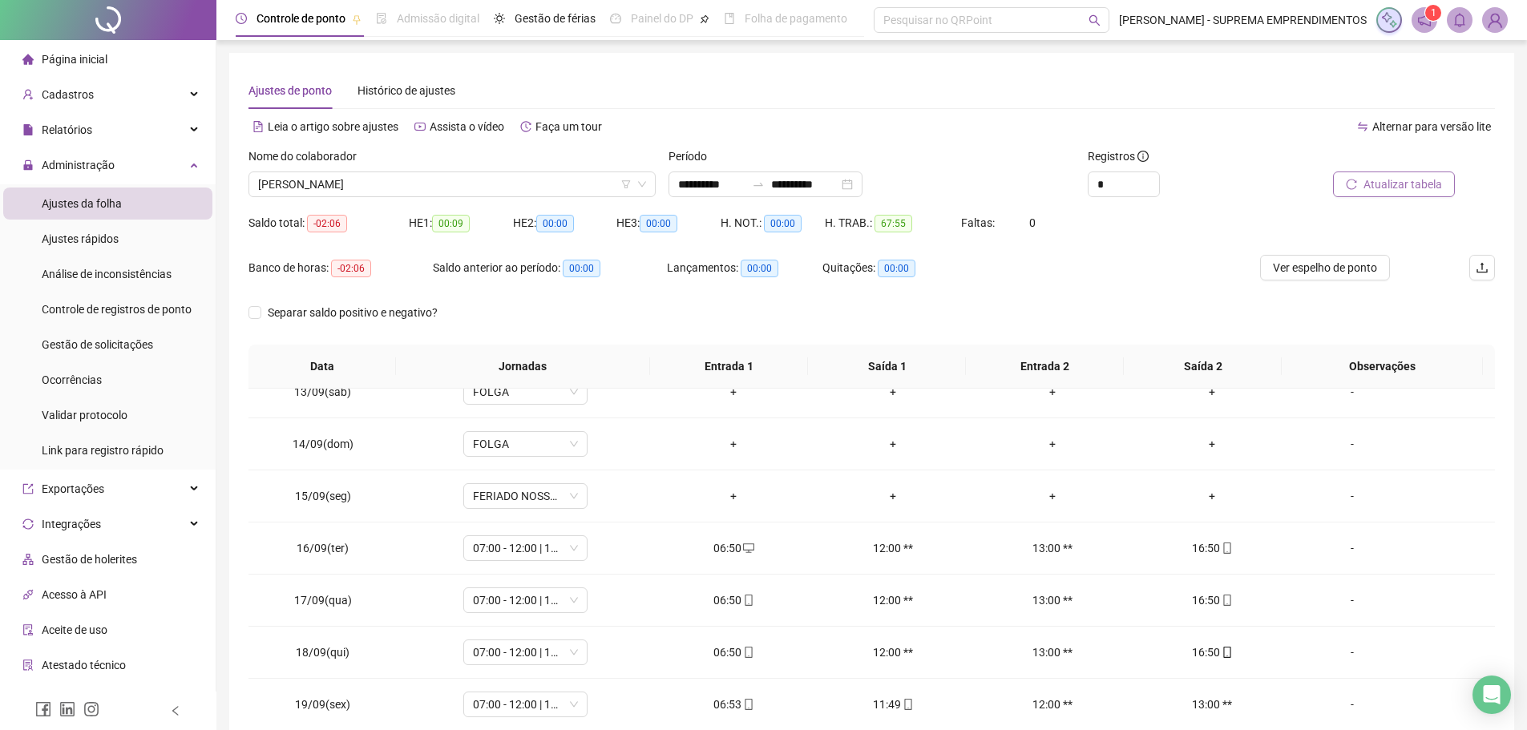
drag, startPoint x: 96, startPoint y: 59, endPoint x: 107, endPoint y: 57, distance: 10.5
click at [96, 59] on span "Página inicial" at bounding box center [75, 59] width 66 height 13
